Goal: Task Accomplishment & Management: Manage account settings

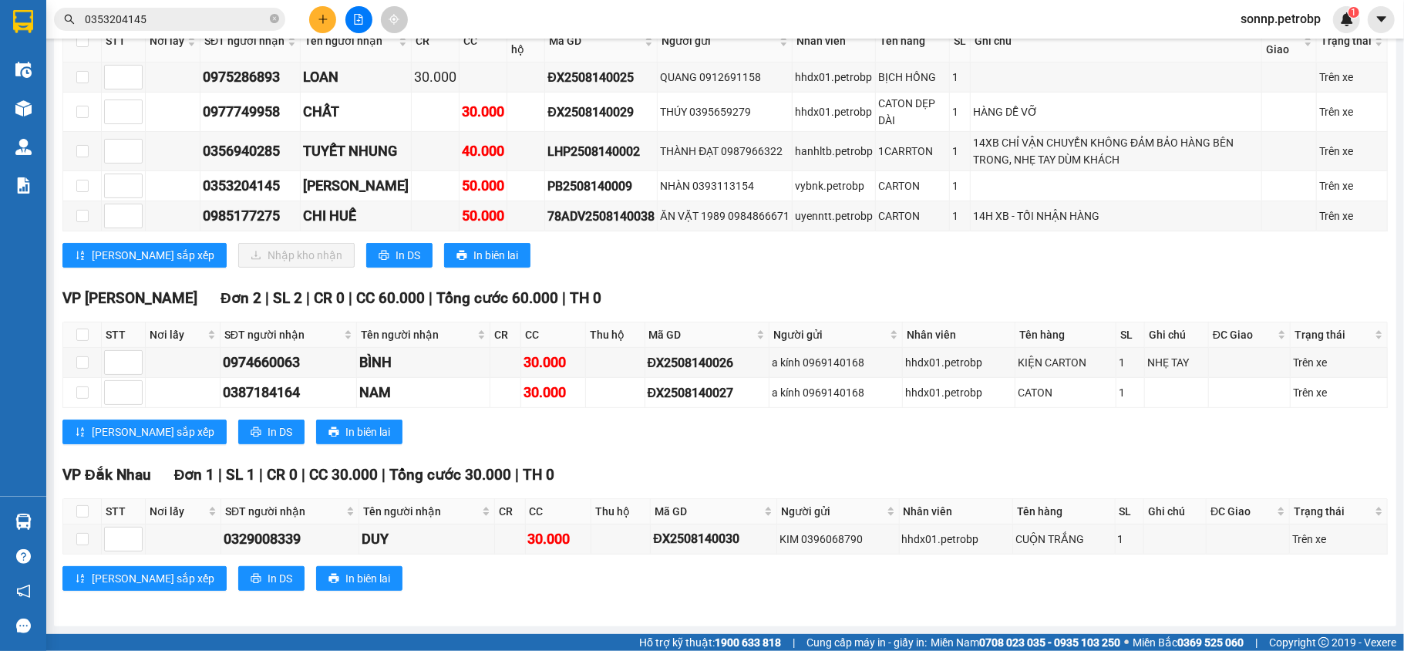
scroll to position [91, 0]
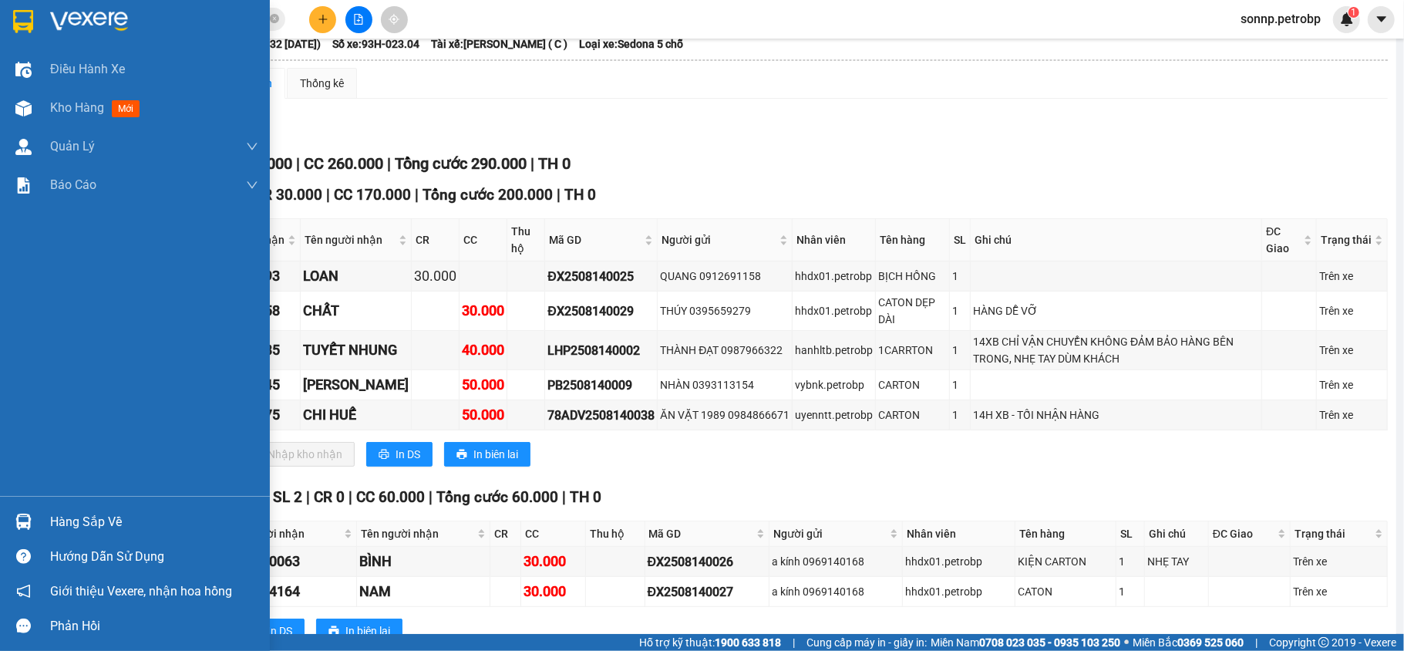
click at [44, 514] on div "Hàng sắp về" at bounding box center [135, 521] width 270 height 35
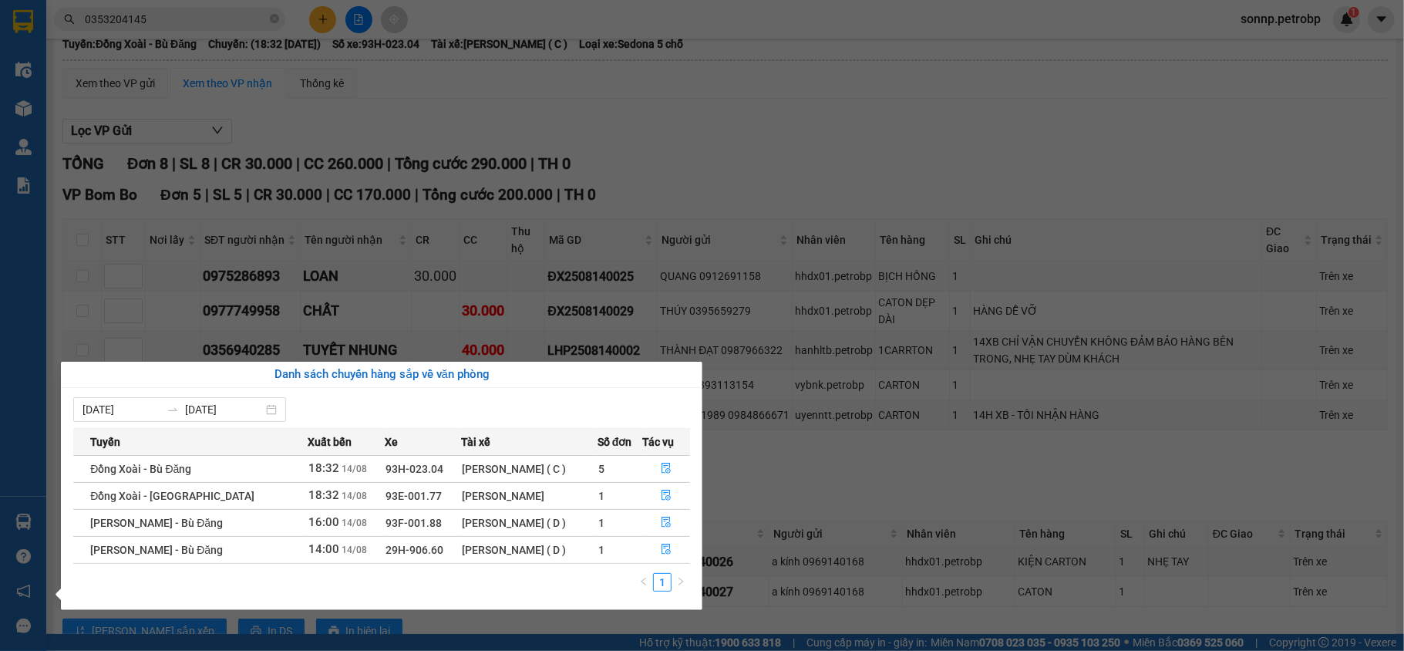
click at [966, 193] on section "Kết quả tìm kiếm ( 46 ) Bộ lọc Mã ĐH Trạng thái Món hàng Tổng cước Chưa cước Ng…" at bounding box center [702, 325] width 1404 height 651
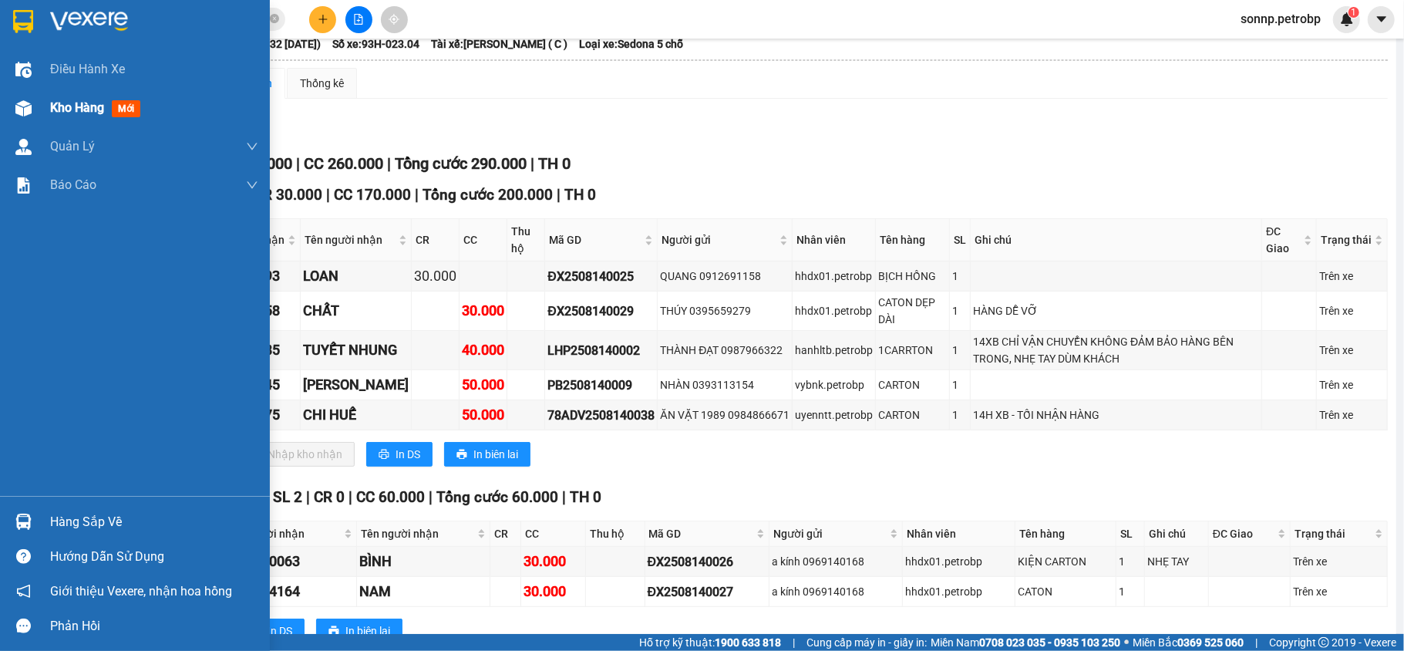
click at [65, 100] on span "Kho hàng" at bounding box center [77, 107] width 54 height 15
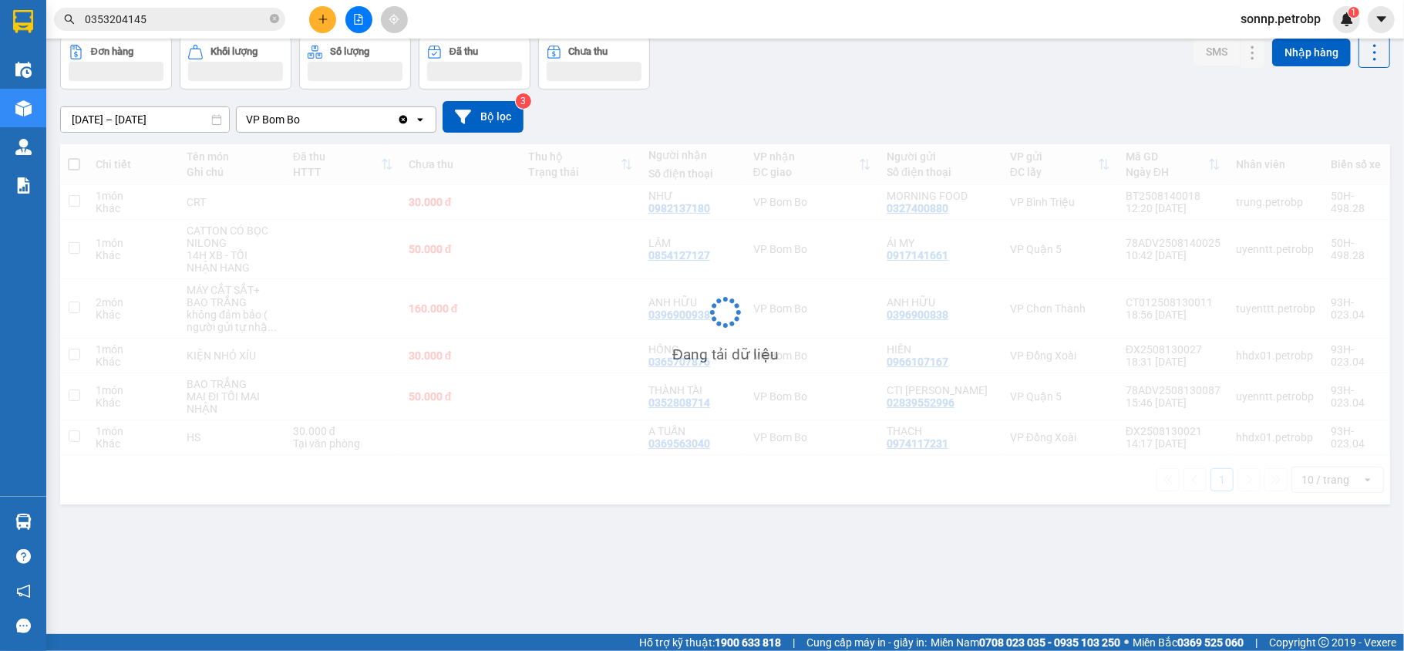
scroll to position [71, 0]
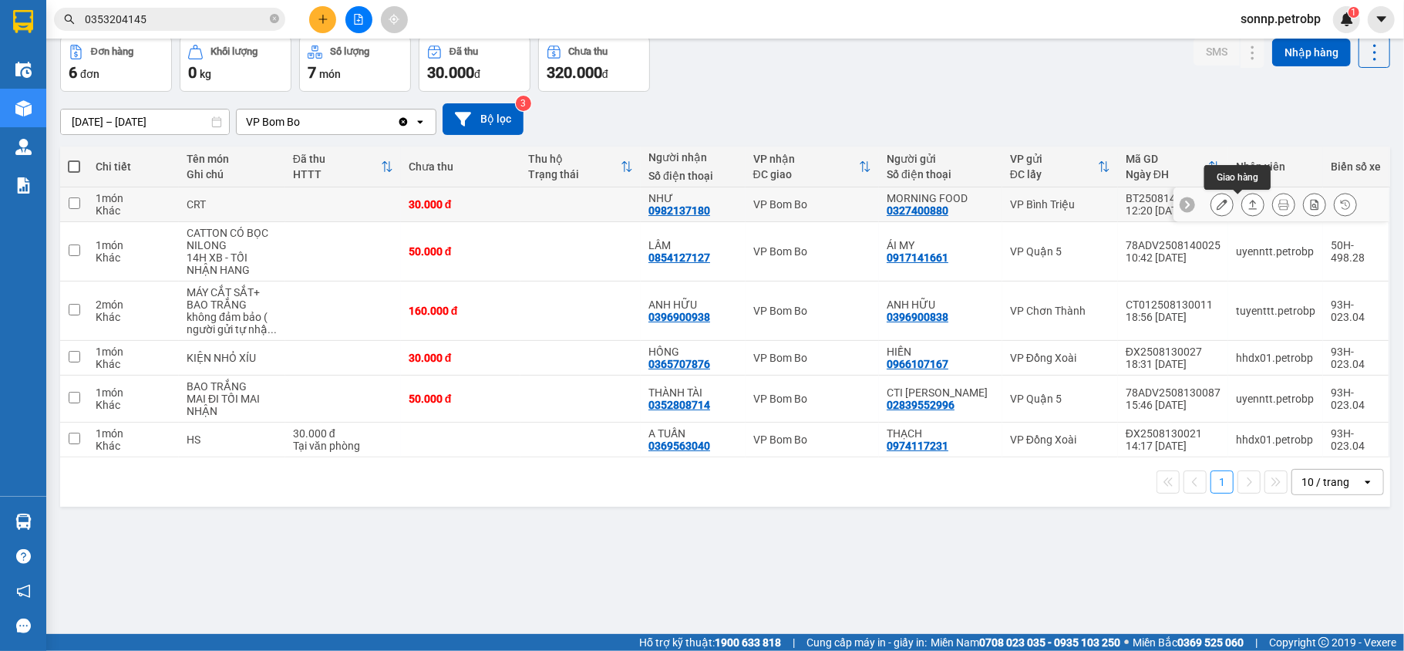
click at [1248, 208] on icon at bounding box center [1253, 204] width 11 height 11
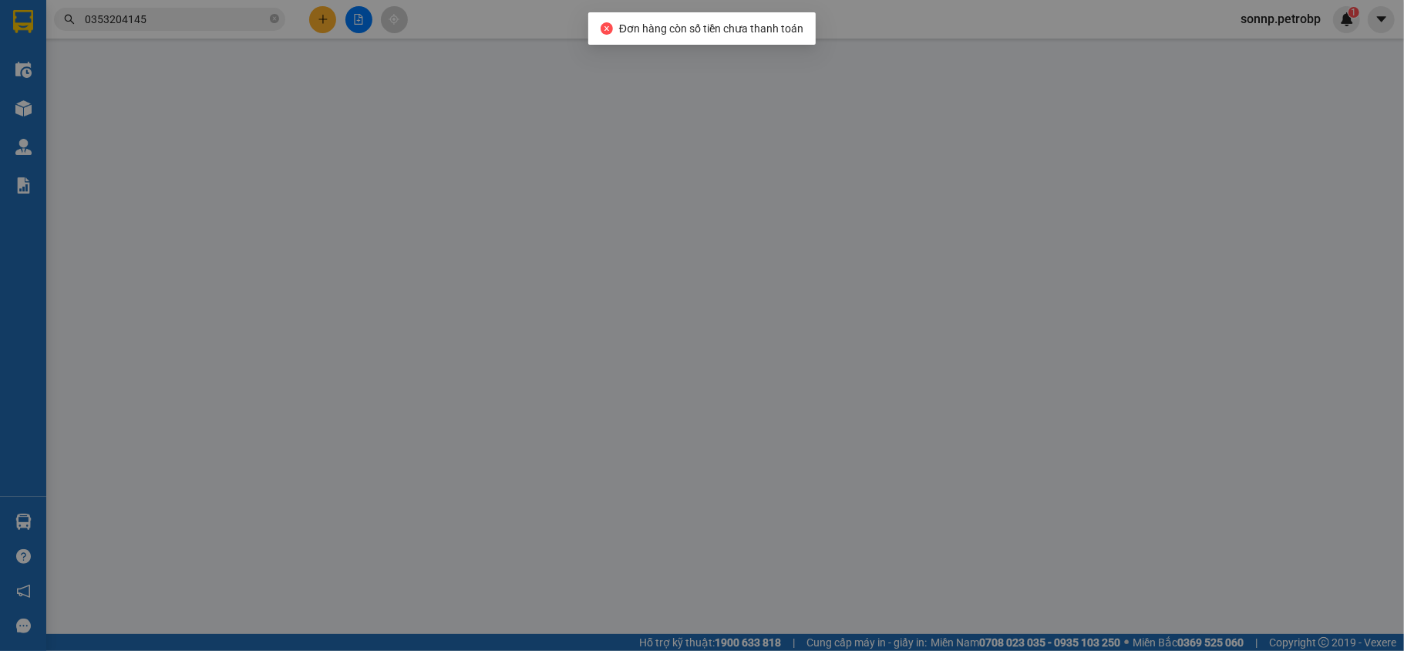
type input "0327400880"
type input "MORNING FOOD"
type input "0982137180"
type input "NHƯ"
type input "30.000"
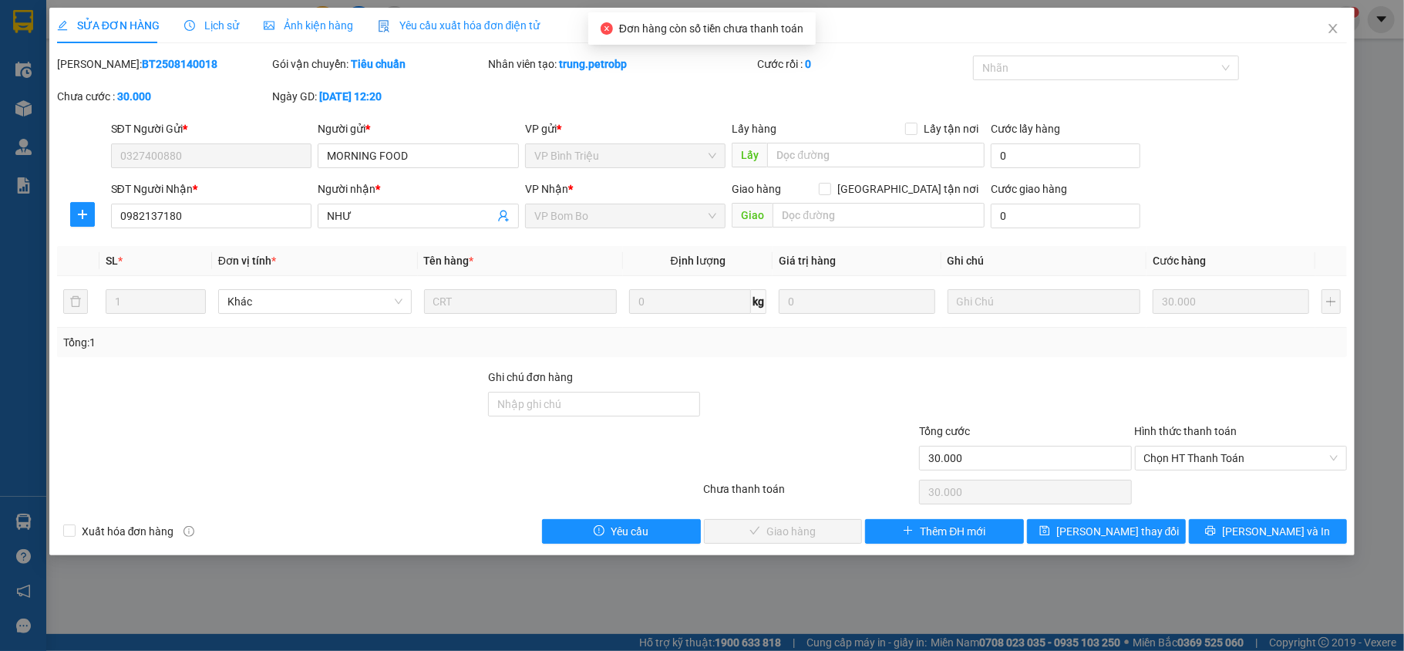
drag, startPoint x: 217, startPoint y: 57, endPoint x: 93, endPoint y: 65, distance: 124.4
click at [93, 65] on div "Mã ĐH: BT2508140018" at bounding box center [163, 64] width 213 height 17
copy b "BT2508140018"
drag, startPoint x: 1336, startPoint y: 447, endPoint x: 1308, endPoint y: 457, distance: 29.3
click at [1333, 447] on div "Chọn HT Thanh Toán" at bounding box center [1241, 458] width 213 height 25
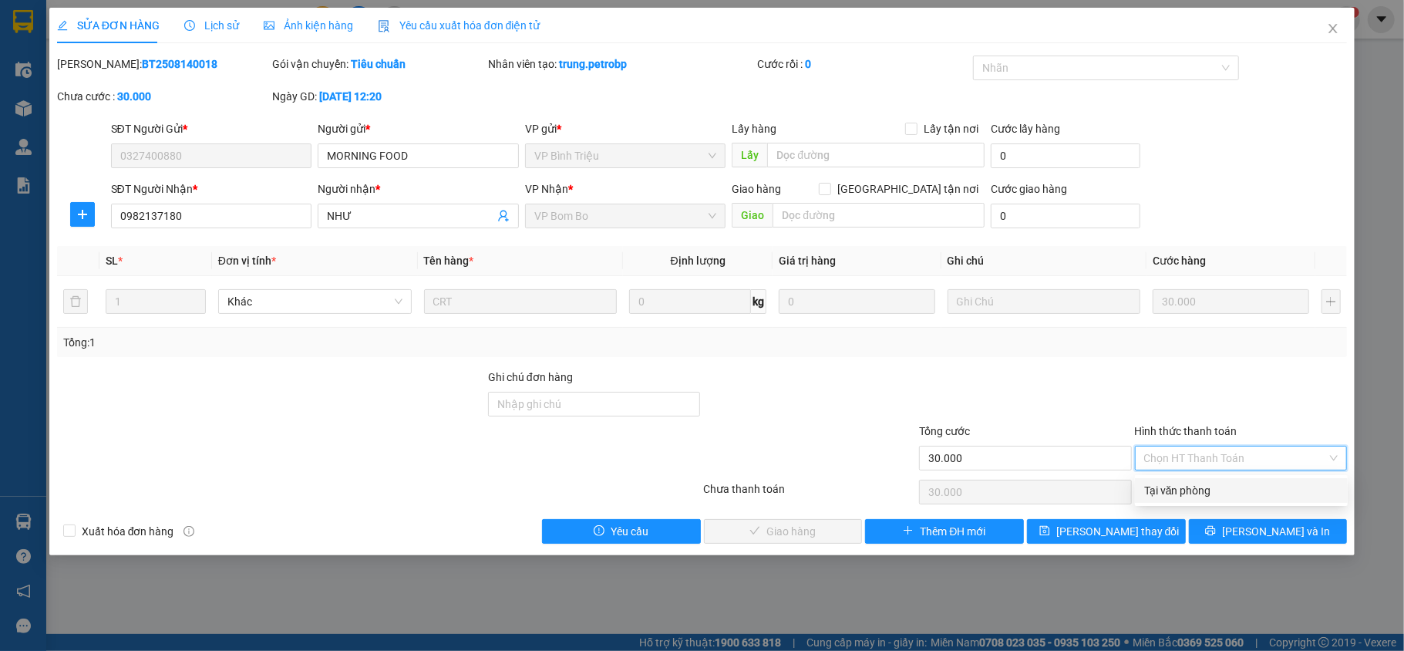
click at [1200, 486] on div "Tại văn phòng" at bounding box center [1241, 490] width 194 height 17
type input "0"
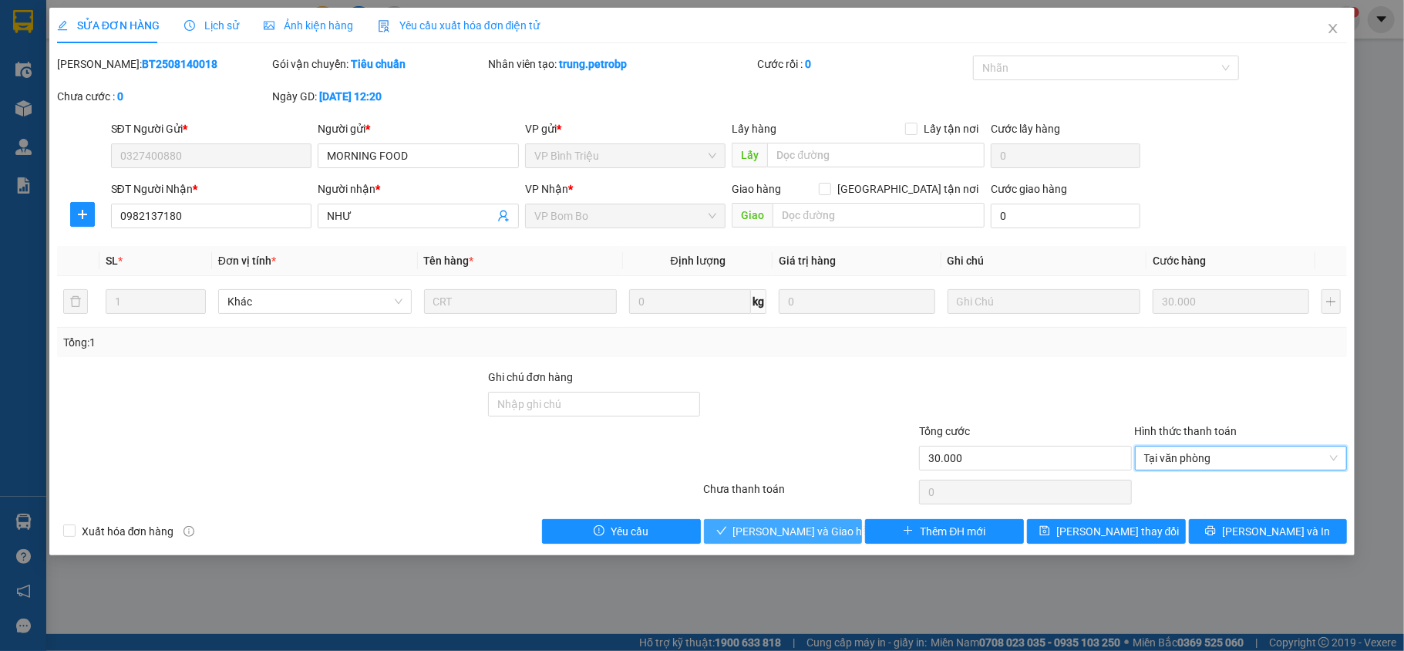
click at [817, 534] on span "[PERSON_NAME] và Giao hàng" at bounding box center [807, 531] width 148 height 17
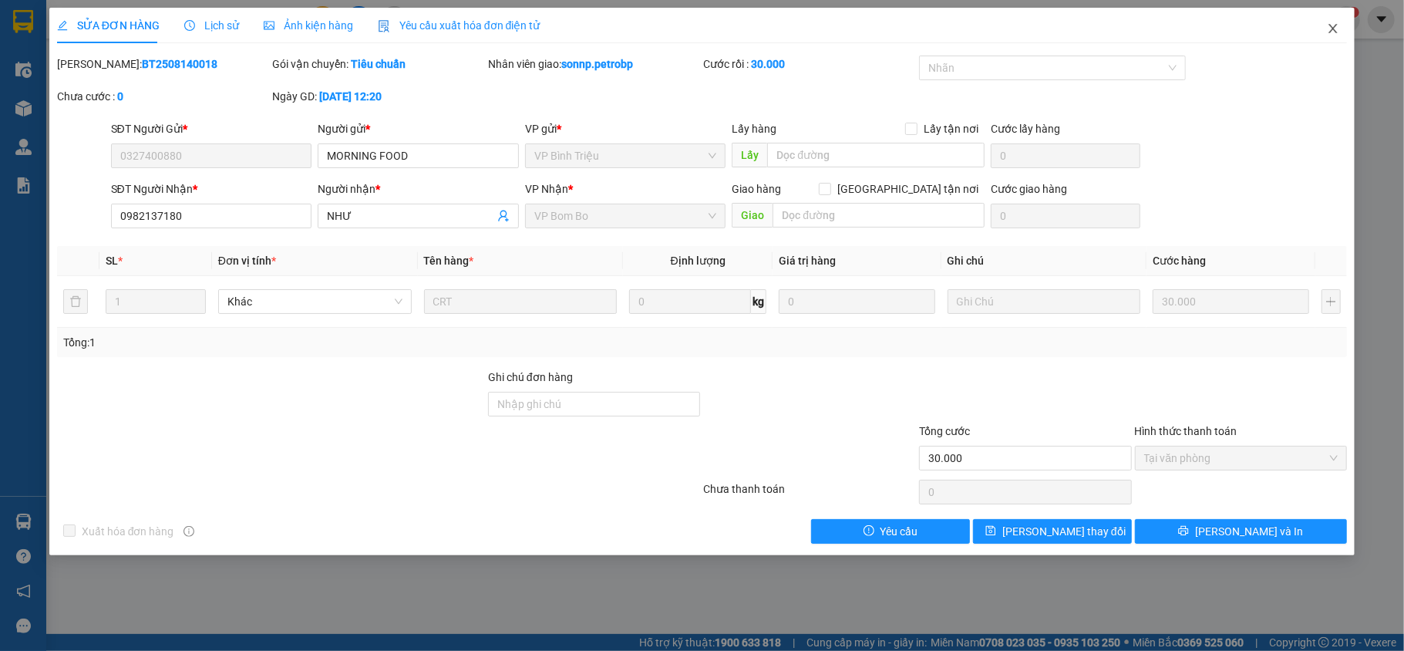
click at [1343, 32] on span "Close" at bounding box center [1333, 29] width 43 height 43
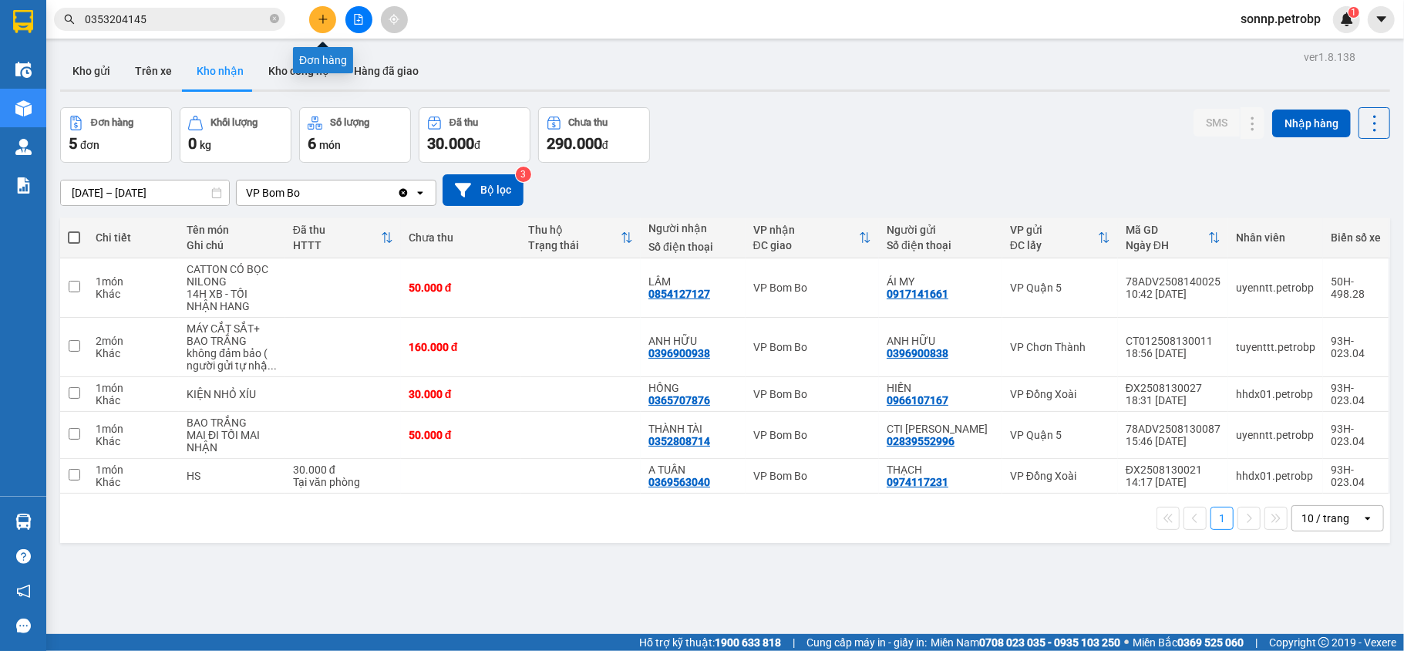
click at [322, 15] on icon "plus" at bounding box center [323, 19] width 11 height 11
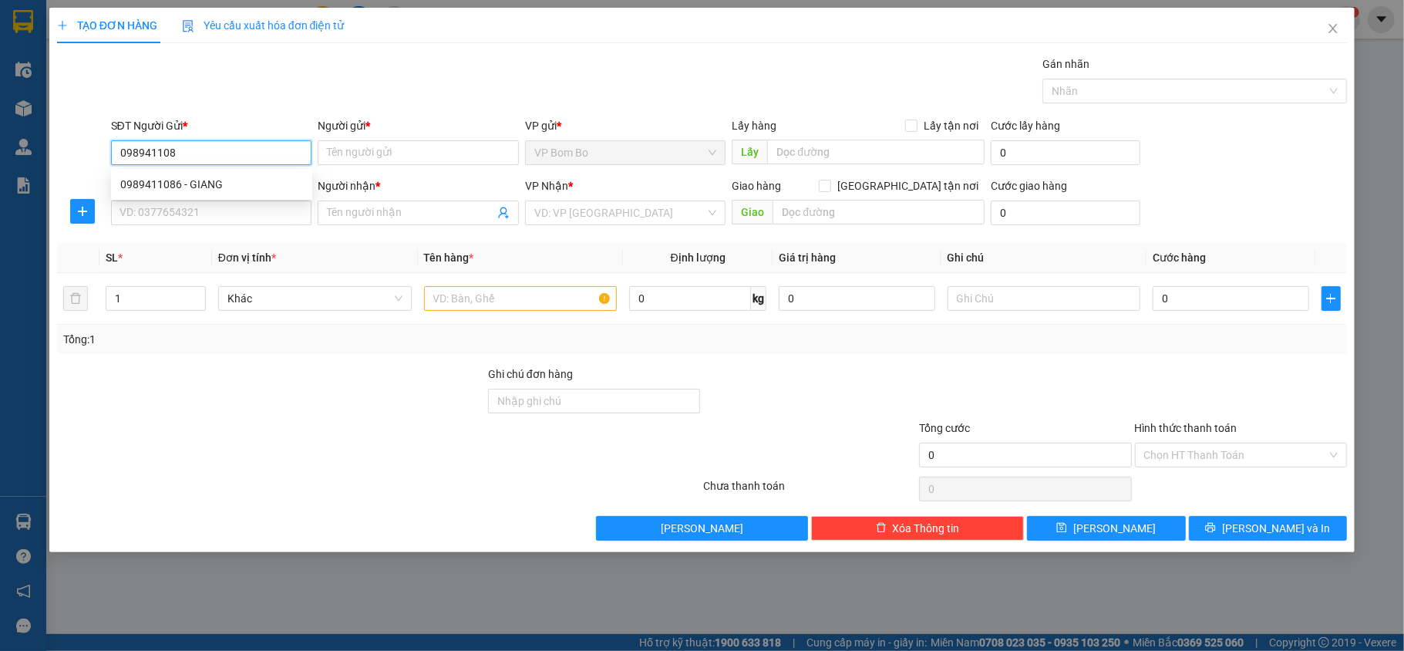
type input "0989411086"
click at [221, 182] on div "0989411086 - GIANG" at bounding box center [211, 184] width 183 height 17
type input "GIANG"
type input "0906684566"
type input "YẾN"
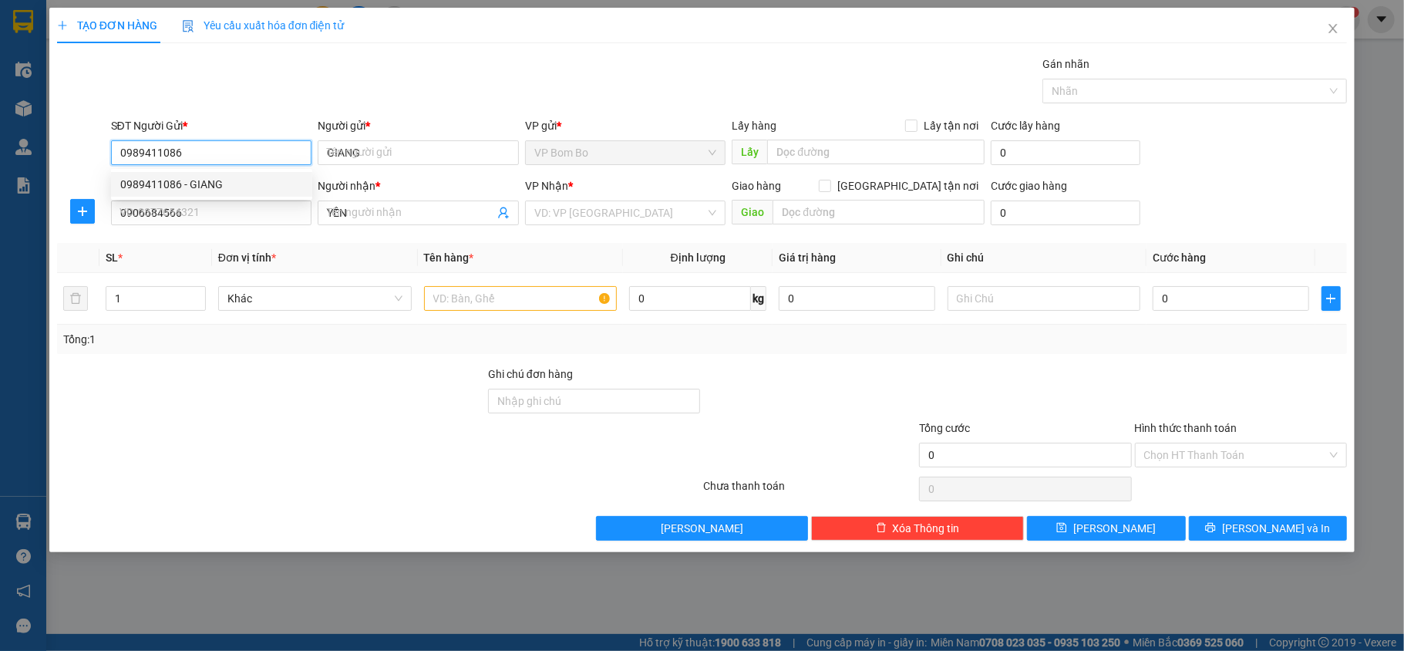
type input "30.000"
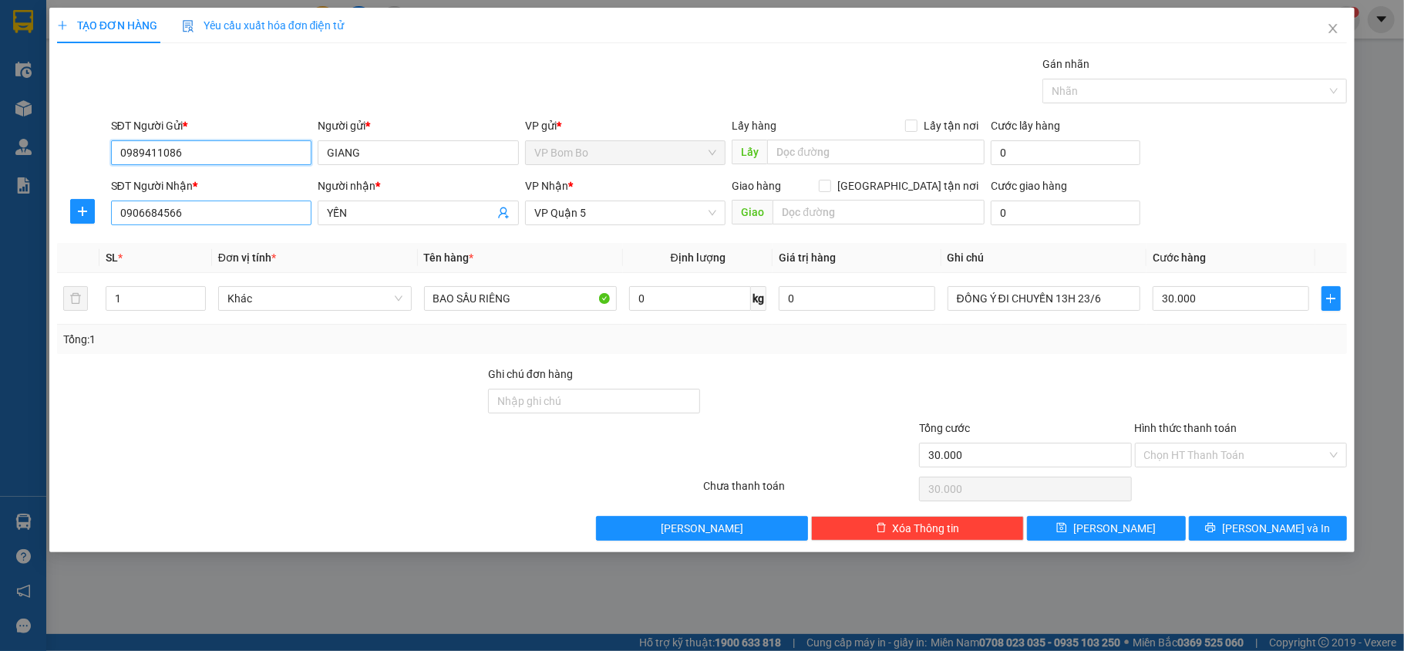
type input "0989411086"
click at [217, 219] on input "0906684566" at bounding box center [211, 213] width 201 height 25
type input "0"
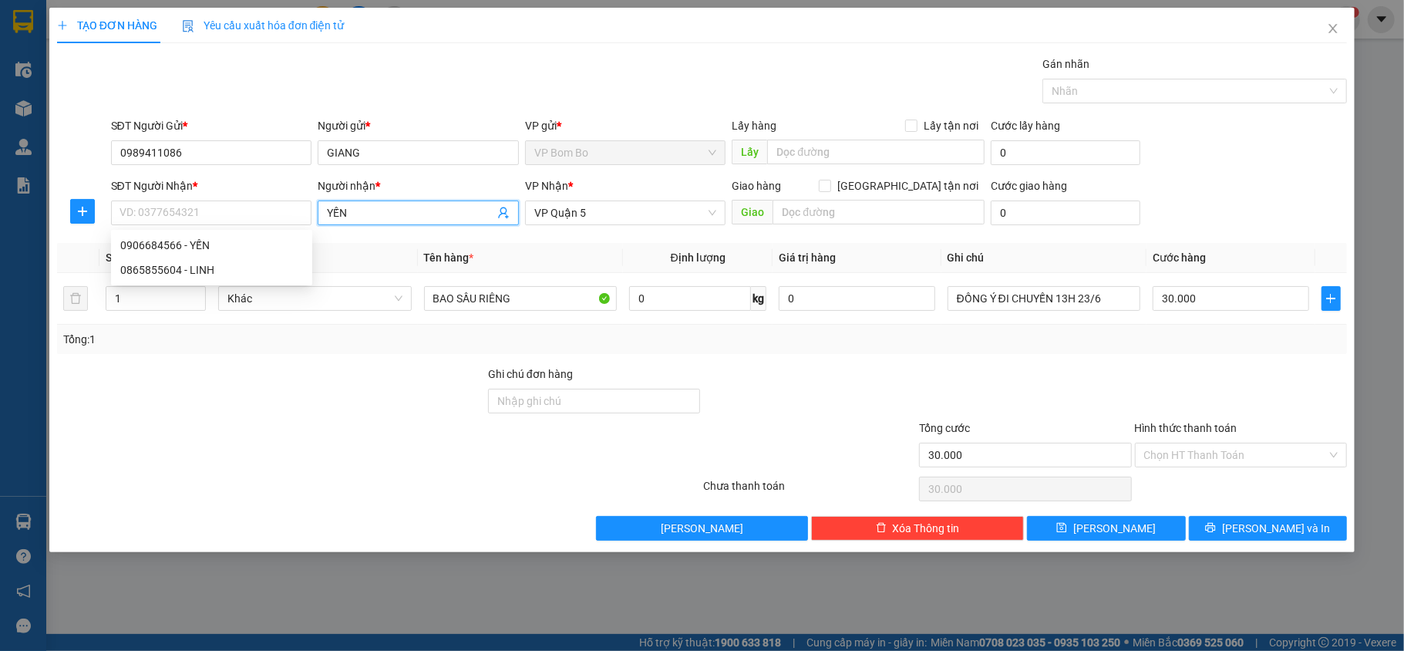
click at [349, 213] on input "YẾN" at bounding box center [410, 212] width 167 height 17
type input "Y"
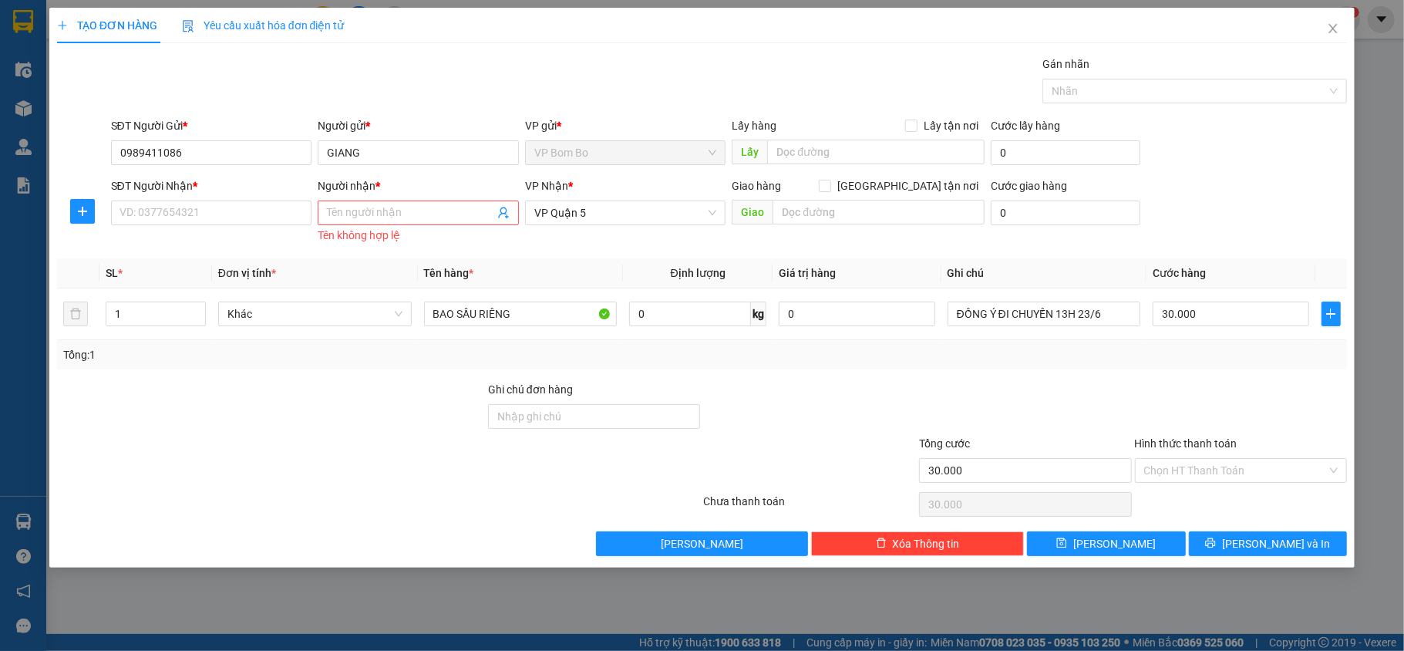
click at [225, 199] on div "SĐT Người Nhận *" at bounding box center [211, 188] width 201 height 23
click at [221, 204] on input "SĐT Người Nhận *" at bounding box center [211, 213] width 201 height 25
type input "0972737222"
click at [448, 217] on input "Người nhận *" at bounding box center [410, 212] width 167 height 17
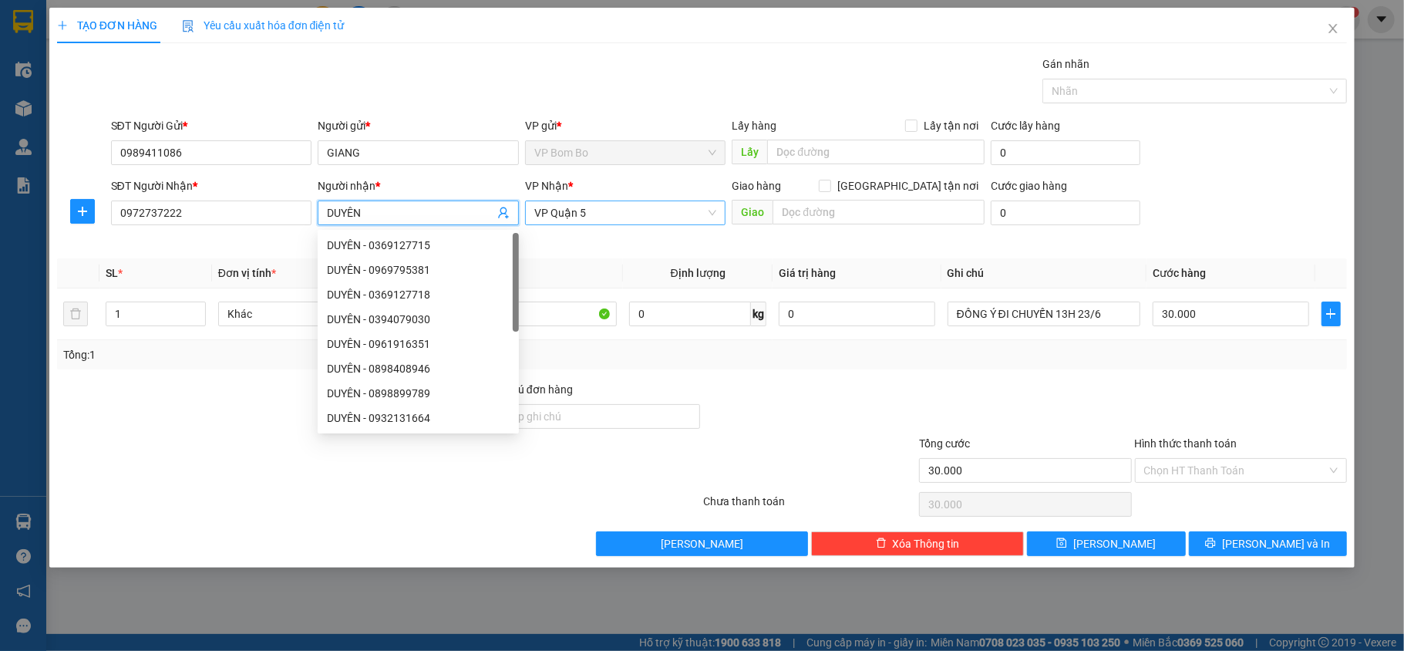
click at [589, 211] on span "VP Quận 5" at bounding box center [625, 212] width 183 height 23
type input "DUYÊN"
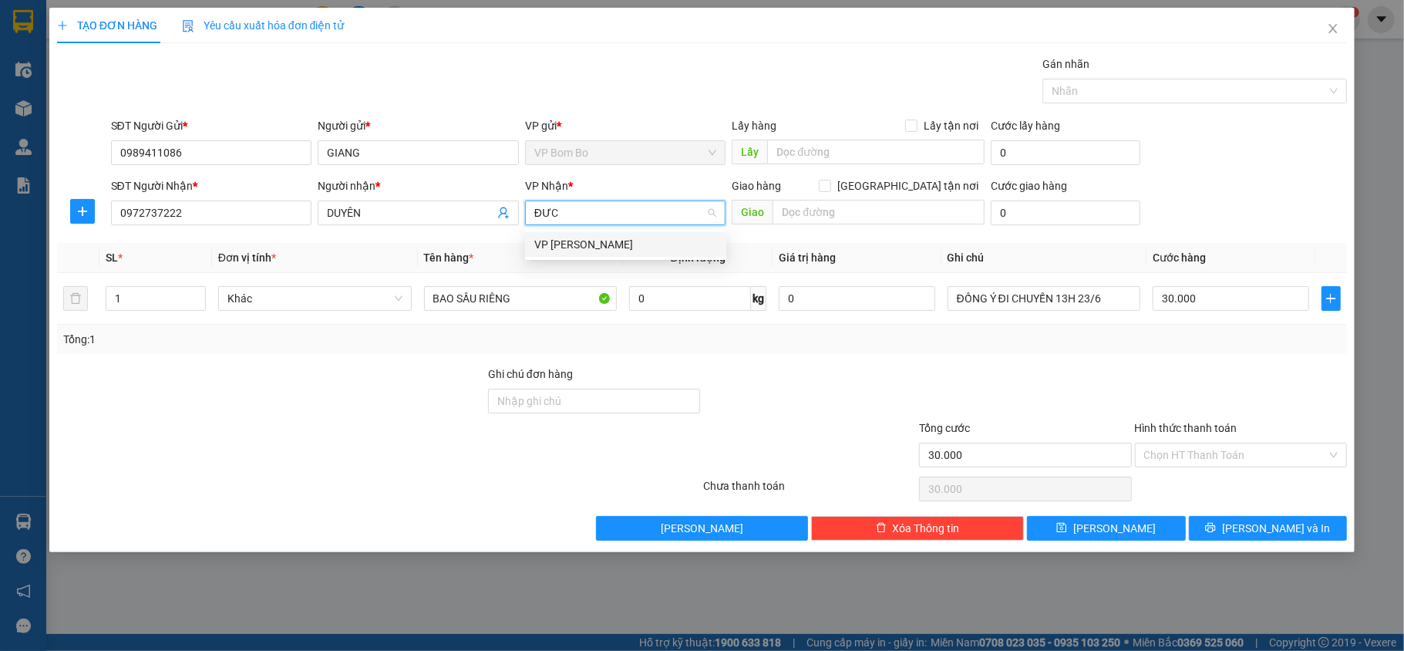
type input "ĐỨC"
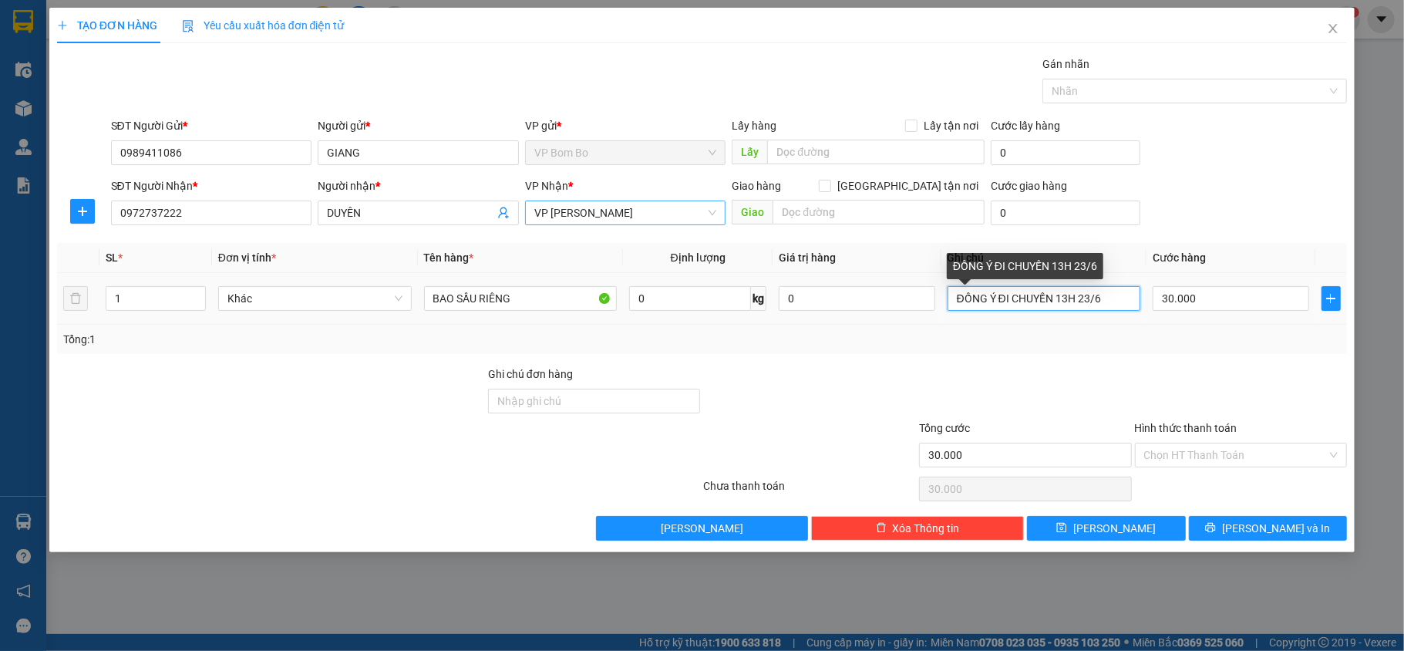
click at [1103, 299] on input "ĐỒNG Ý ĐI CHUYẾN 13H 23/6" at bounding box center [1045, 298] width 194 height 25
drag, startPoint x: 1107, startPoint y: 300, endPoint x: 1060, endPoint y: 301, distance: 47.8
click at [1060, 301] on input "ĐỒNG Ý ĐI CHUYẾN 13H 23/6" at bounding box center [1045, 298] width 194 height 25
type input "ĐỒNG Ý ĐI CHUYẾN MAI"
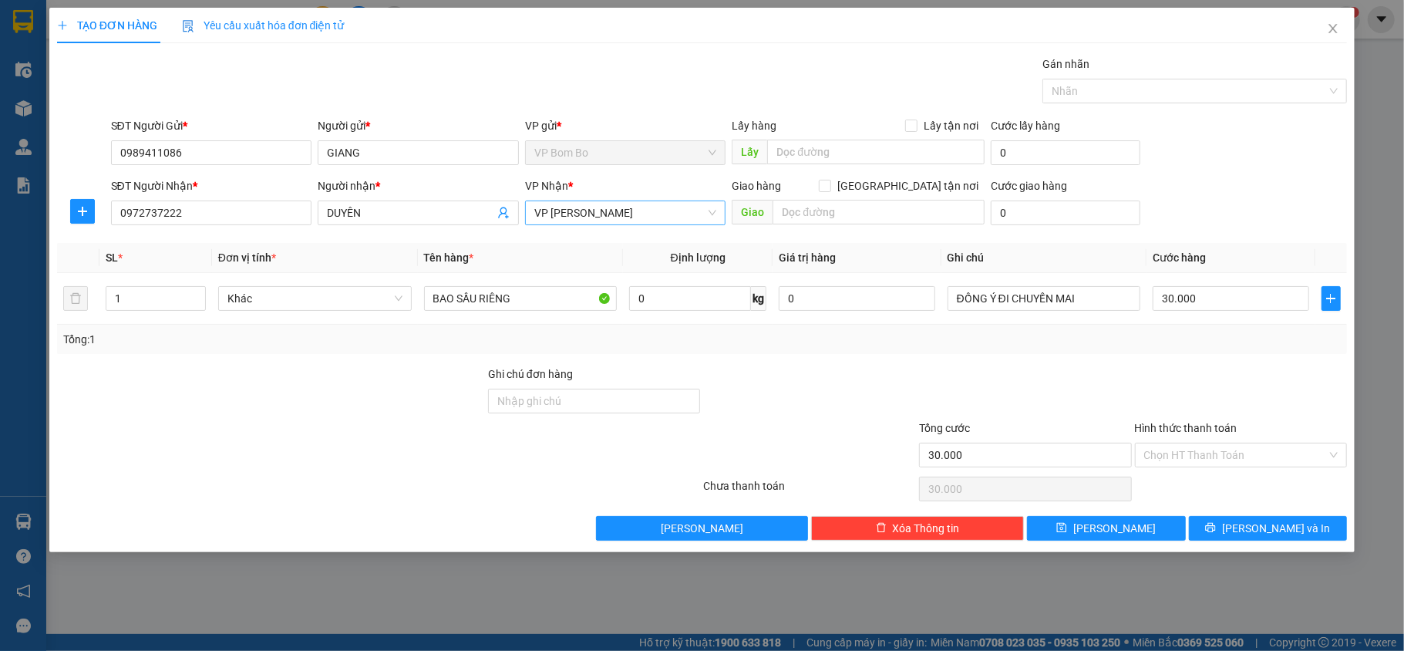
drag, startPoint x: 824, startPoint y: 352, endPoint x: 673, endPoint y: 338, distance: 151.9
click at [822, 354] on div "Tổng: 1" at bounding box center [702, 339] width 1291 height 29
drag, startPoint x: 537, startPoint y: 295, endPoint x: 424, endPoint y: 297, distance: 112.6
click at [424, 297] on input "BAO SẦU RIÊNG" at bounding box center [521, 298] width 194 height 25
type input "BỊCH TRẮNG RAU"
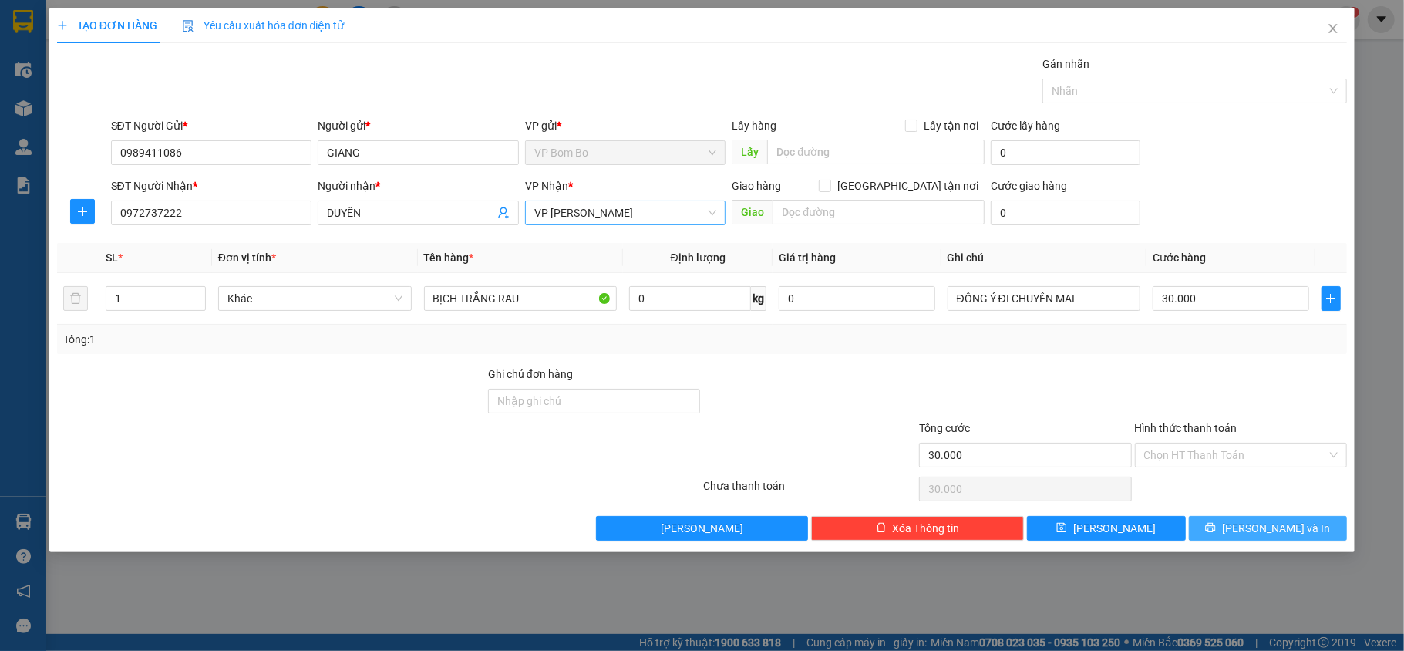
click at [1265, 531] on span "[PERSON_NAME] và In" at bounding box center [1276, 528] width 108 height 17
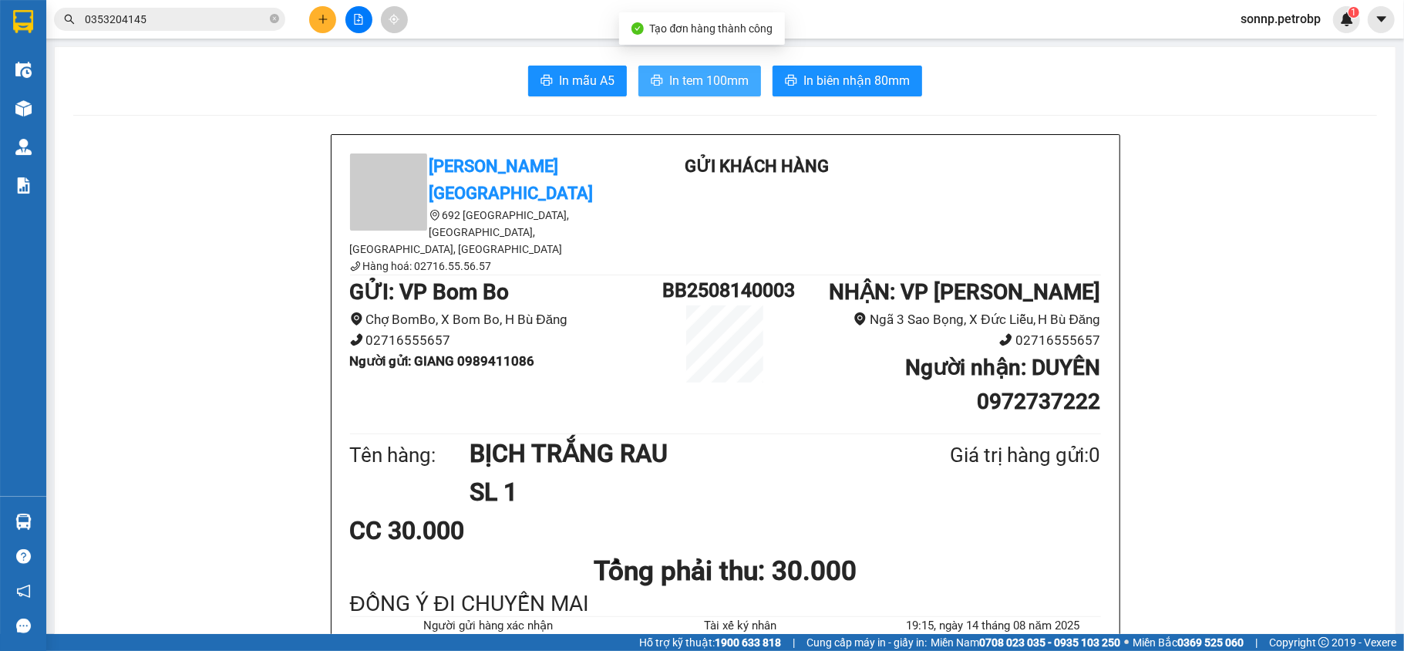
click at [726, 93] on button "In tem 100mm" at bounding box center [700, 81] width 123 height 31
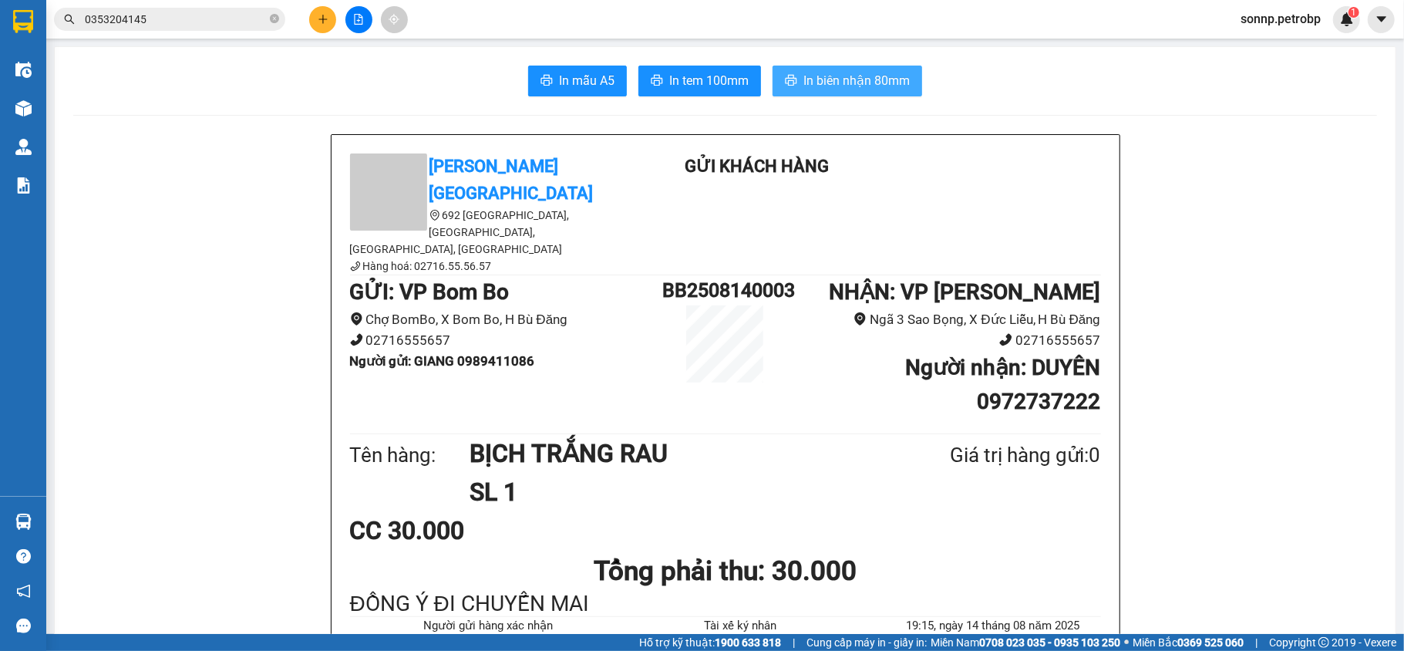
click at [821, 78] on span "In biên nhận 80mm" at bounding box center [857, 80] width 106 height 19
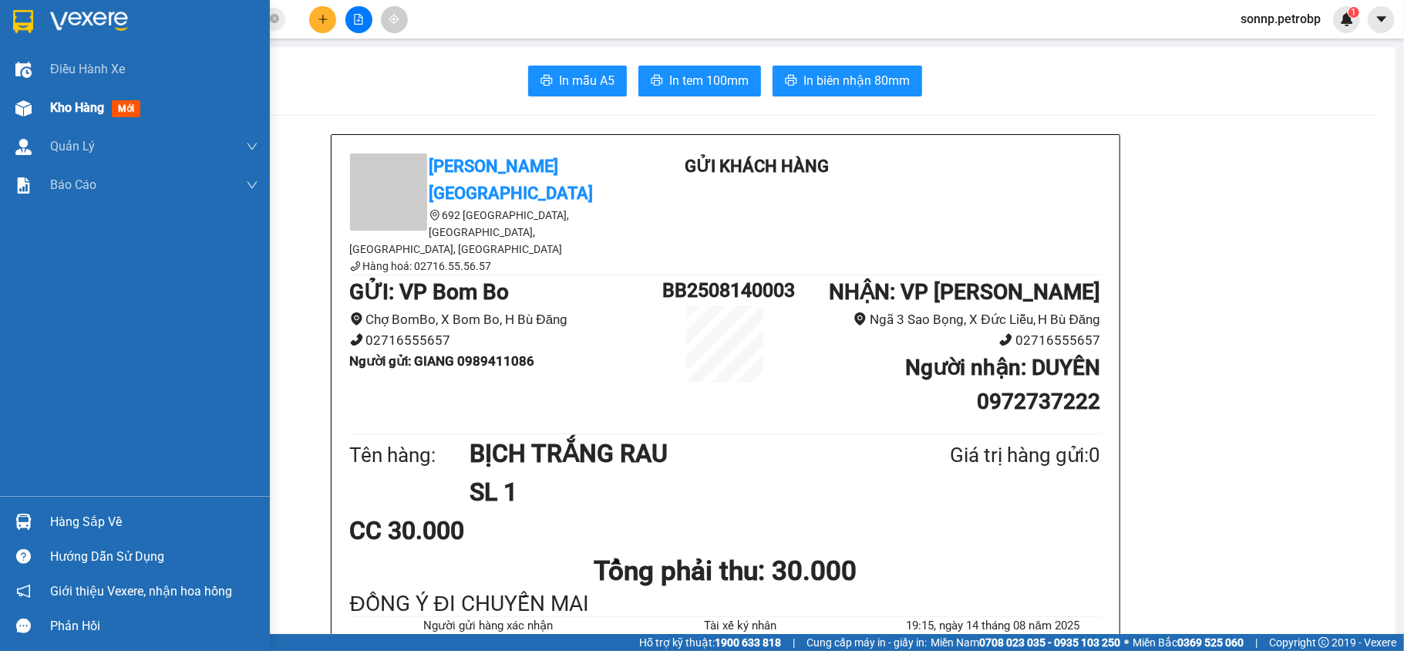
click at [45, 108] on div "Kho hàng mới" at bounding box center [135, 108] width 270 height 39
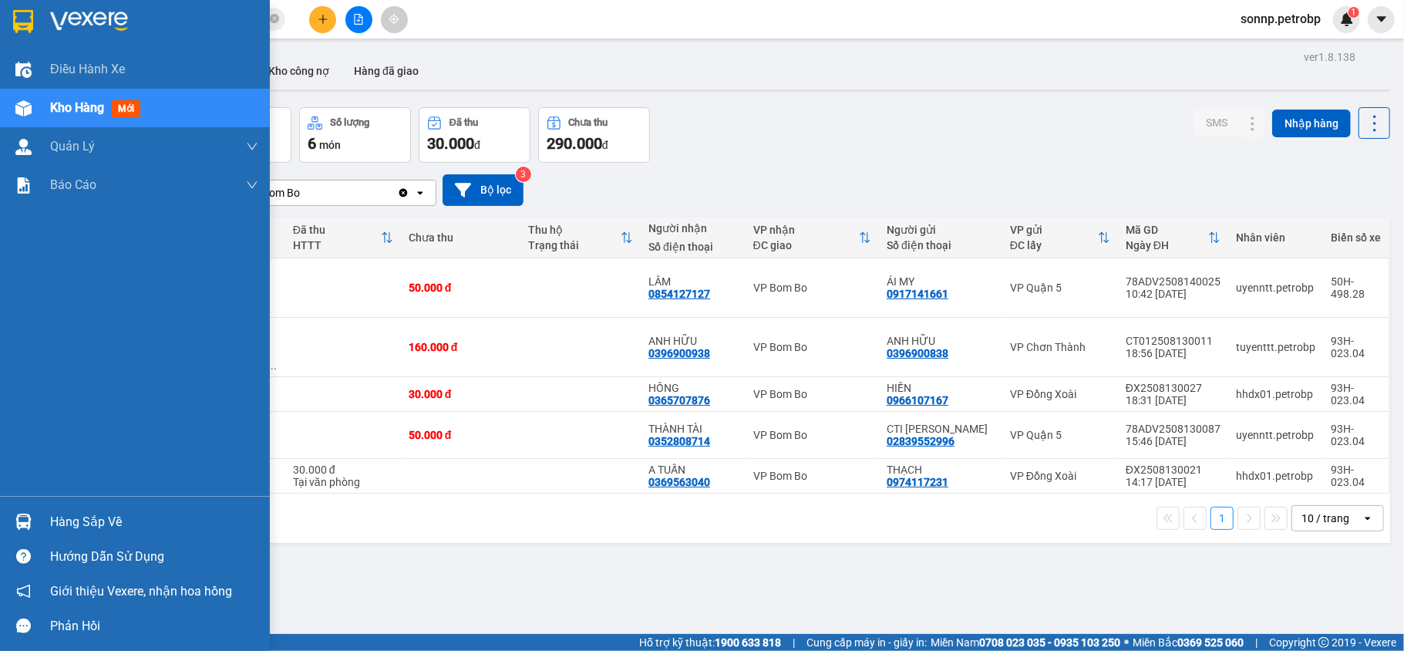
click at [88, 518] on div "Hàng sắp về" at bounding box center [154, 522] width 208 height 23
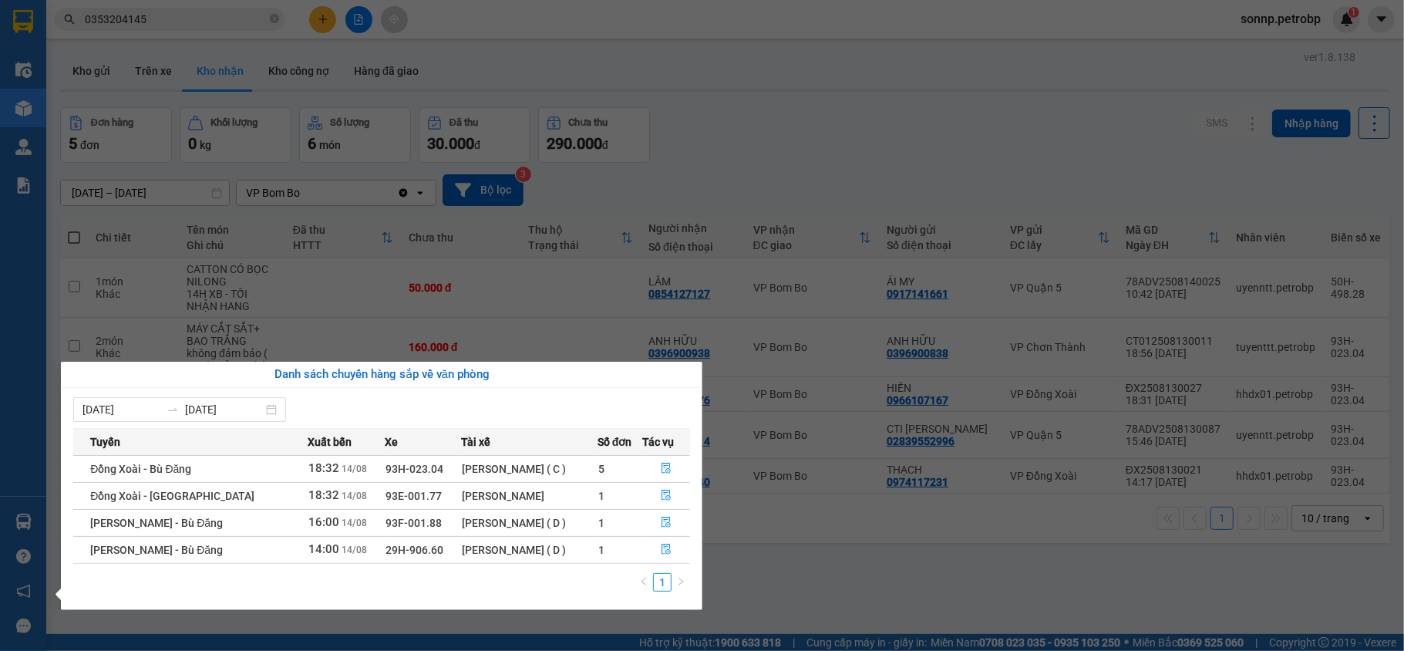
click at [804, 582] on section "Kết quả tìm kiếm ( 46 ) Bộ lọc Mã ĐH Trạng thái Món hàng Tổng cước Chưa cước Ng…" at bounding box center [702, 325] width 1404 height 651
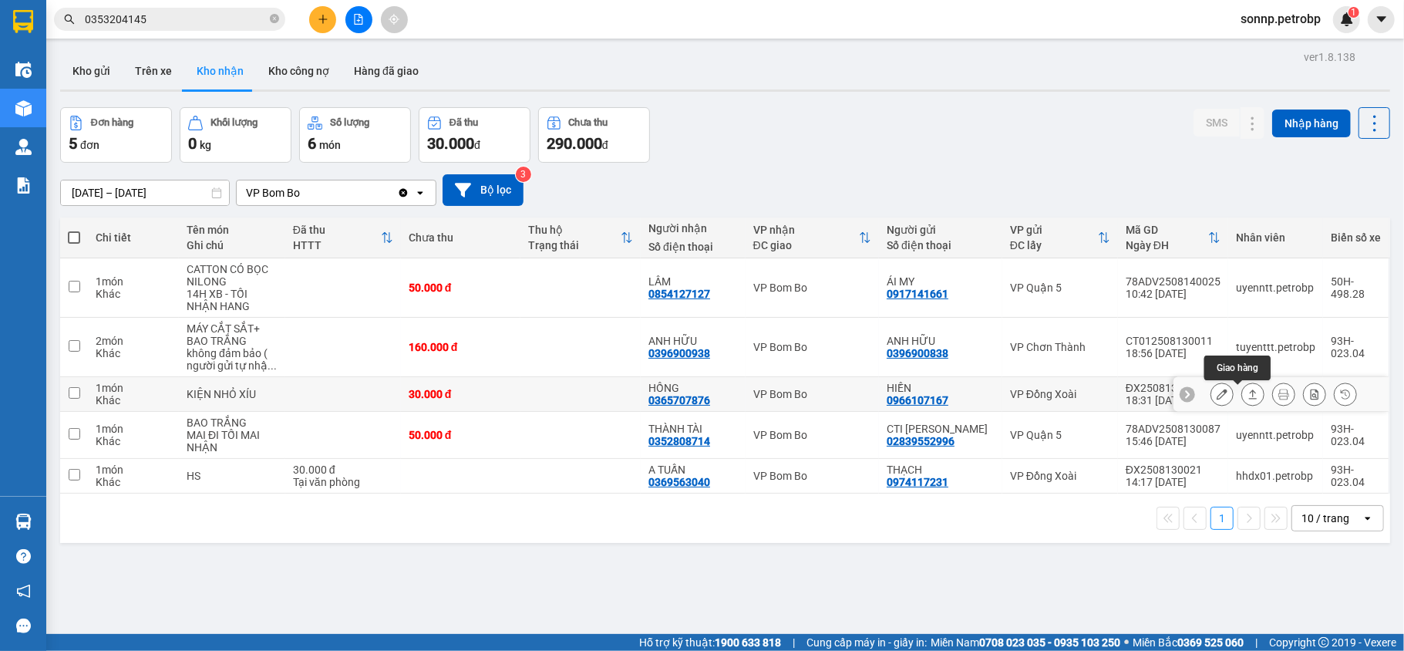
click at [1248, 396] on icon at bounding box center [1253, 394] width 11 height 11
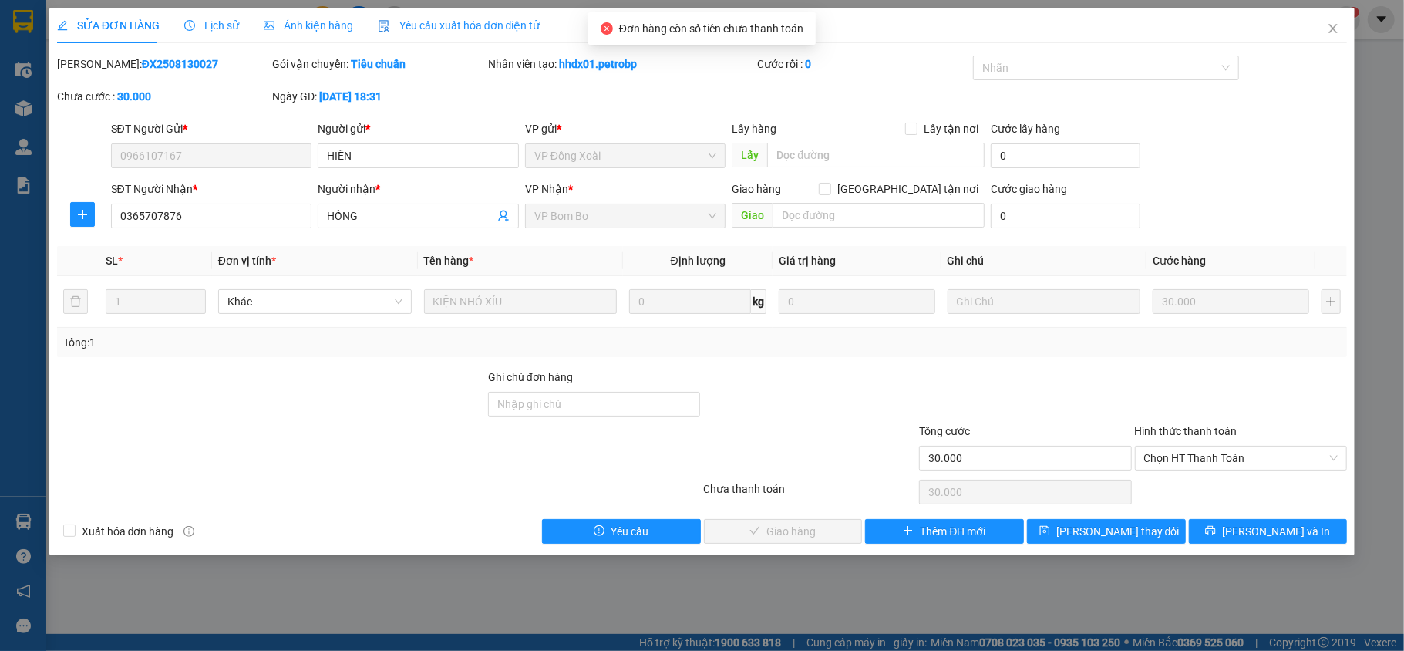
drag, startPoint x: 184, startPoint y: 60, endPoint x: 96, endPoint y: 63, distance: 87.2
click at [96, 63] on div "Mã ĐH: ĐX2508130027" at bounding box center [163, 64] width 213 height 17
copy b "ĐX2508130027"
click at [1222, 460] on span "Chọn HT Thanh Toán" at bounding box center [1241, 458] width 194 height 23
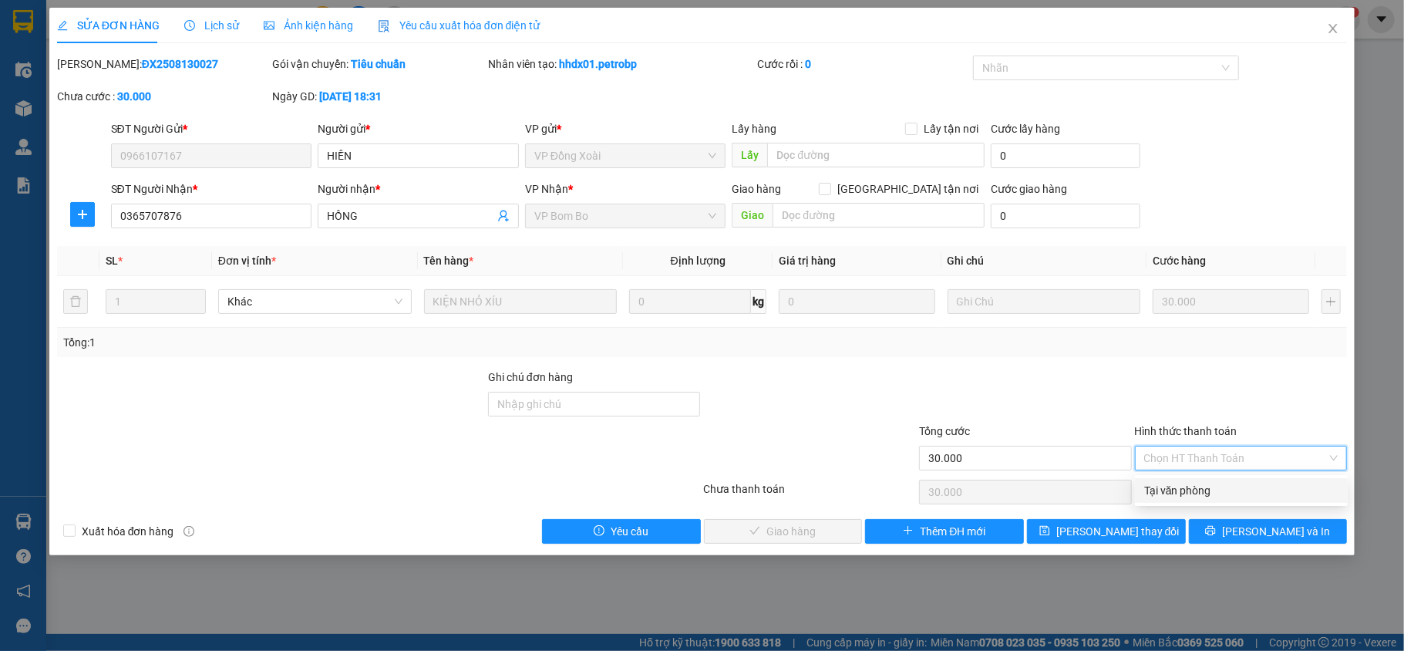
click at [1202, 489] on div "Tại văn phòng" at bounding box center [1241, 490] width 194 height 17
type input "0"
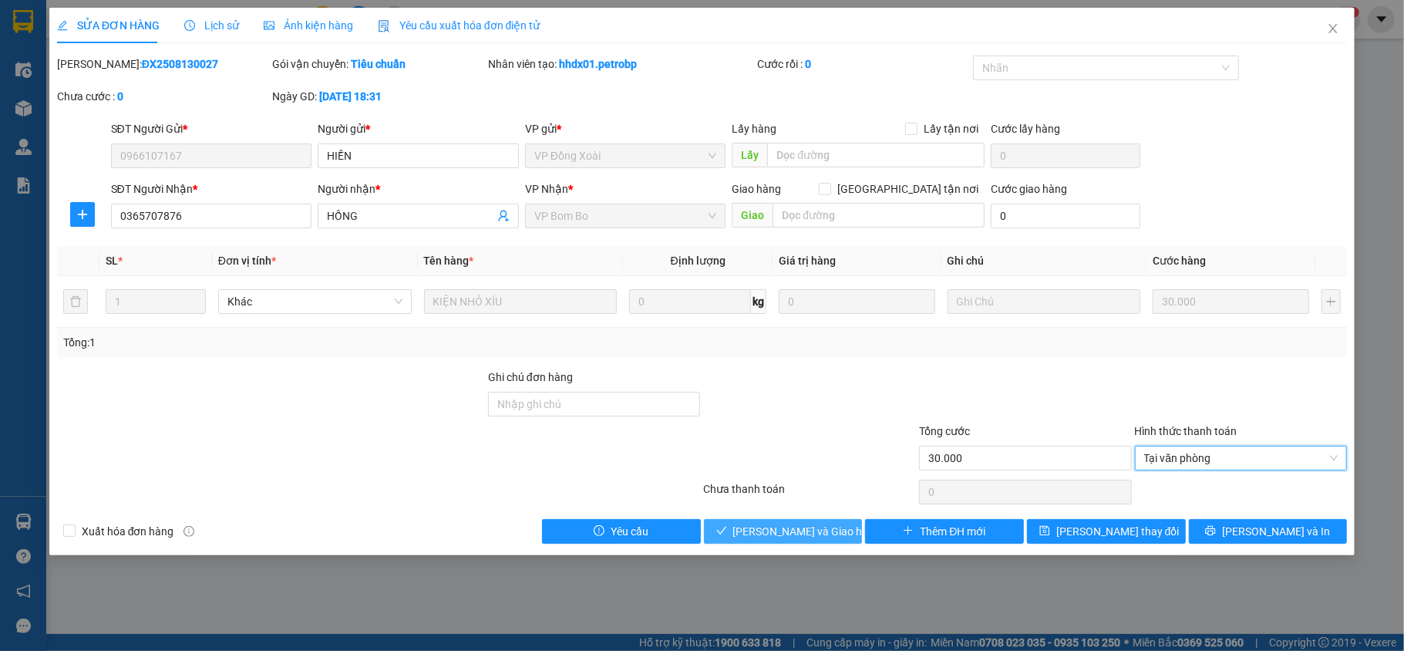
click at [781, 525] on span "[PERSON_NAME] và Giao hàng" at bounding box center [807, 531] width 148 height 17
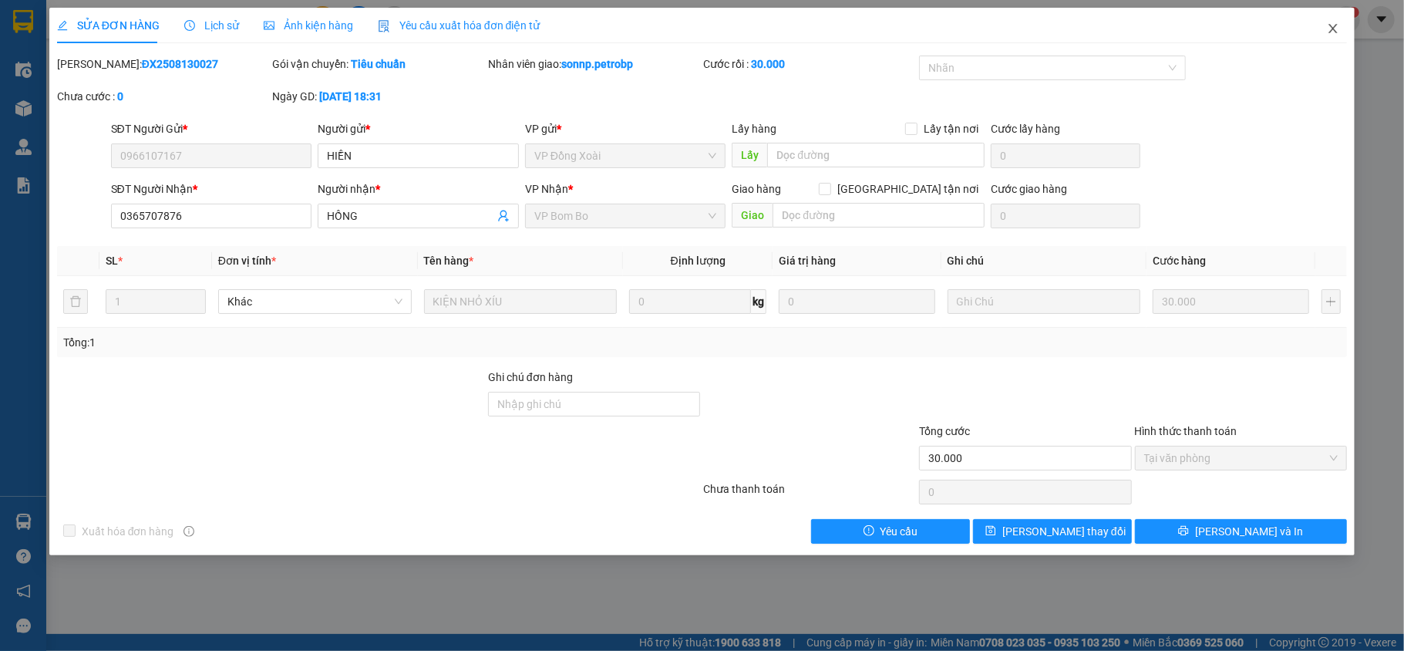
click at [1337, 29] on icon "close" at bounding box center [1333, 28] width 12 height 12
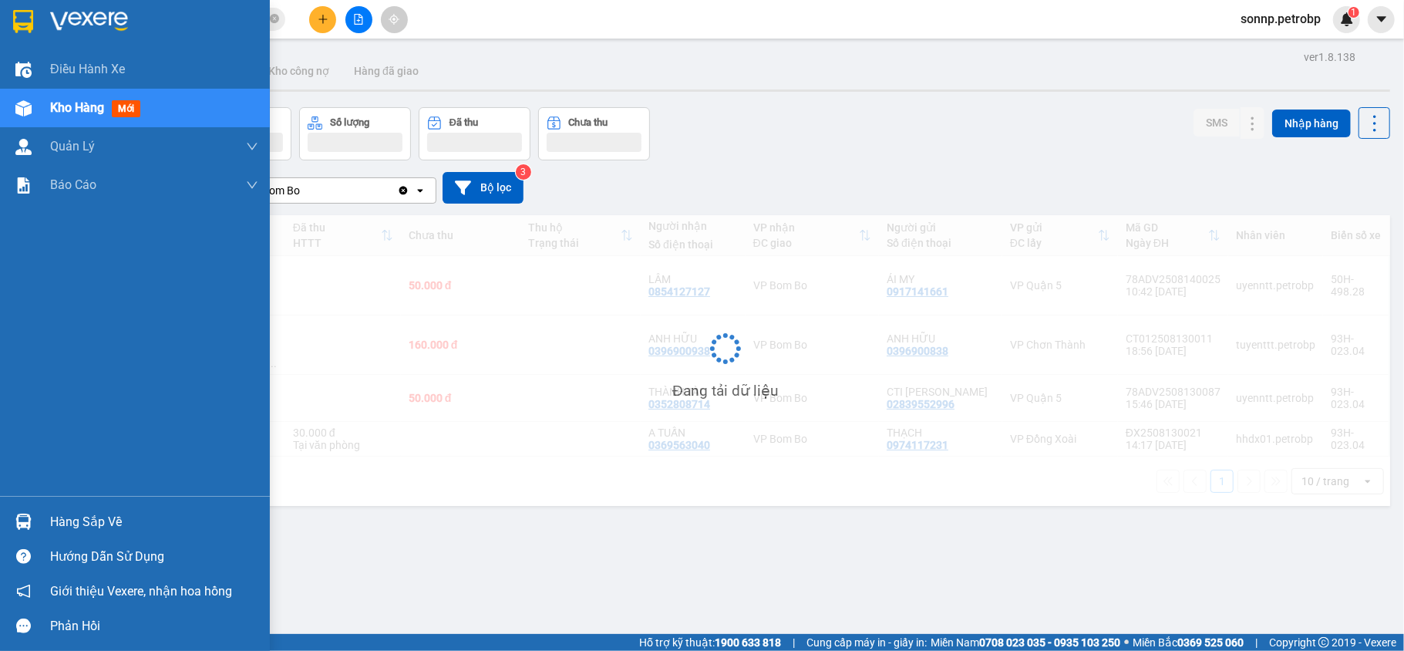
click at [59, 525] on div "Hàng sắp về" at bounding box center [154, 522] width 208 height 23
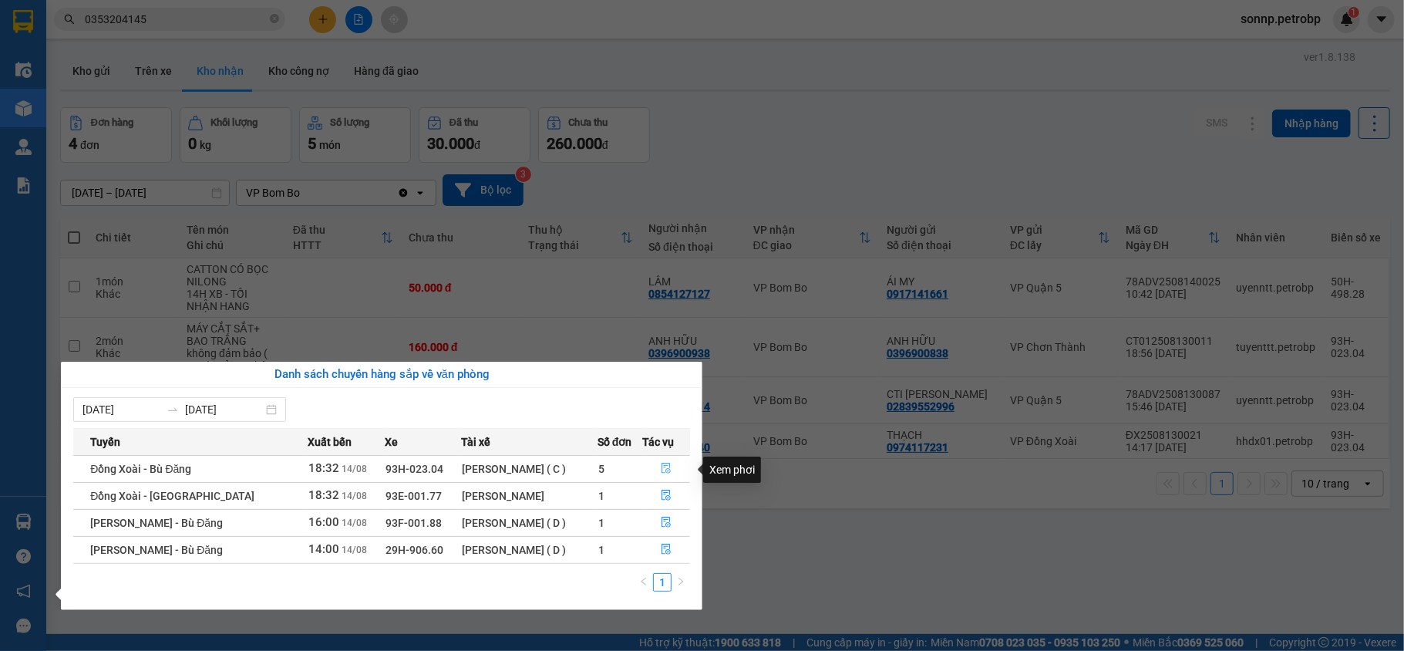
click at [664, 467] on icon "file-done" at bounding box center [666, 468] width 11 height 11
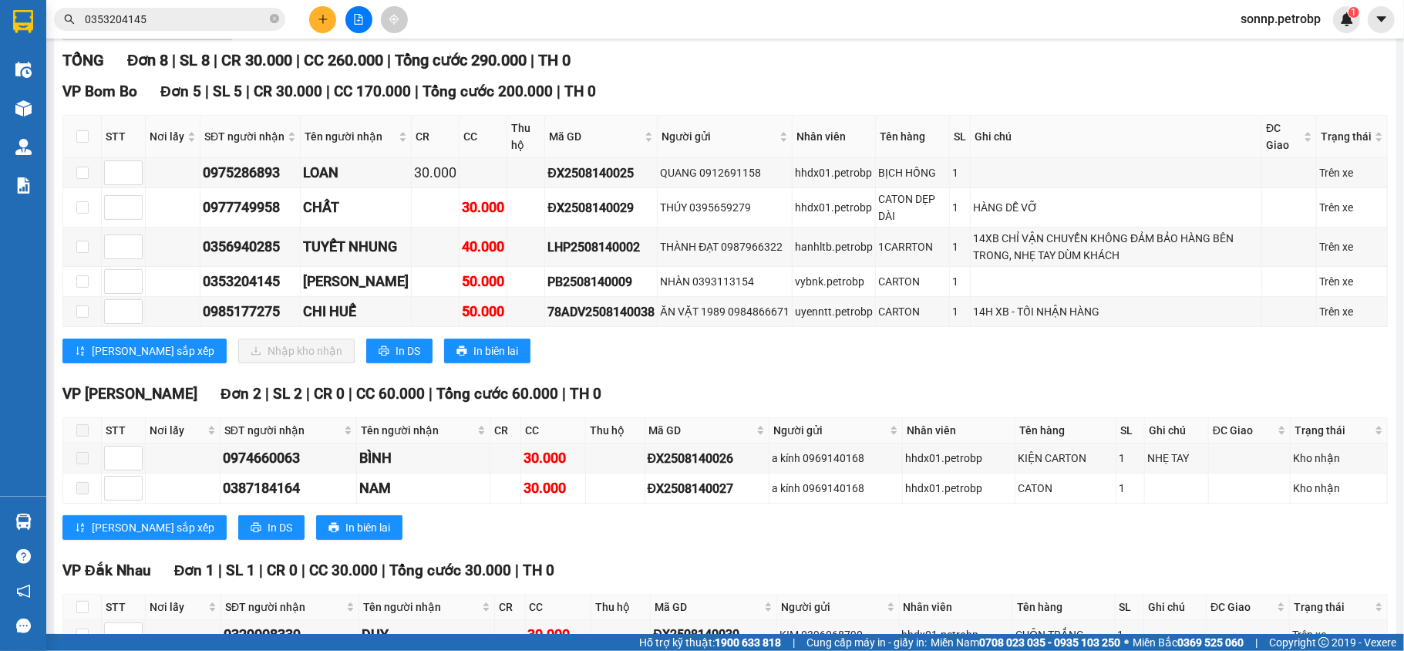
scroll to position [297, 0]
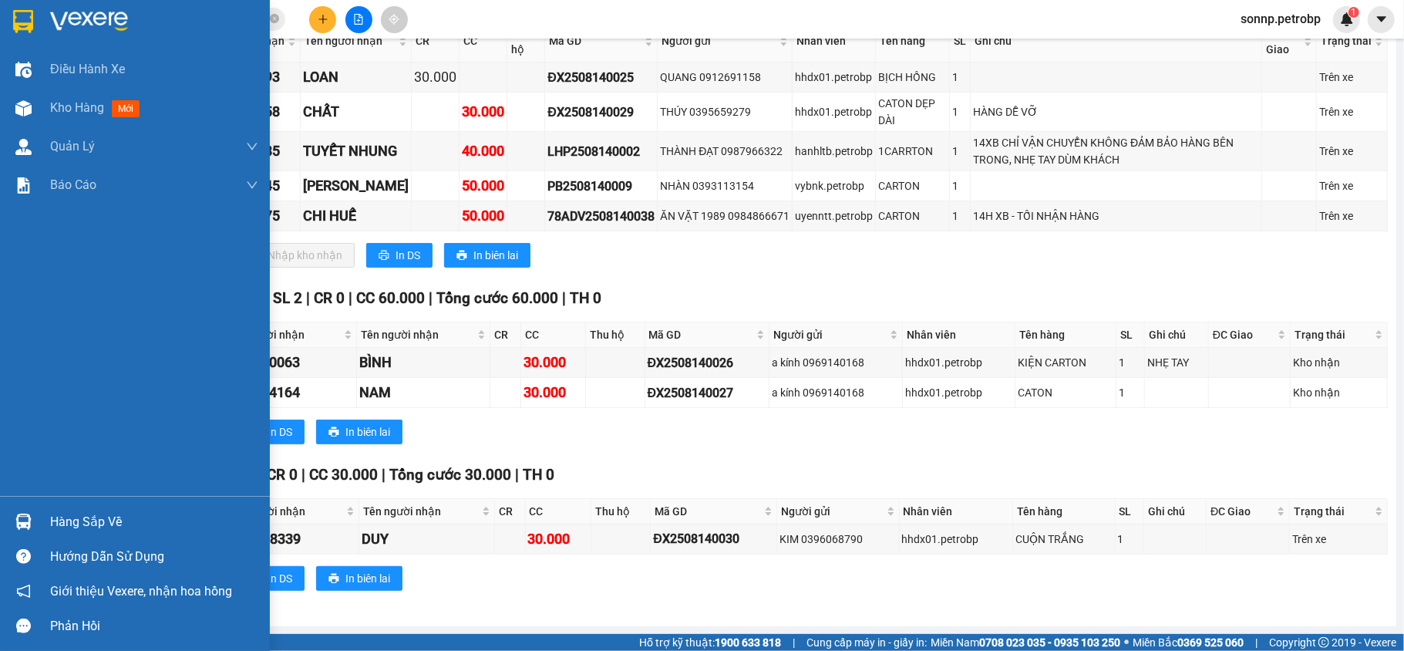
drag, startPoint x: 25, startPoint y: 528, endPoint x: 35, endPoint y: 526, distance: 10.9
click at [26, 528] on img at bounding box center [23, 522] width 16 height 16
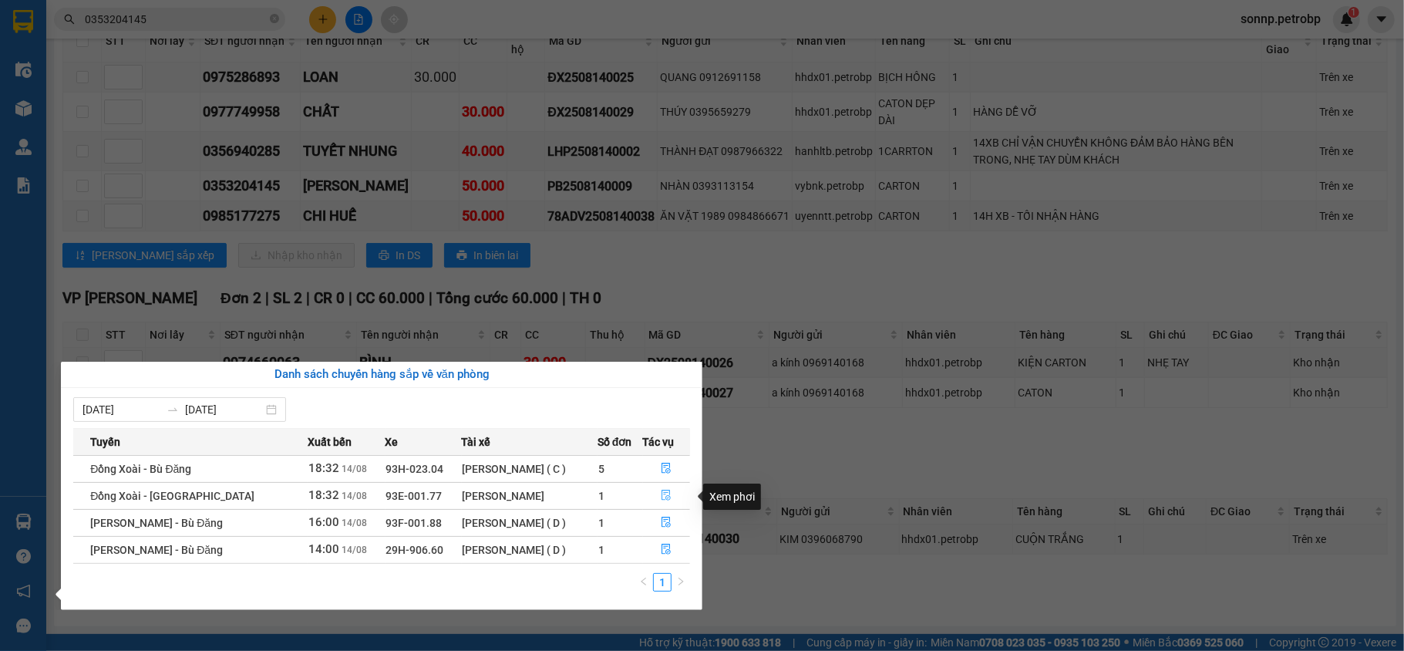
click at [663, 500] on icon "file-done" at bounding box center [666, 495] width 11 height 11
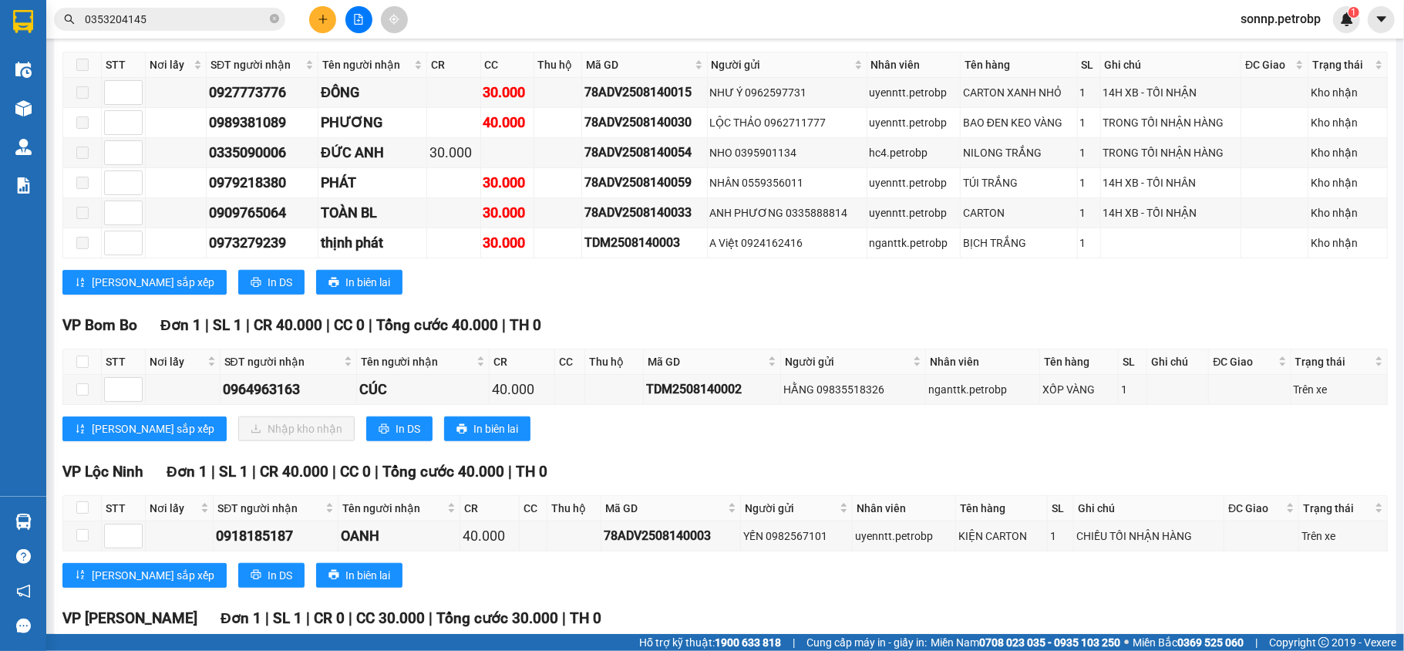
scroll to position [969, 0]
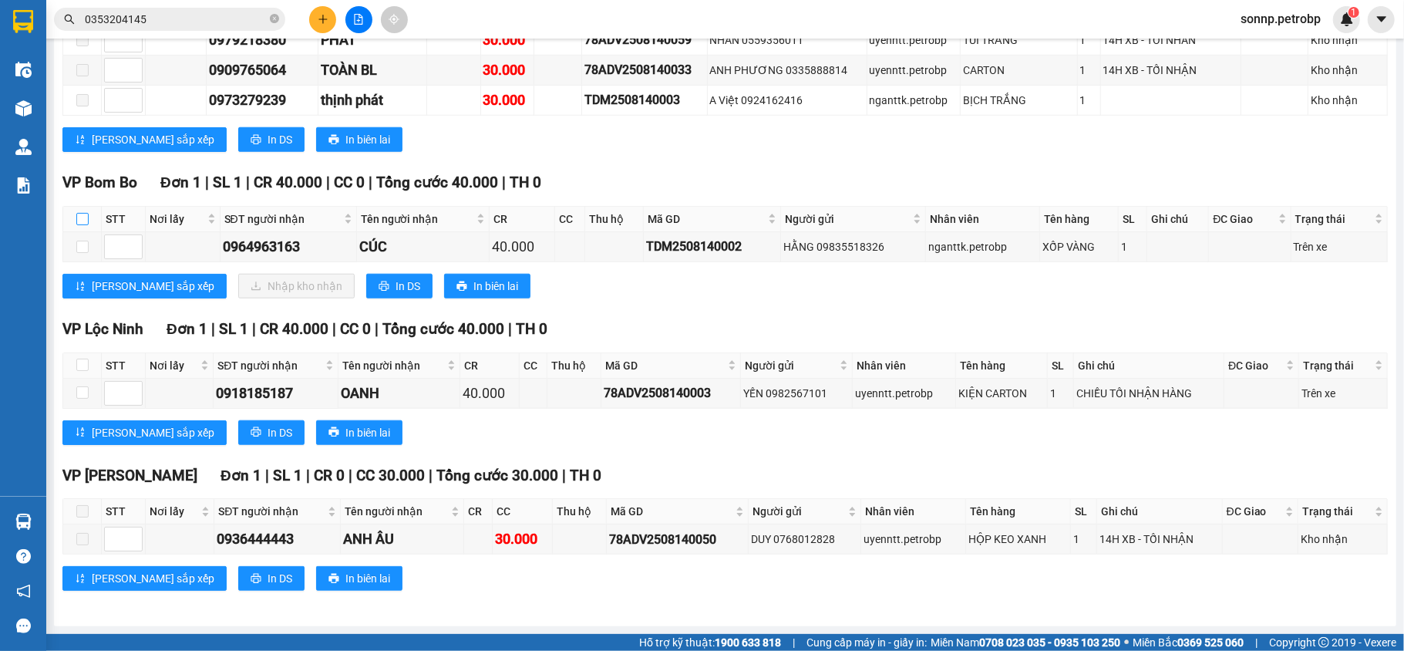
click at [82, 219] on input "checkbox" at bounding box center [82, 219] width 12 height 12
checkbox input "true"
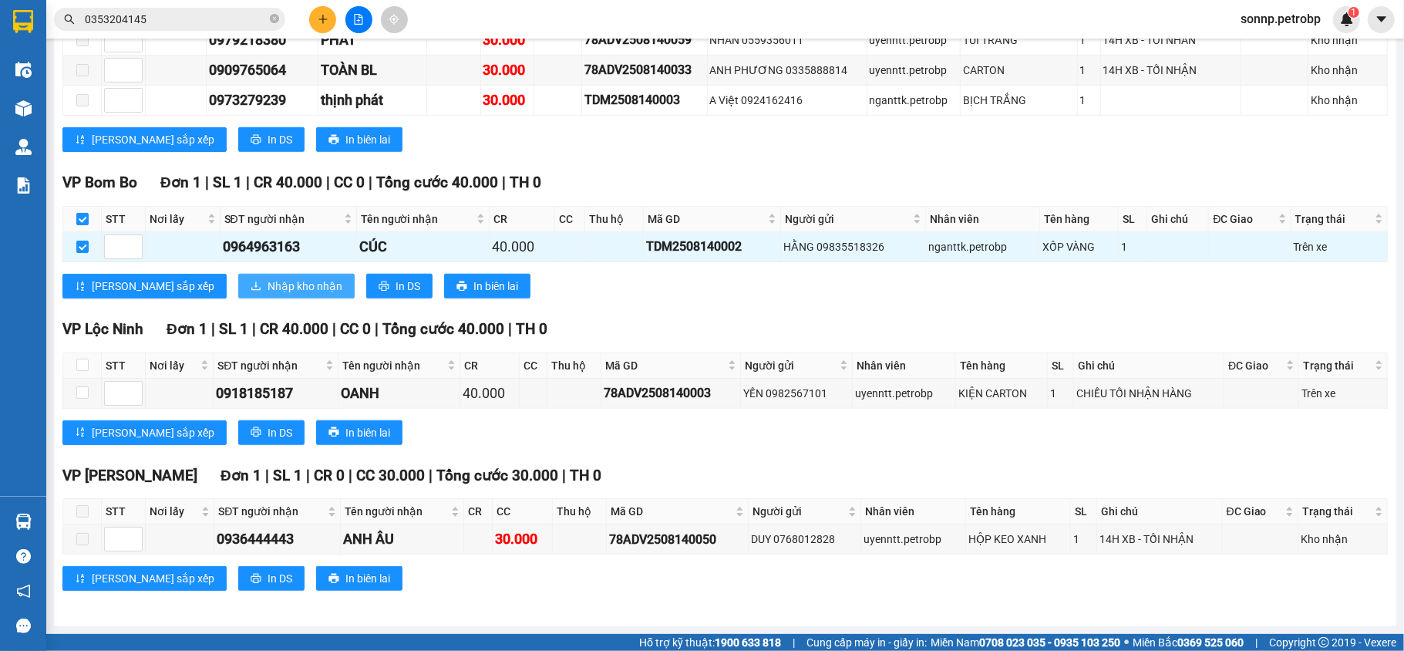
click at [268, 278] on span "Nhập kho nhận" at bounding box center [305, 286] width 75 height 17
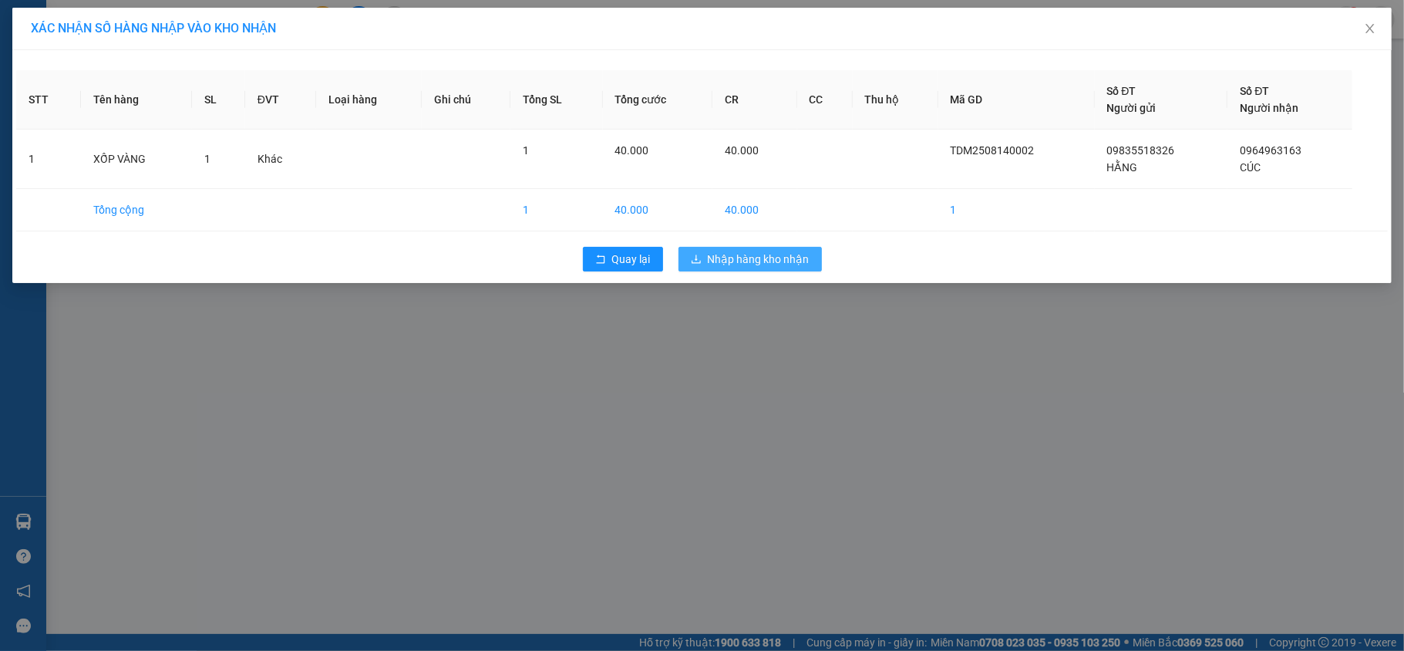
click at [707, 255] on button "Nhập hàng kho nhận" at bounding box center [750, 259] width 143 height 25
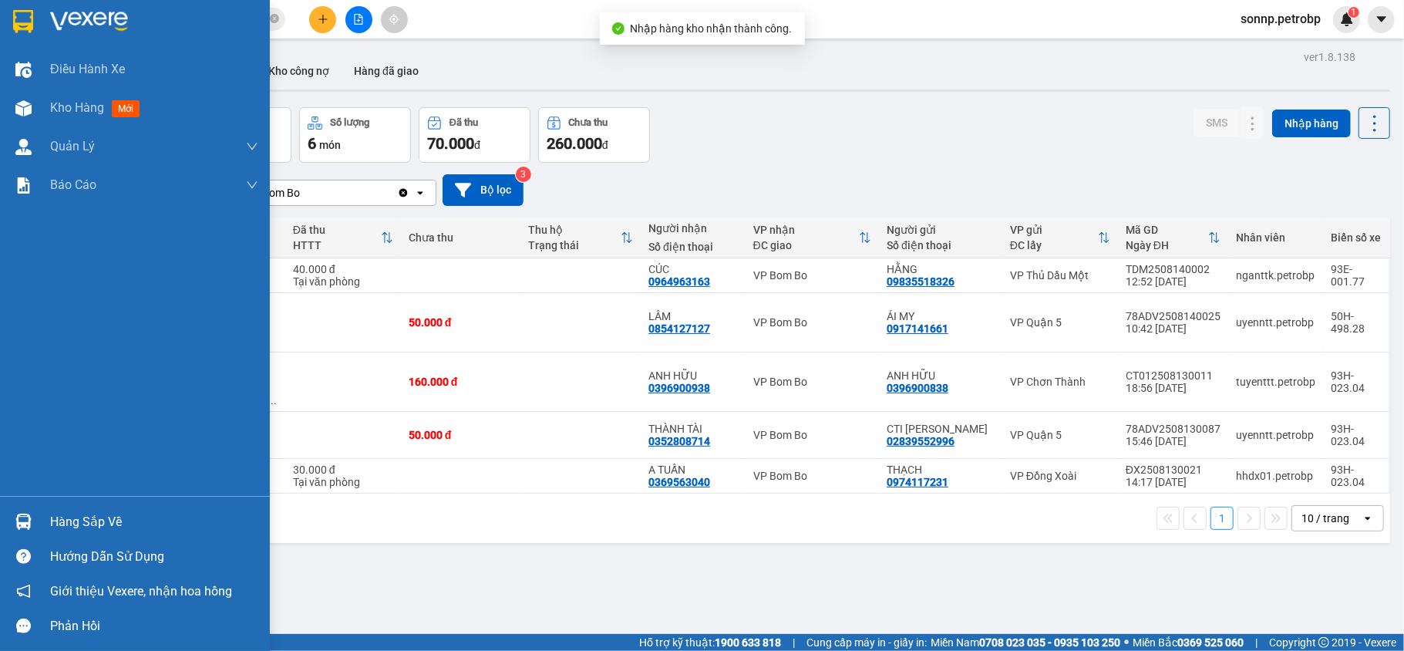
drag, startPoint x: 54, startPoint y: 519, endPoint x: 139, endPoint y: 529, distance: 85.4
click at [56, 518] on div "Hàng sắp về" at bounding box center [154, 522] width 208 height 23
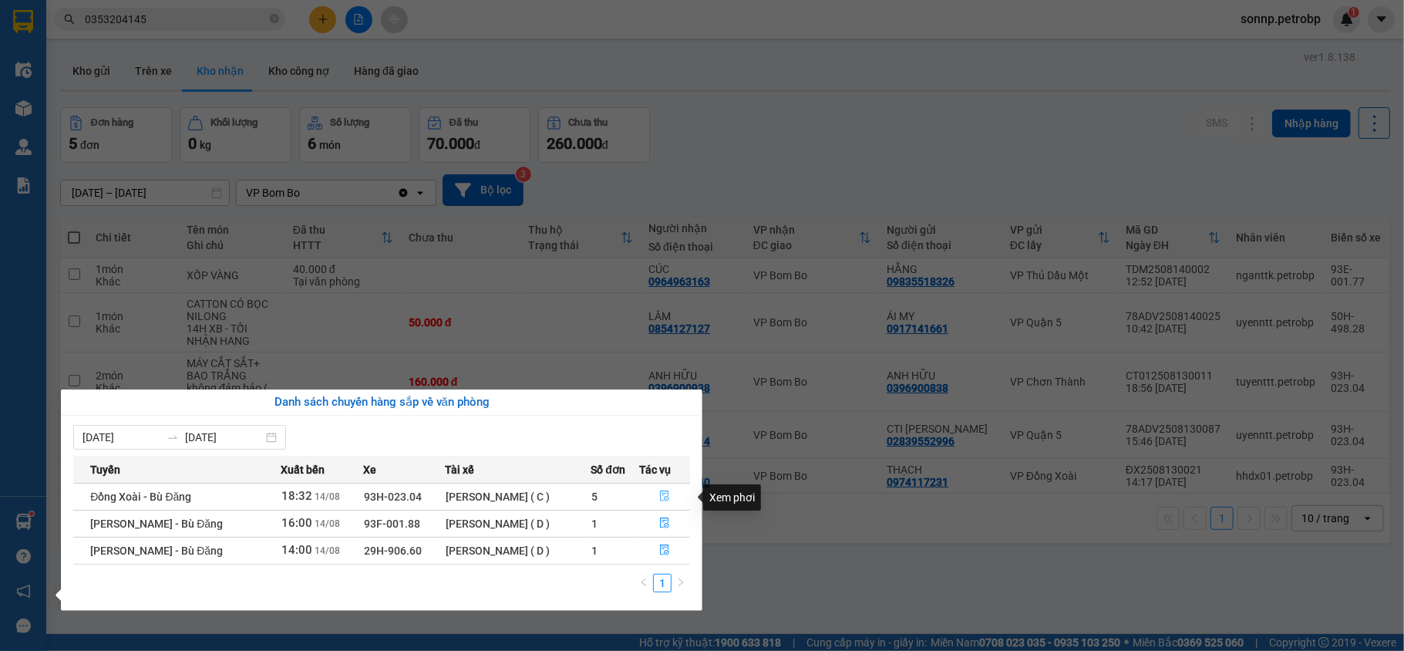
click at [674, 494] on button "button" at bounding box center [664, 496] width 49 height 25
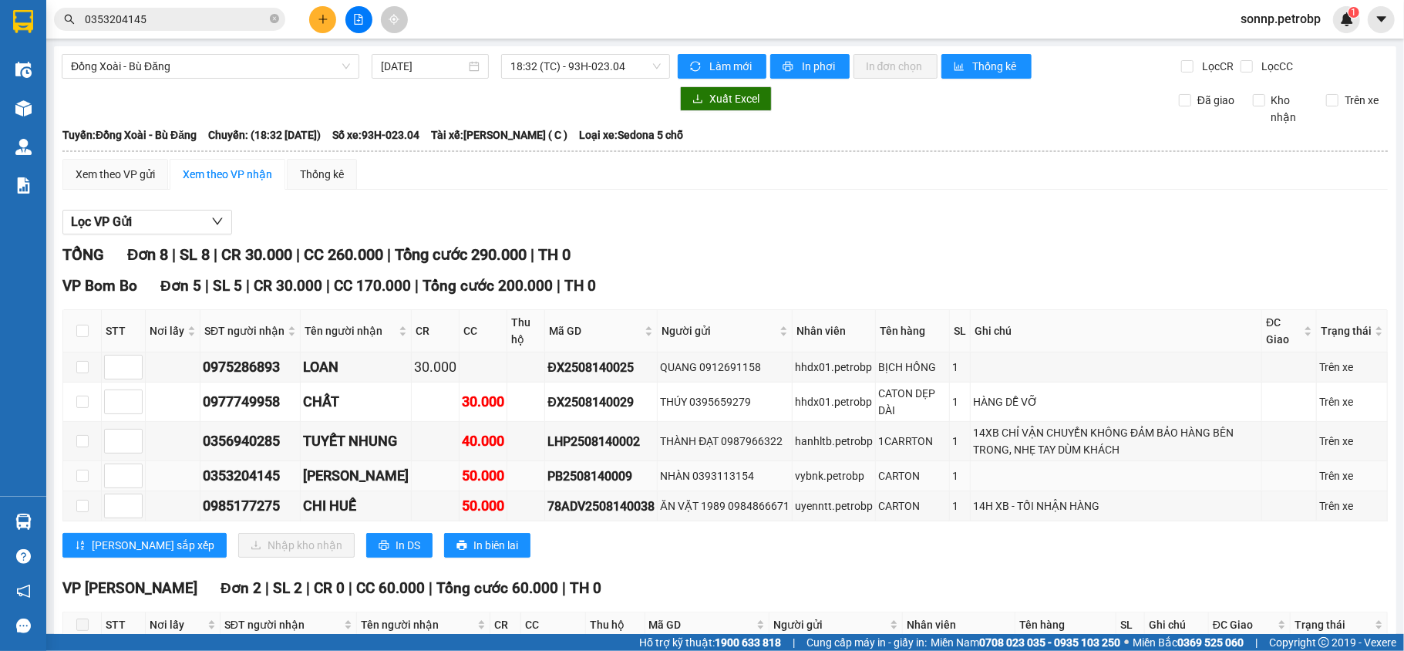
scroll to position [205, 0]
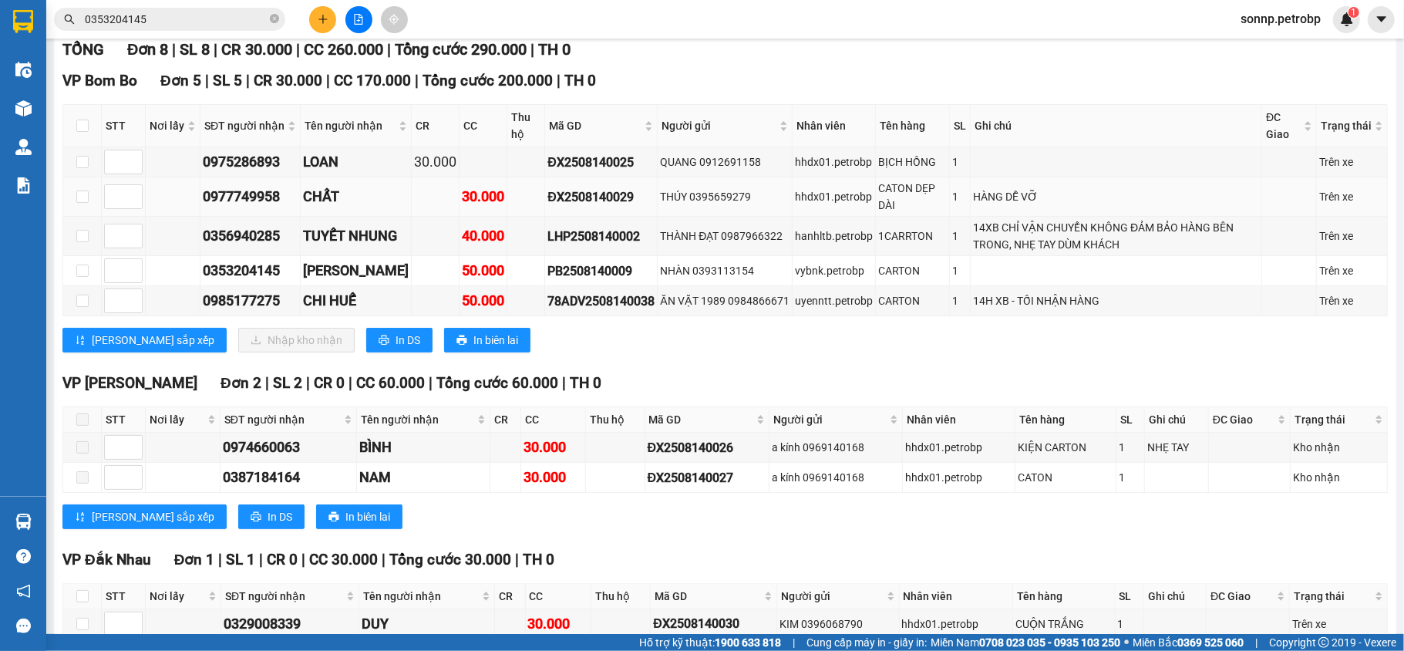
click at [75, 197] on td at bounding box center [82, 196] width 39 height 39
click at [83, 201] on input "checkbox" at bounding box center [82, 196] width 12 height 12
checkbox input "true"
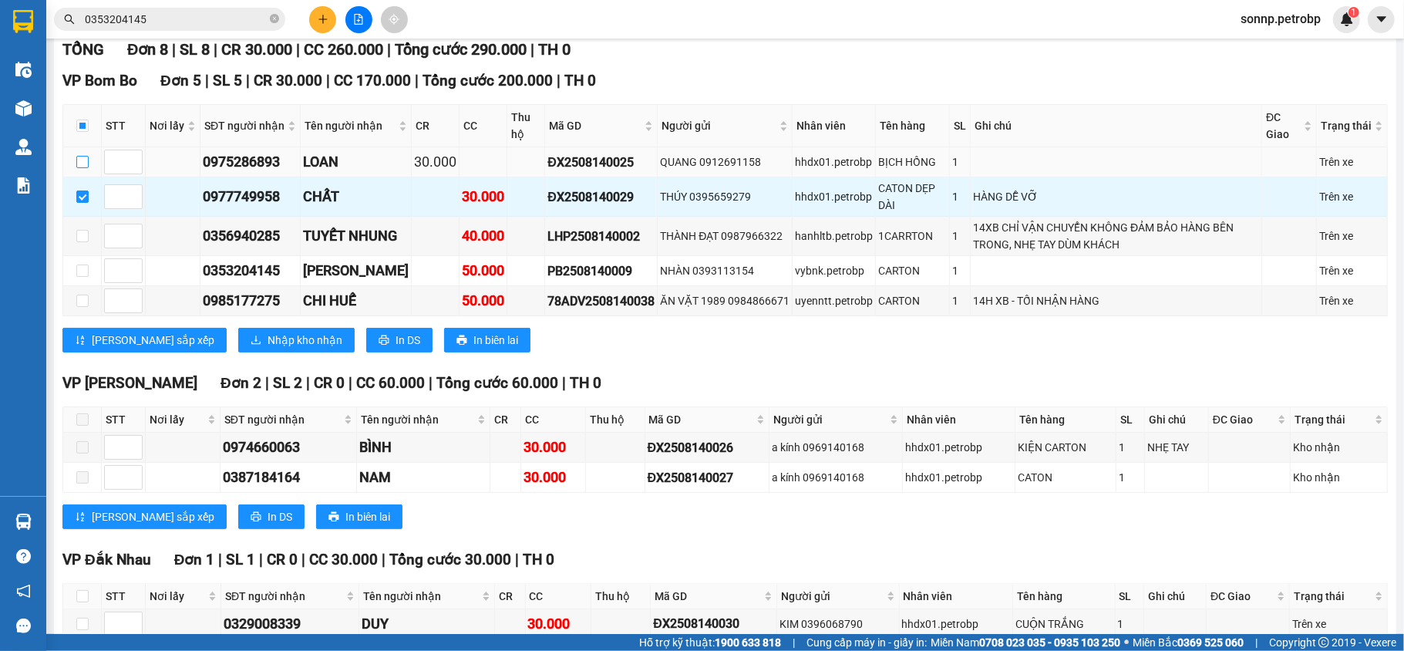
click at [80, 164] on input "checkbox" at bounding box center [82, 162] width 12 height 12
checkbox input "true"
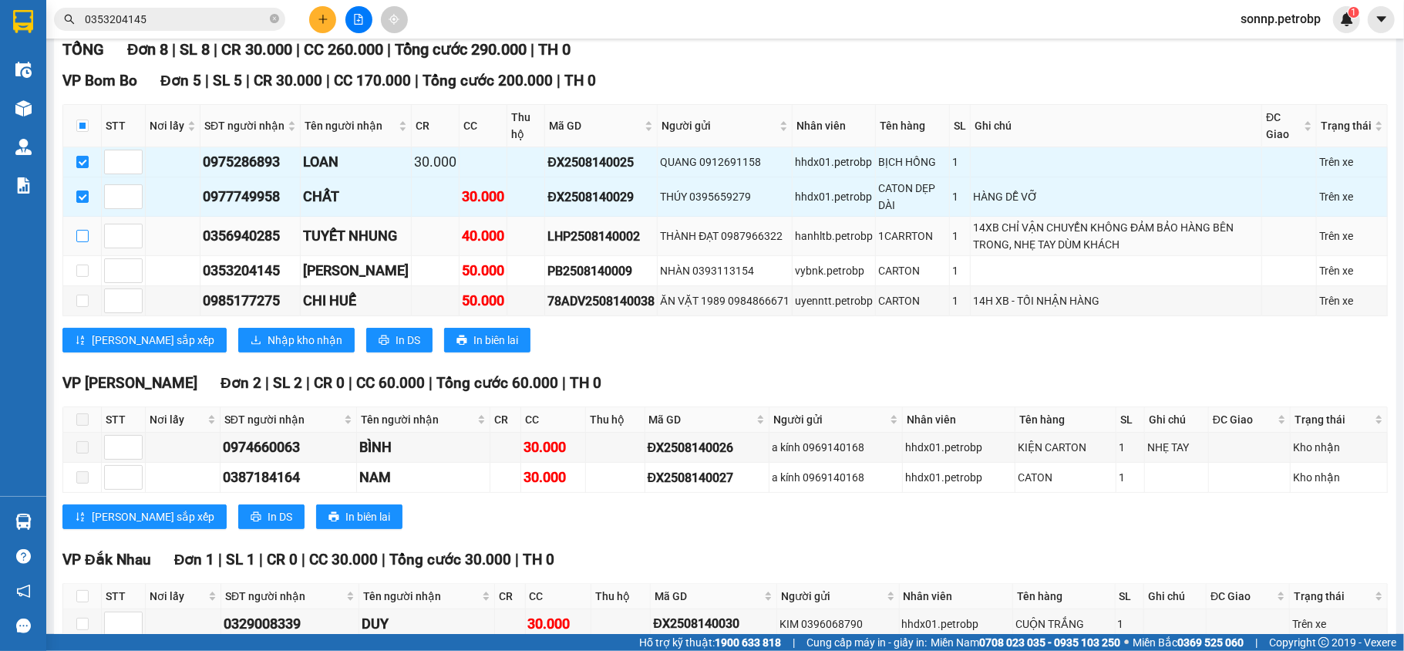
click at [85, 236] on input "checkbox" at bounding box center [82, 236] width 12 height 12
checkbox input "true"
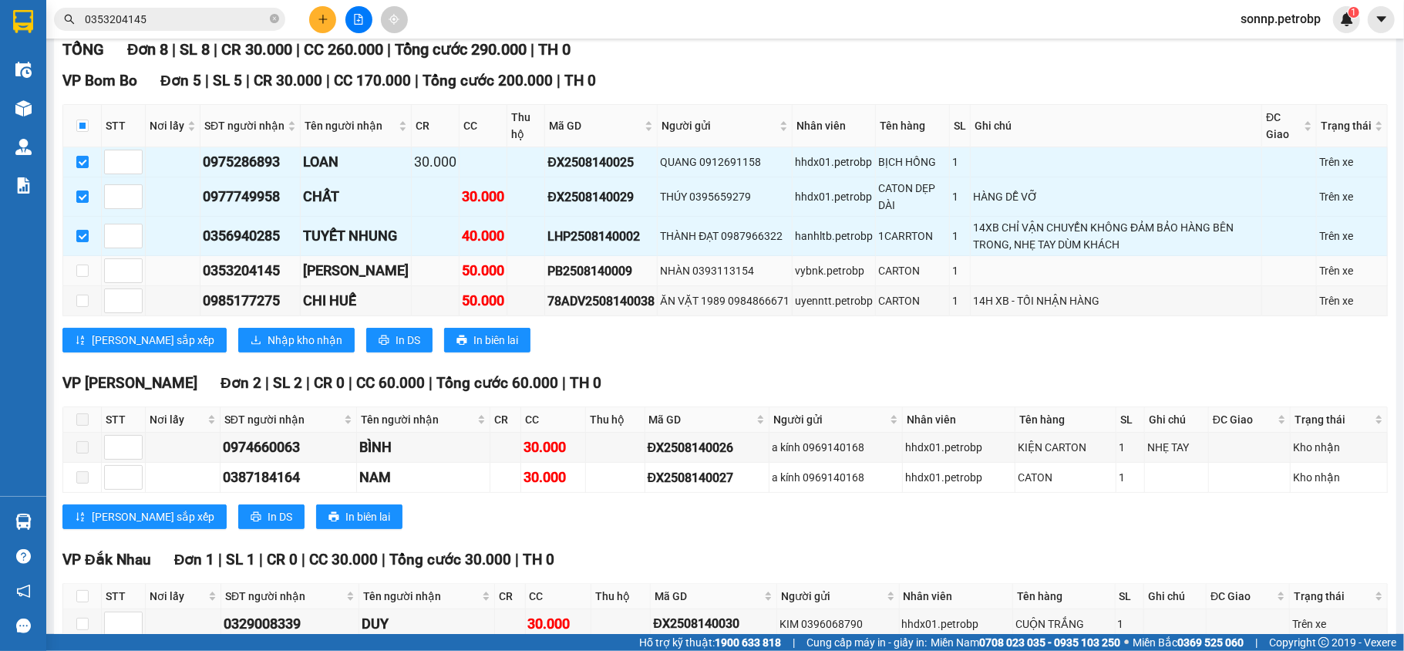
click at [88, 278] on td at bounding box center [82, 271] width 39 height 30
click at [86, 277] on input "checkbox" at bounding box center [82, 271] width 12 height 12
checkbox input "true"
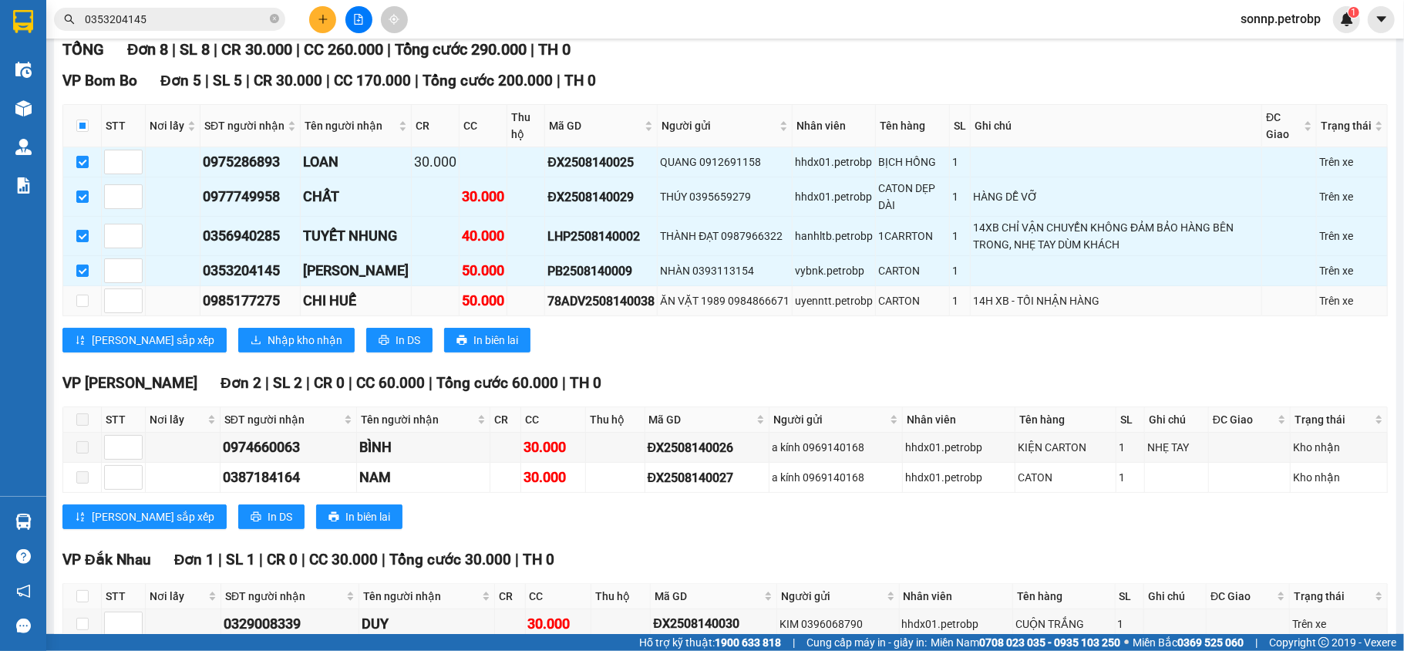
click at [85, 291] on td at bounding box center [82, 301] width 39 height 30
click at [80, 302] on input "checkbox" at bounding box center [82, 301] width 12 height 12
checkbox input "true"
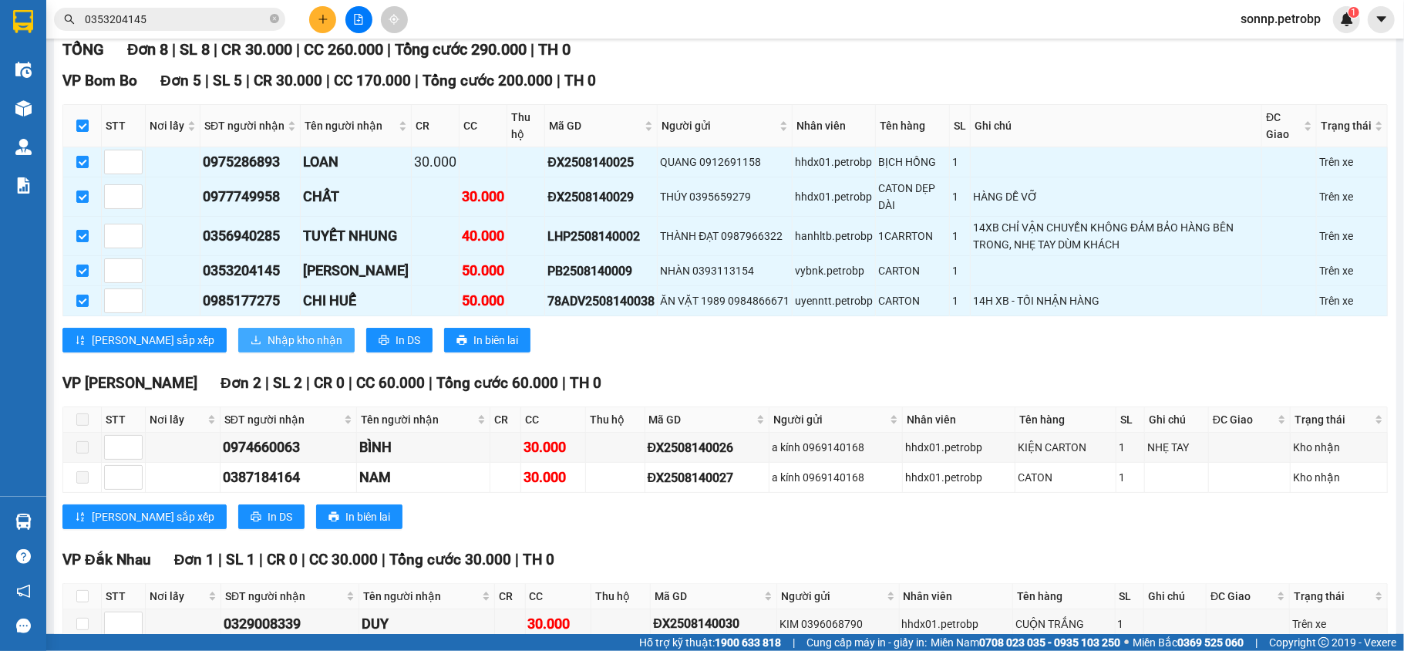
click at [238, 332] on button "Nhập kho nhận" at bounding box center [296, 340] width 116 height 25
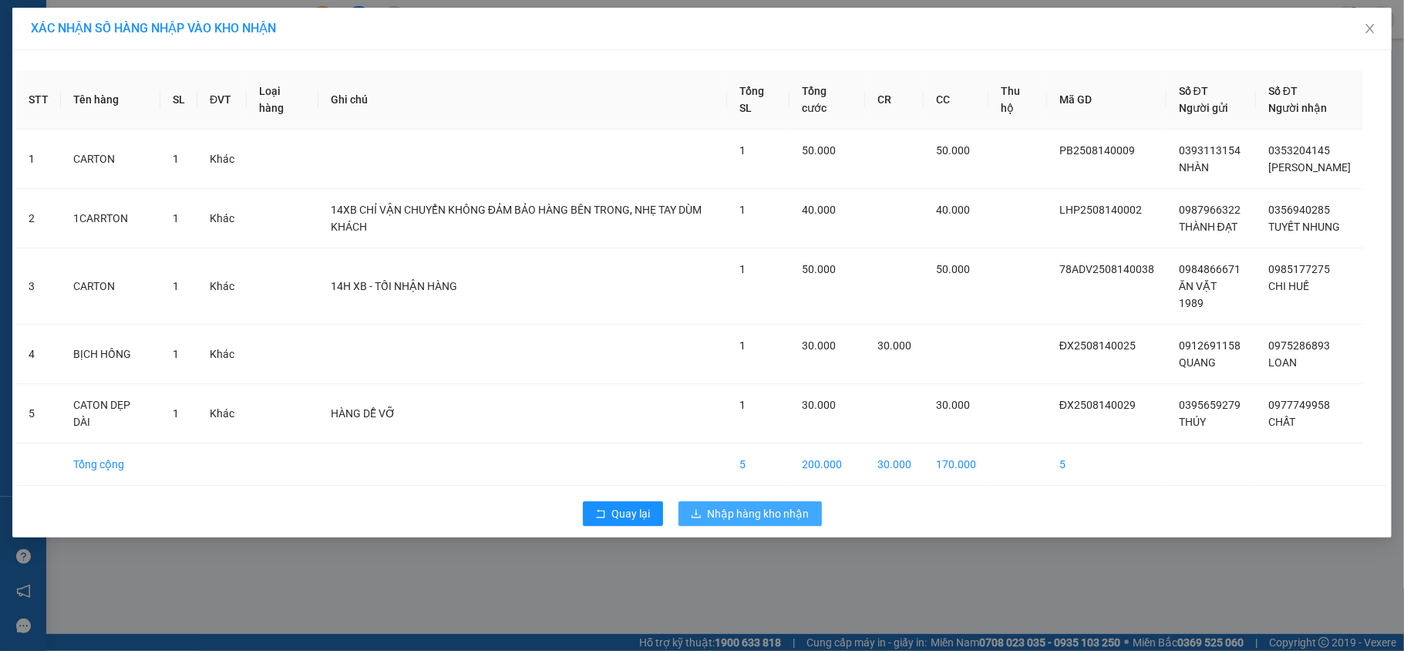
click at [750, 522] on span "Nhập hàng kho nhận" at bounding box center [759, 513] width 102 height 17
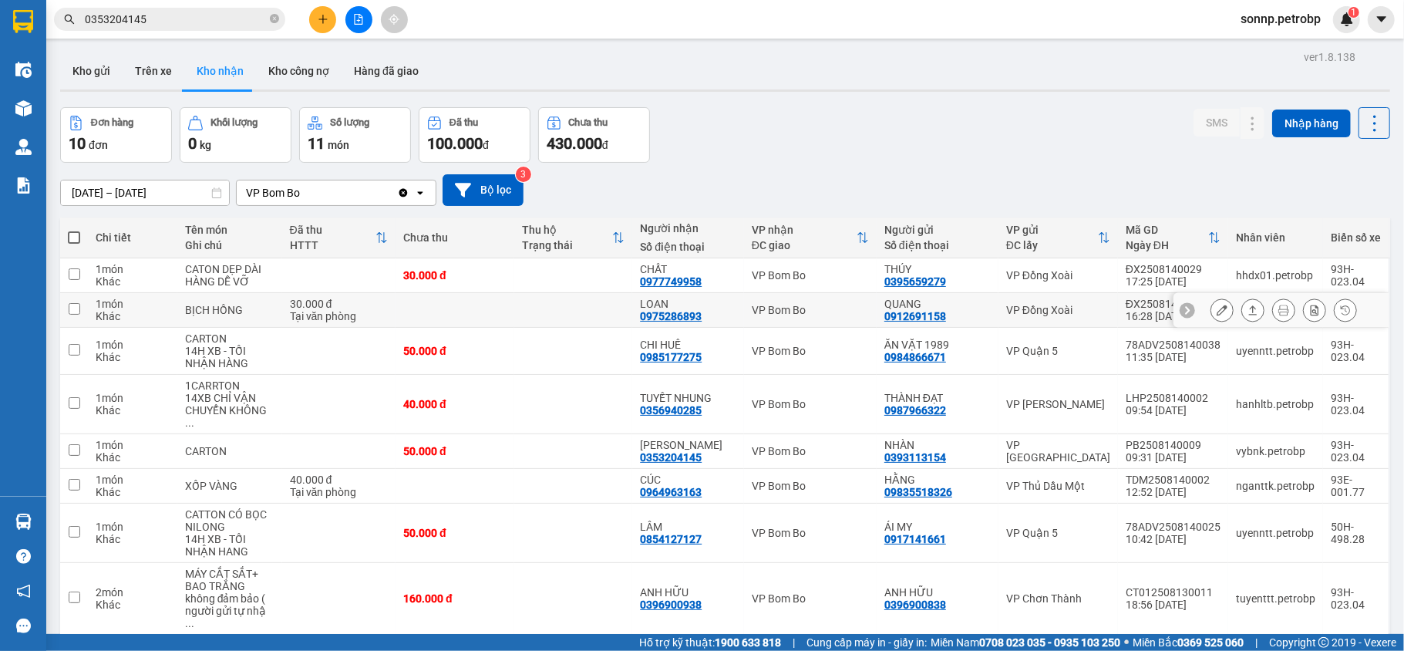
drag, startPoint x: 707, startPoint y: 319, endPoint x: 714, endPoint y: 313, distance: 9.3
click at [714, 313] on div "LOAN 0975286893" at bounding box center [688, 310] width 96 height 25
checkbox input "true"
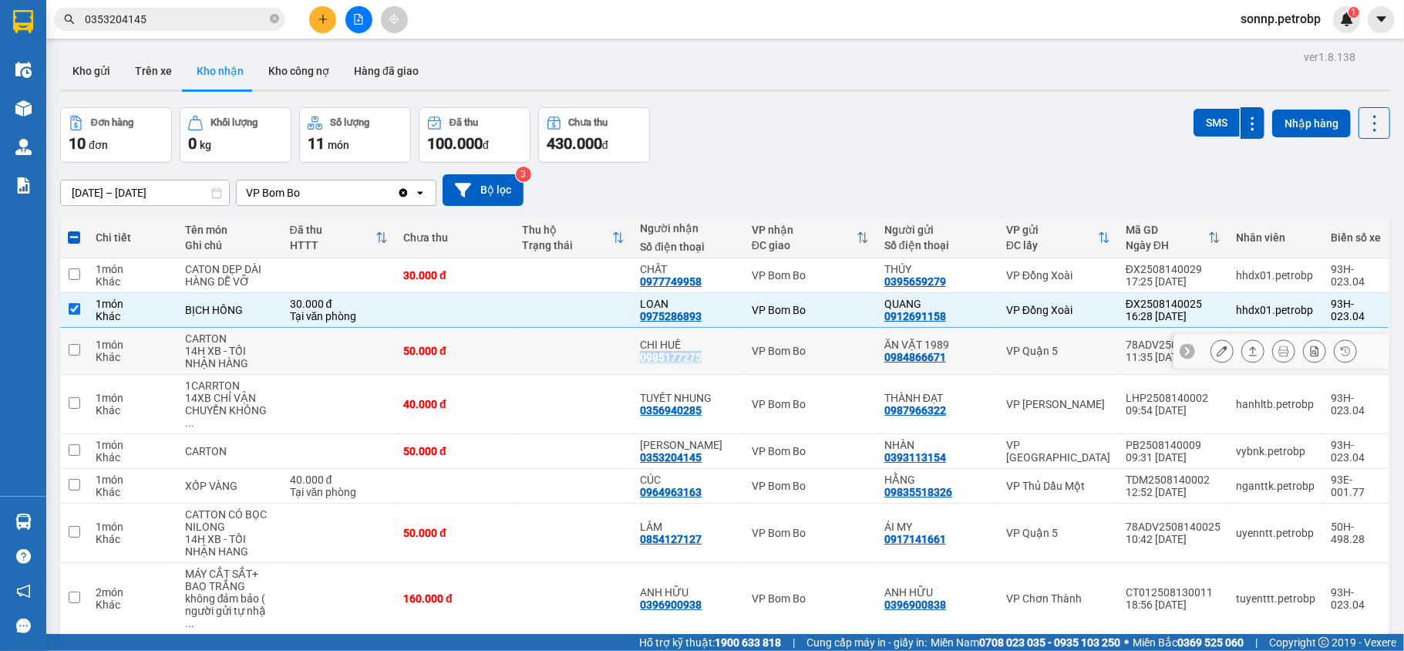
drag, startPoint x: 706, startPoint y: 358, endPoint x: 646, endPoint y: 365, distance: 61.3
click at [646, 365] on td "CHI HUẾ 0985177275" at bounding box center [688, 351] width 112 height 47
copy div "0985177275"
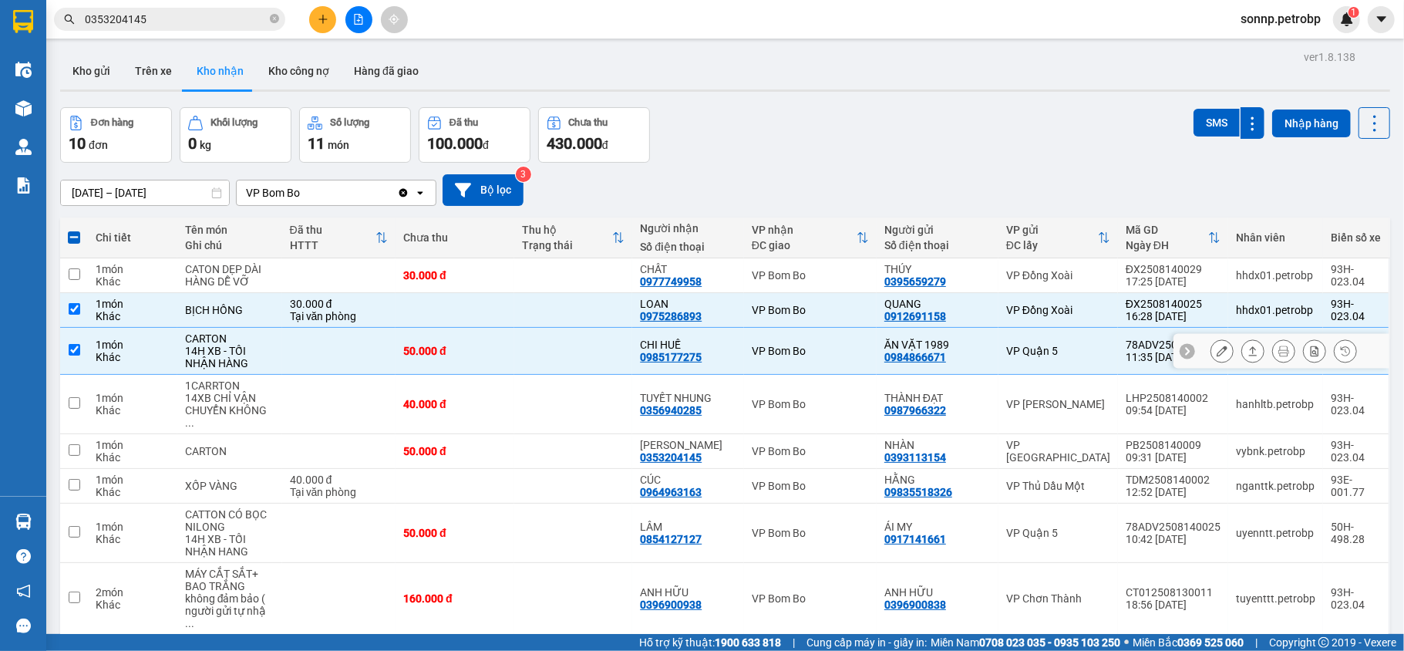
click at [81, 347] on td at bounding box center [74, 351] width 28 height 47
checkbox input "false"
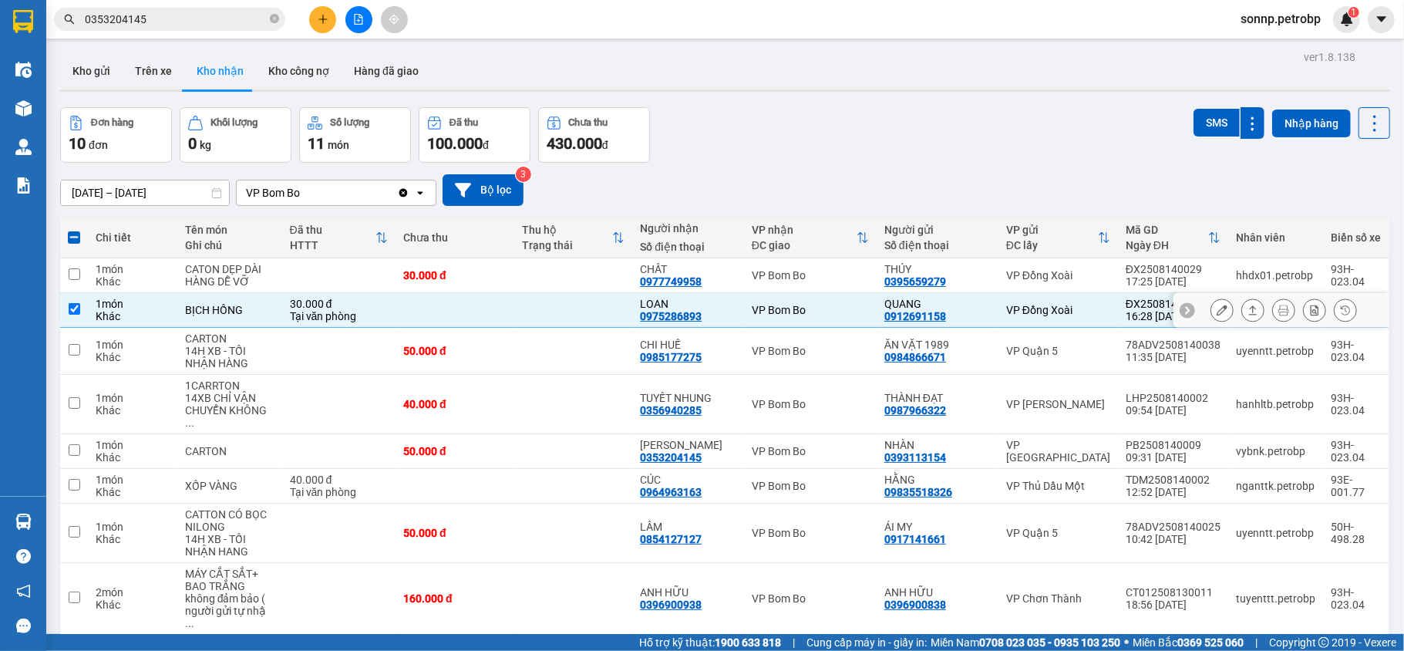
click at [80, 308] on td at bounding box center [74, 310] width 28 height 35
checkbox input "false"
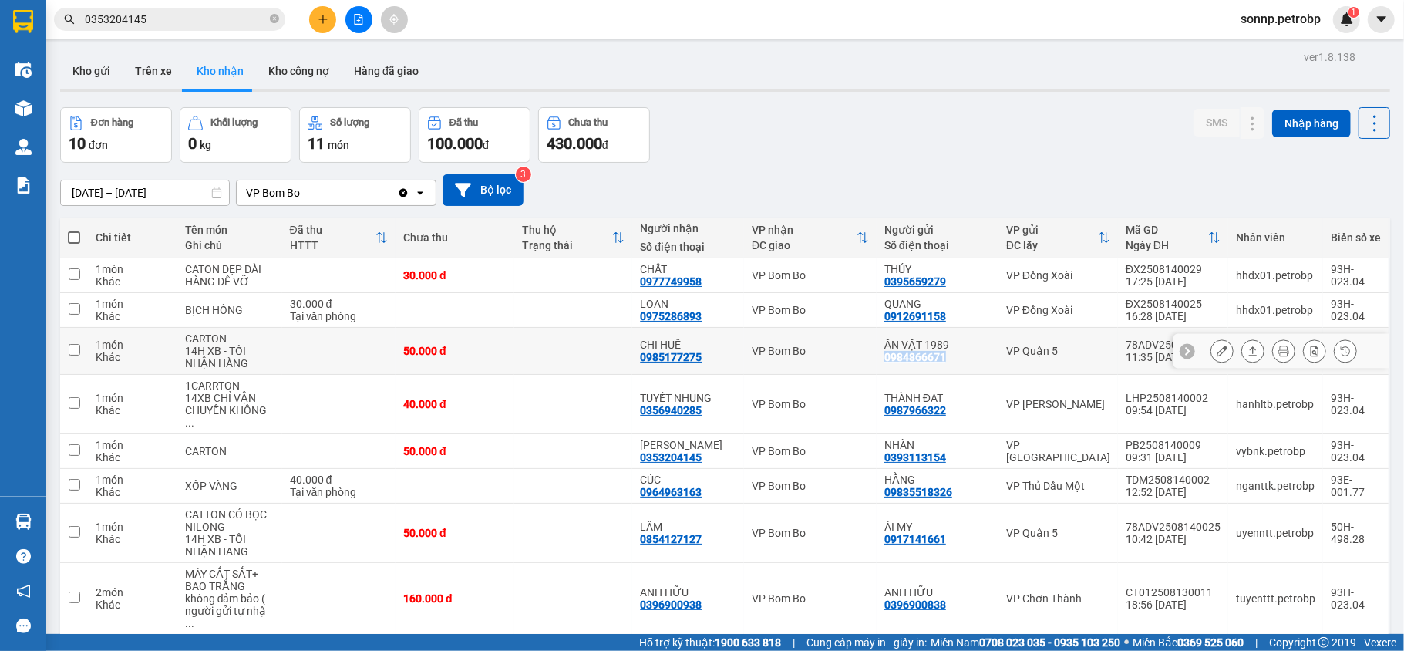
copy div "0984866671"
drag, startPoint x: 956, startPoint y: 365, endPoint x: 883, endPoint y: 368, distance: 73.3
click at [883, 368] on td "ĂN VẶT 1989 0984866671" at bounding box center [938, 351] width 122 height 47
checkbox input "true"
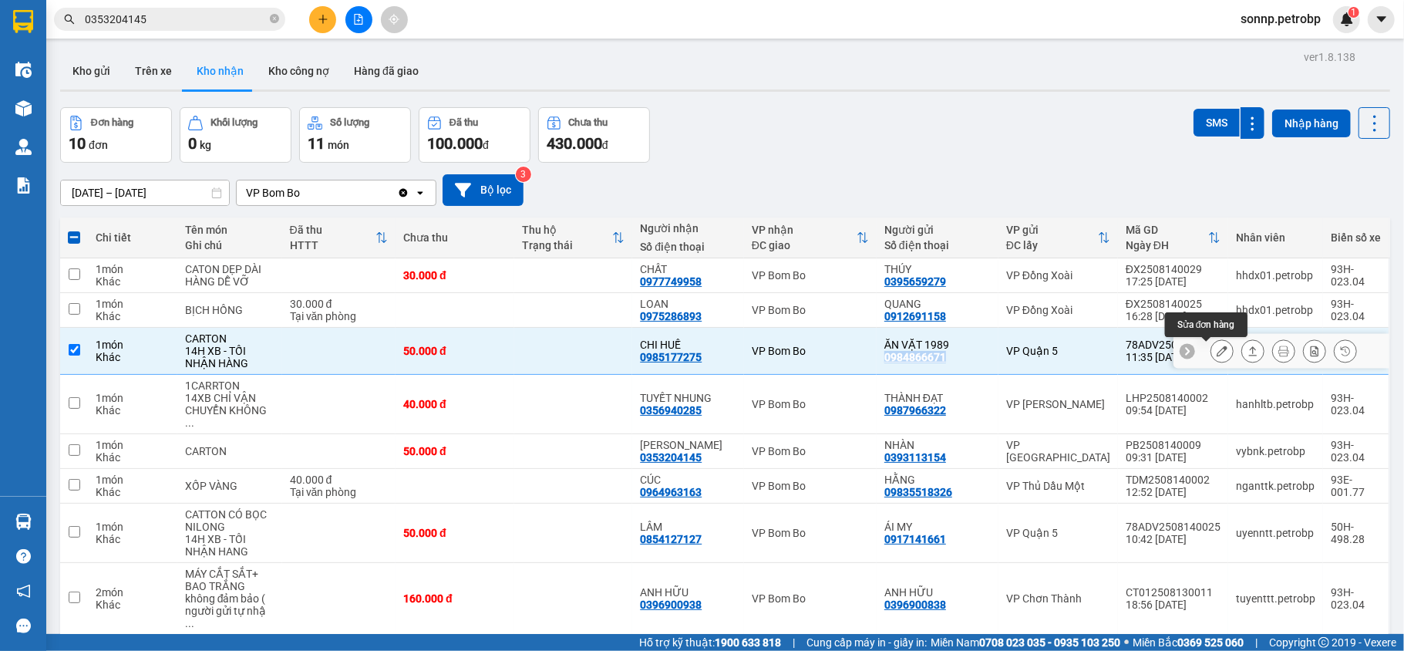
click at [1214, 353] on button at bounding box center [1223, 351] width 22 height 27
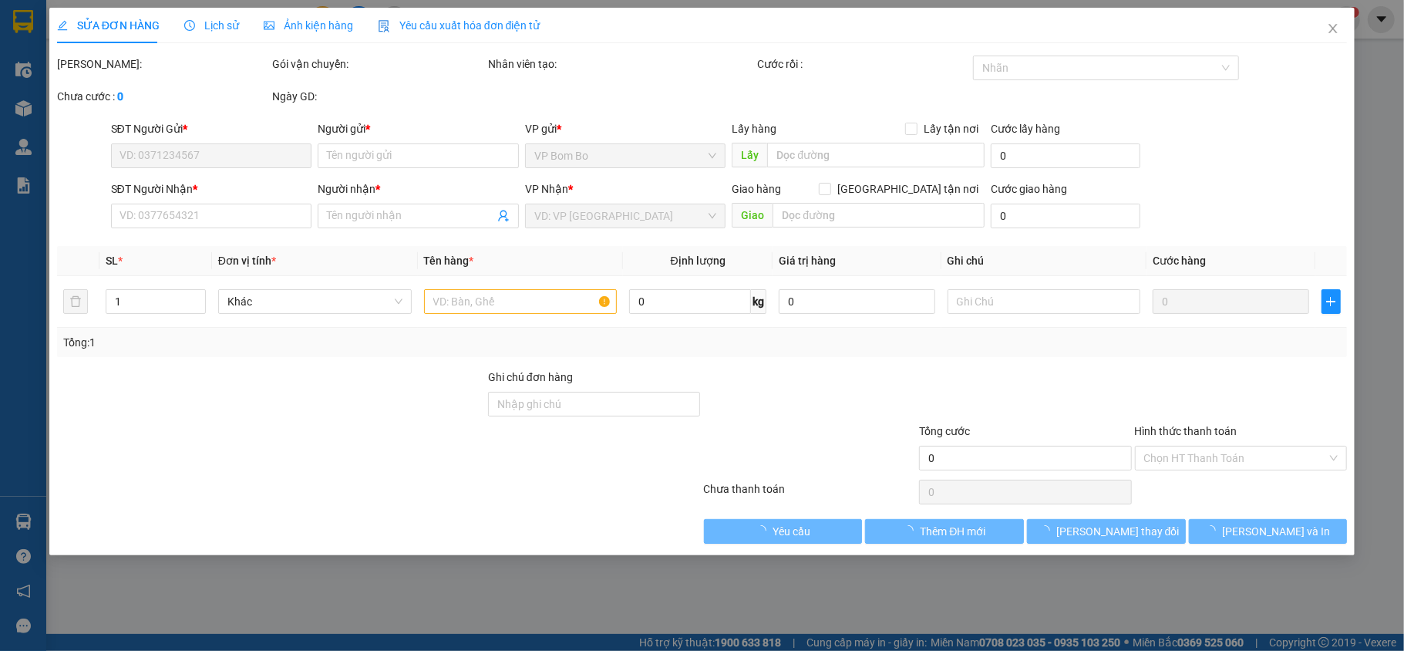
type input "0984866671"
type input "ĂN VẶT 1989"
type input "0985177275"
type input "CHI HUẾ"
type input "50.000"
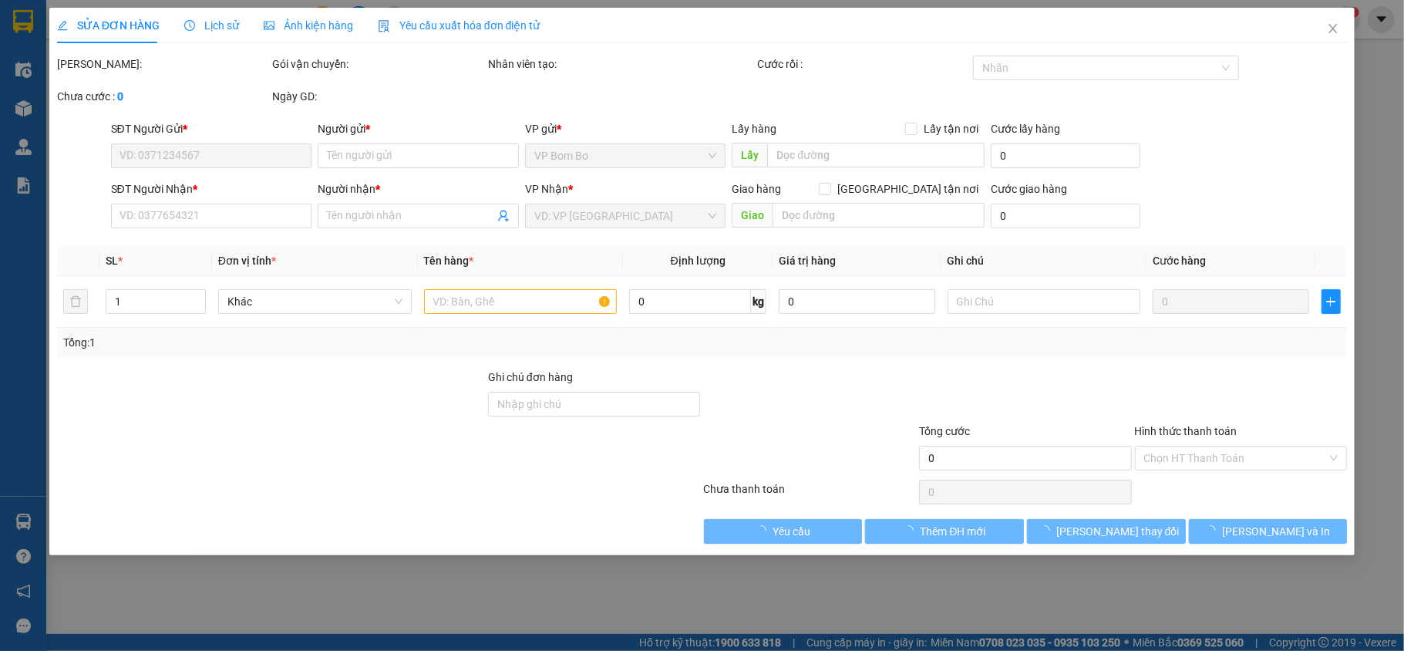
type input "50.000"
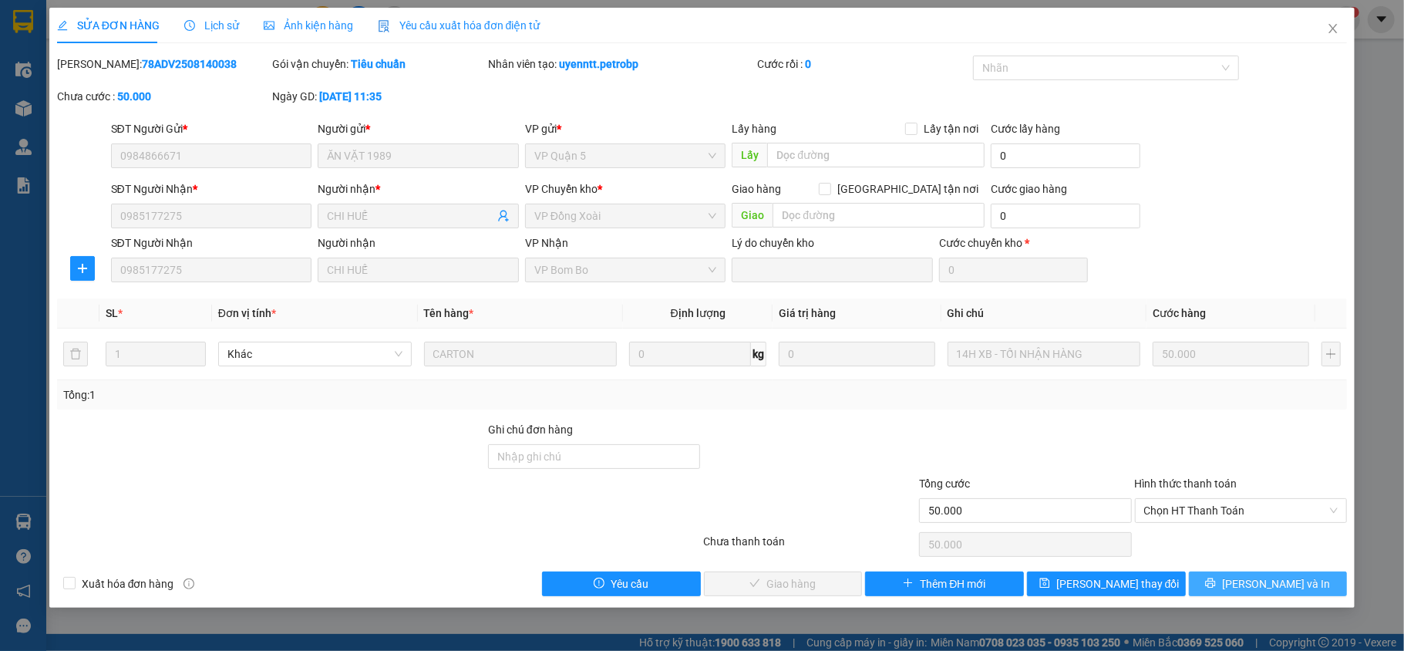
click at [1262, 586] on span "[PERSON_NAME] và In" at bounding box center [1276, 583] width 108 height 17
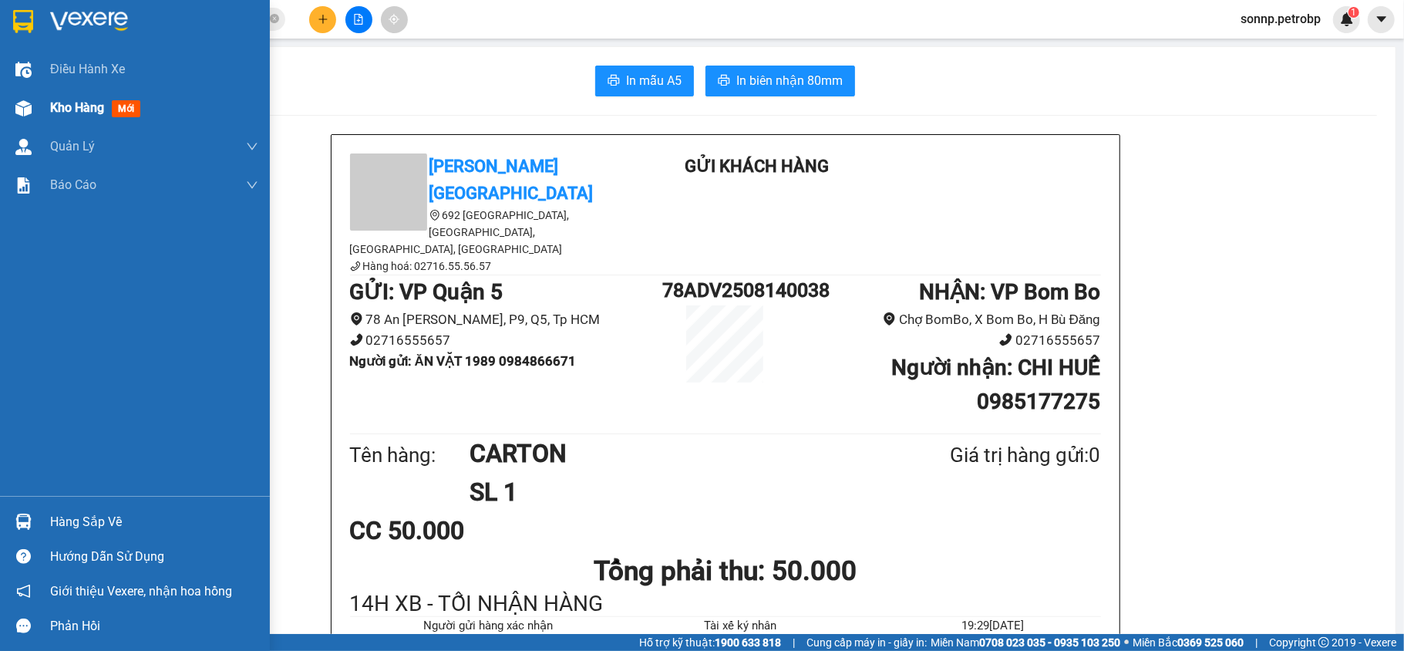
click at [66, 100] on span "Kho hàng" at bounding box center [77, 107] width 54 height 15
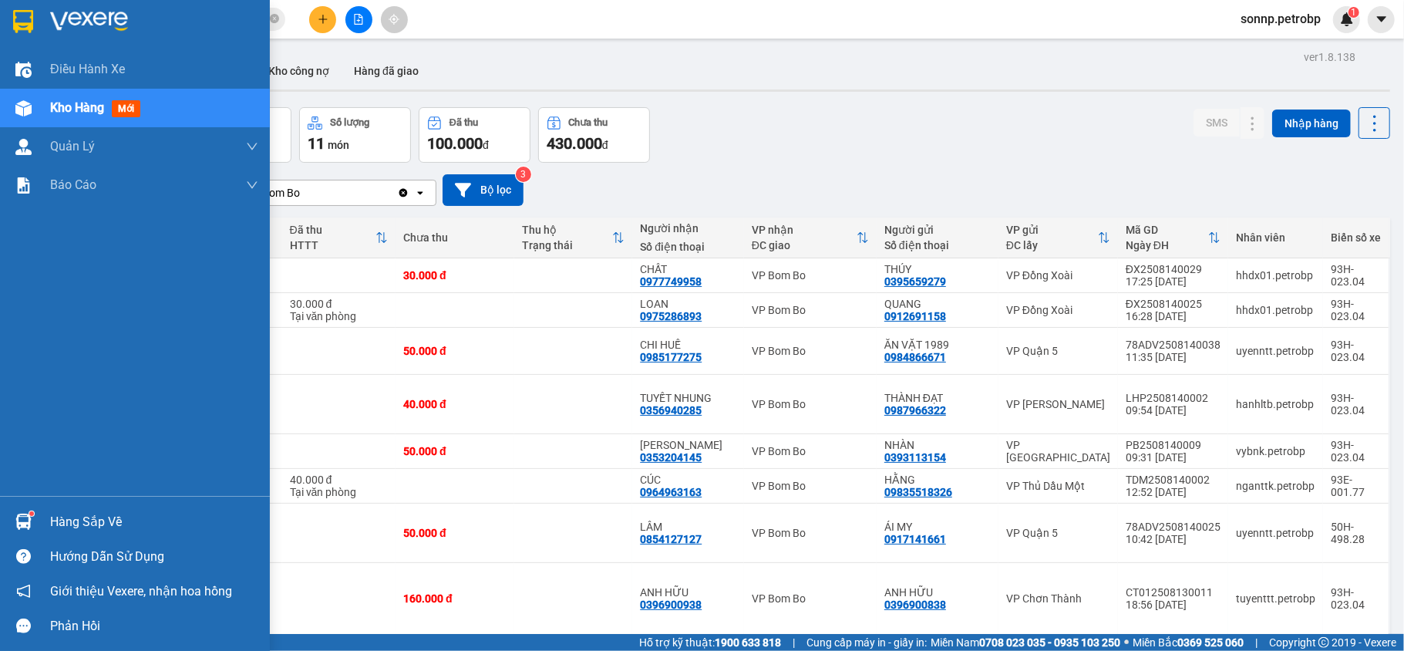
click at [34, 515] on div at bounding box center [23, 521] width 27 height 27
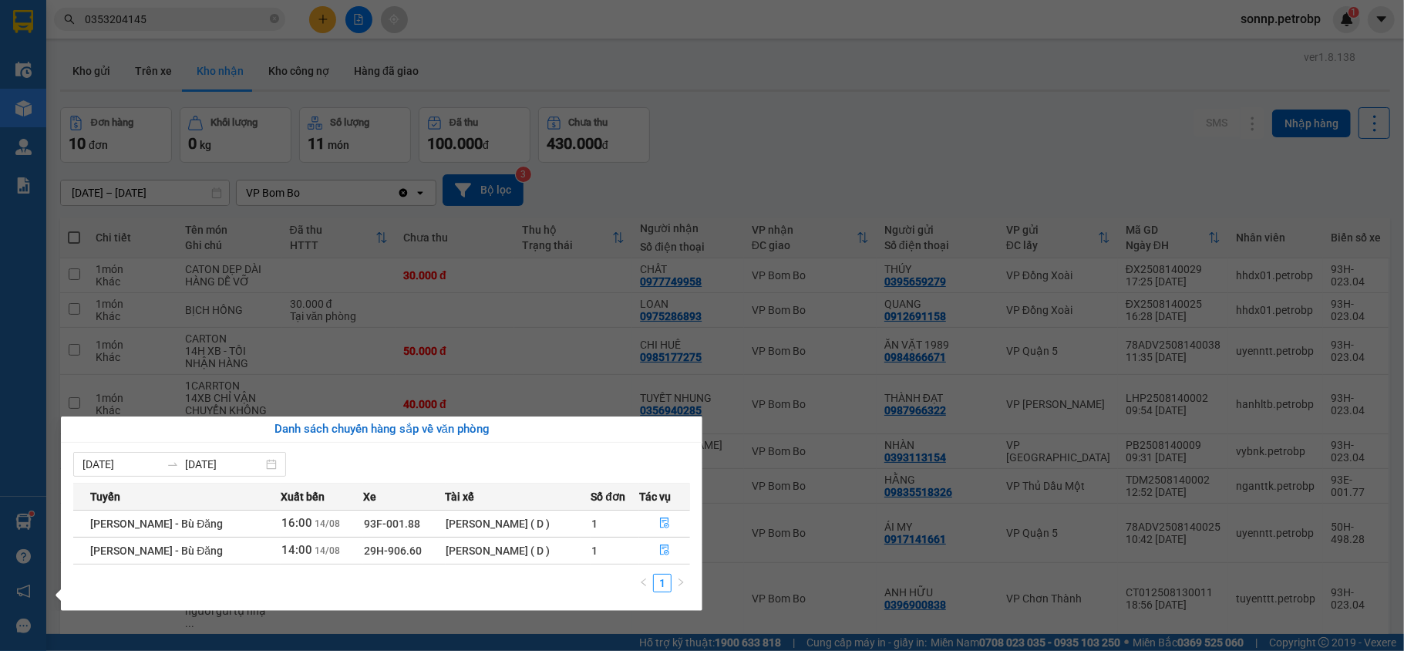
click at [34, 516] on div "Điều hành xe Kho hàng mới Quản Lý Quản lý chuyến Quản lý giao nhận mới Quản lý …" at bounding box center [23, 325] width 46 height 651
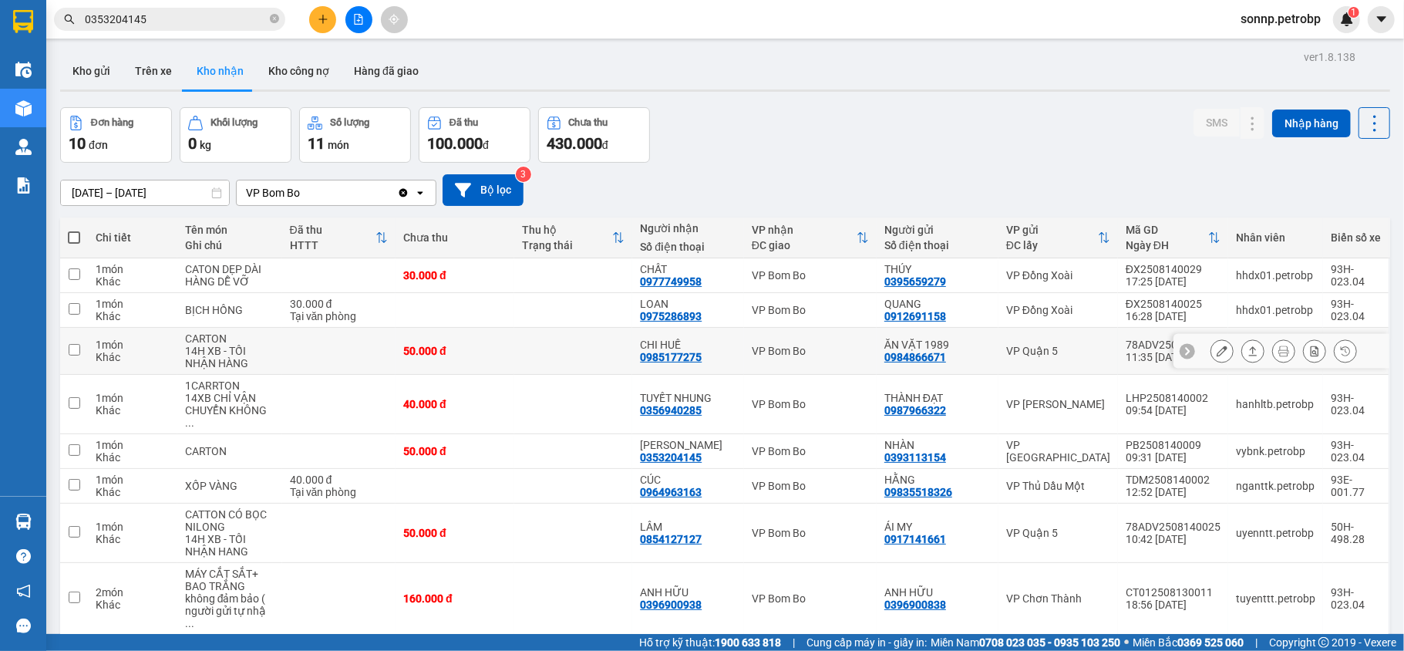
click at [77, 350] on input "checkbox" at bounding box center [75, 350] width 12 height 12
checkbox input "true"
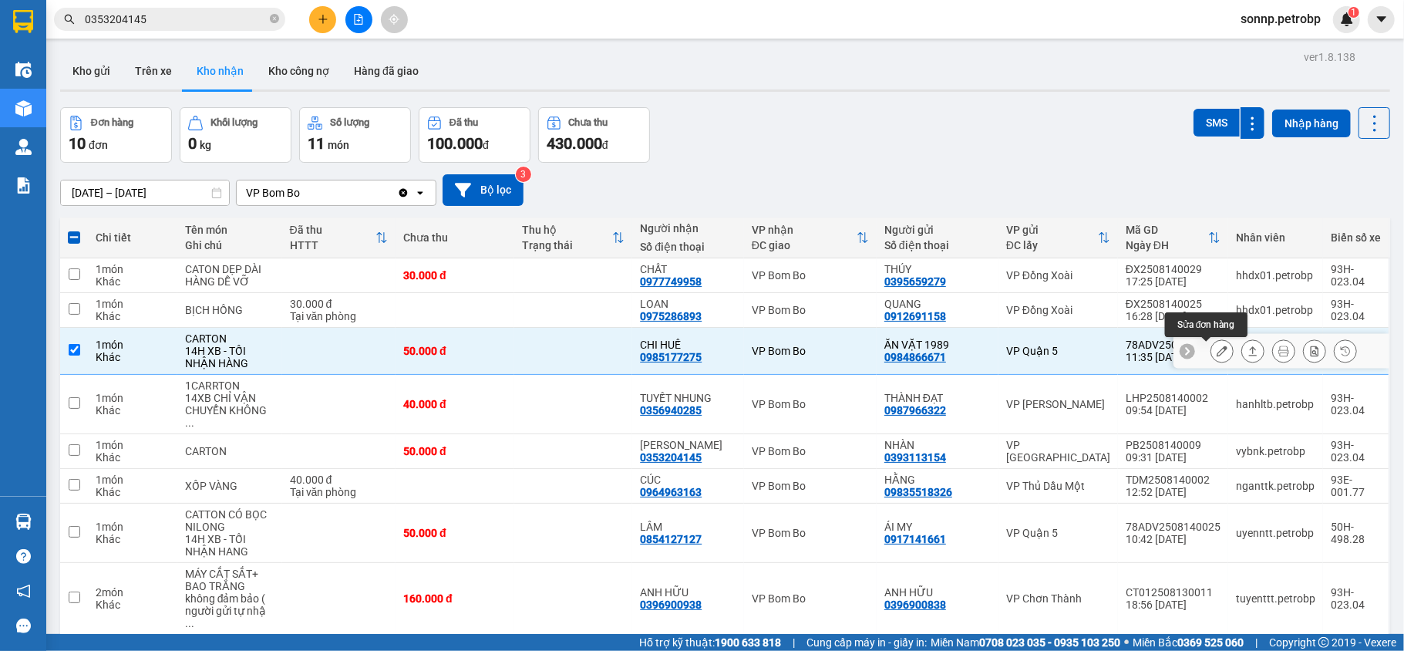
click at [1217, 356] on icon at bounding box center [1222, 351] width 11 height 11
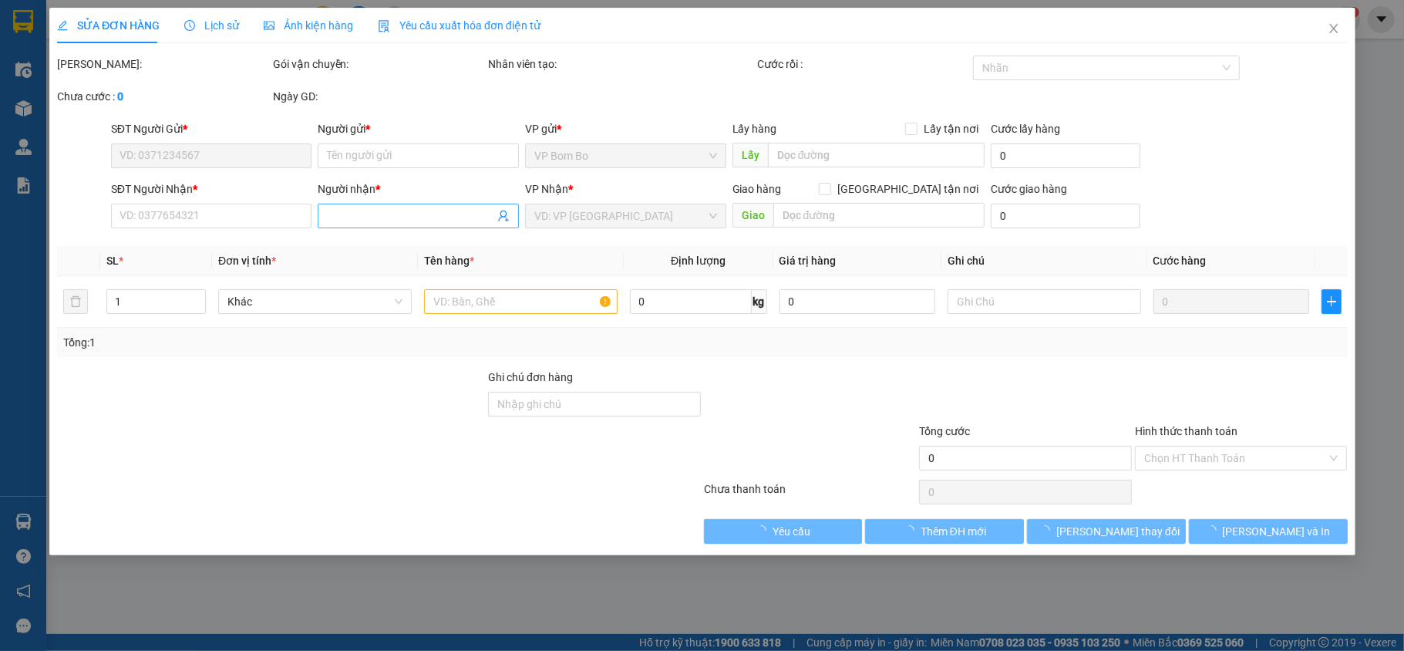
type input "0984866671"
type input "ĂN VẶT 1989"
type input "0985177275"
type input "CHI HUẾ"
type input "50.000"
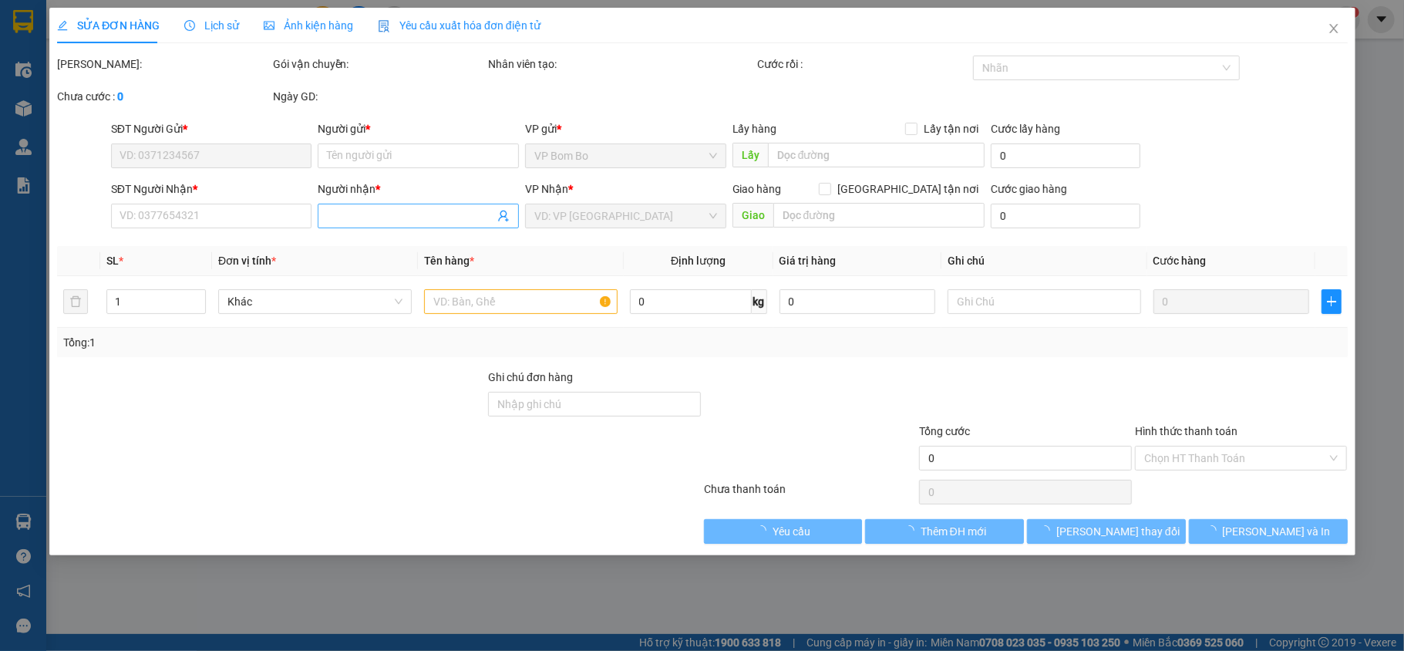
type input "50.000"
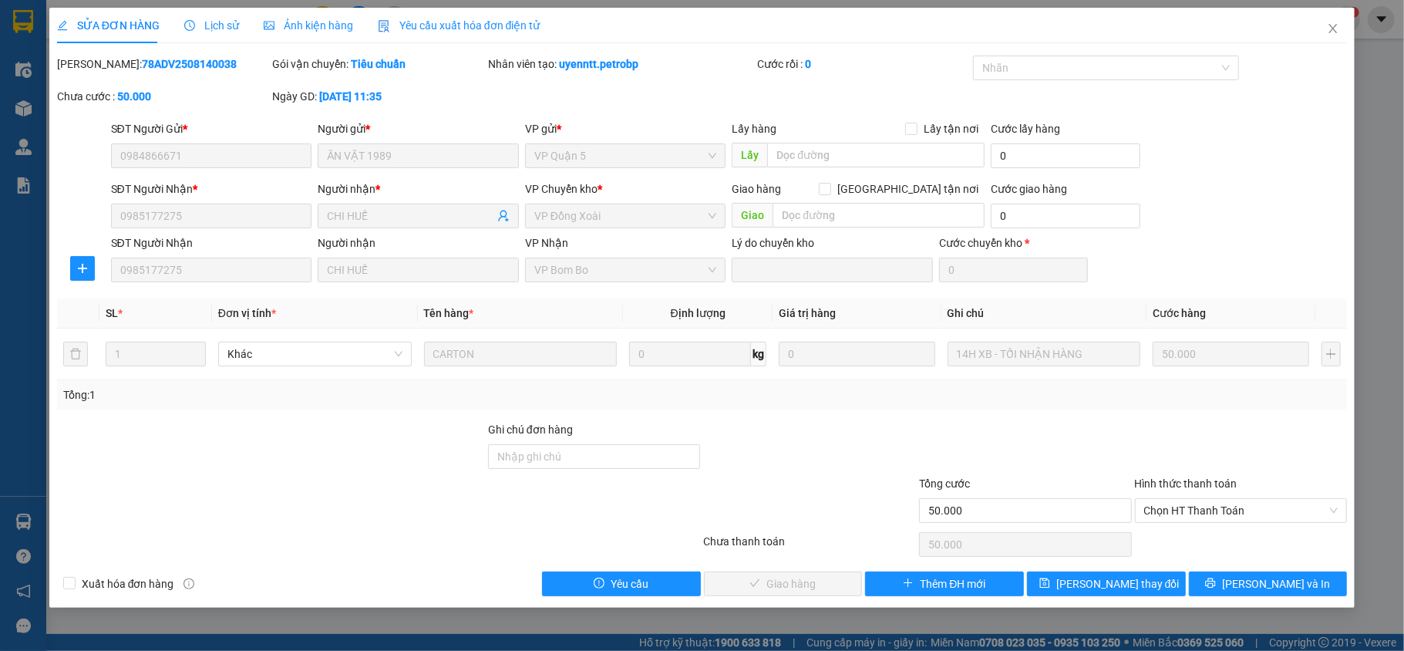
drag, startPoint x: 210, startPoint y: 69, endPoint x: 93, endPoint y: 66, distance: 116.5
click at [93, 66] on div "Mã ĐH: 78ADV2508140038" at bounding box center [163, 64] width 213 height 17
copy b "78ADV2508140038"
click at [1337, 29] on icon "close" at bounding box center [1333, 28] width 12 height 12
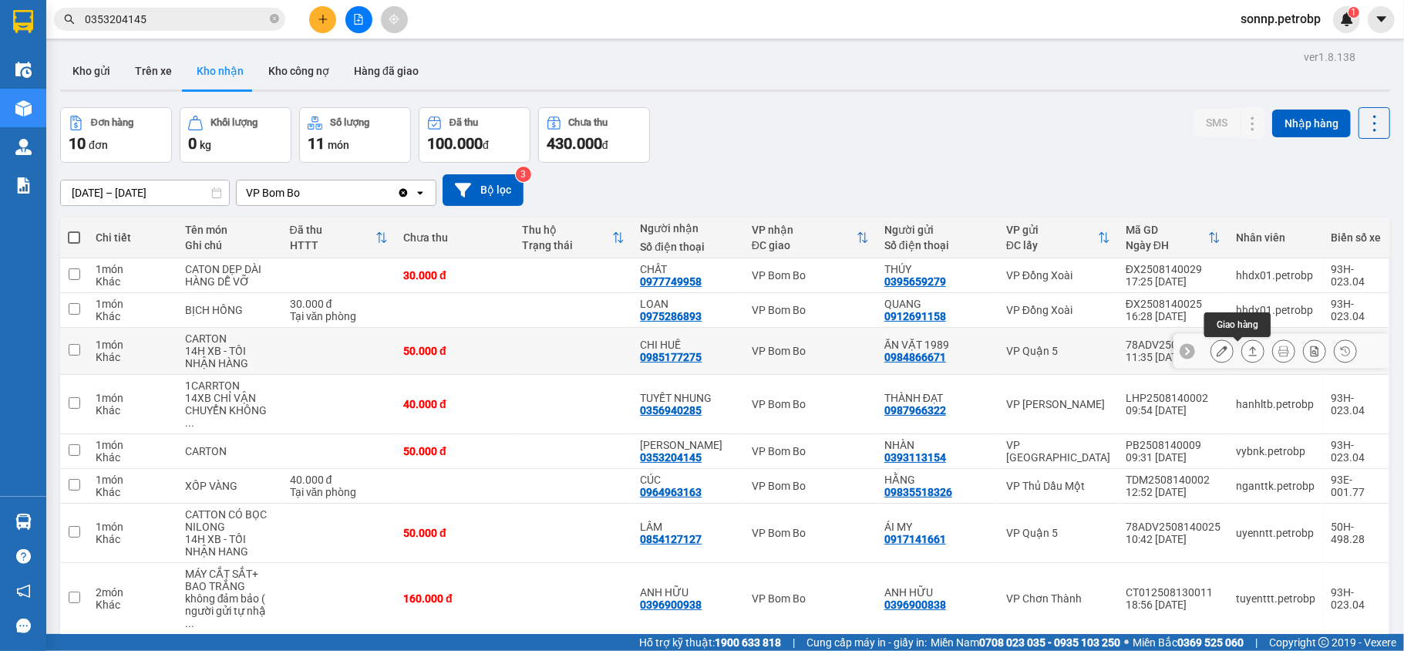
click at [1249, 352] on icon at bounding box center [1253, 350] width 8 height 9
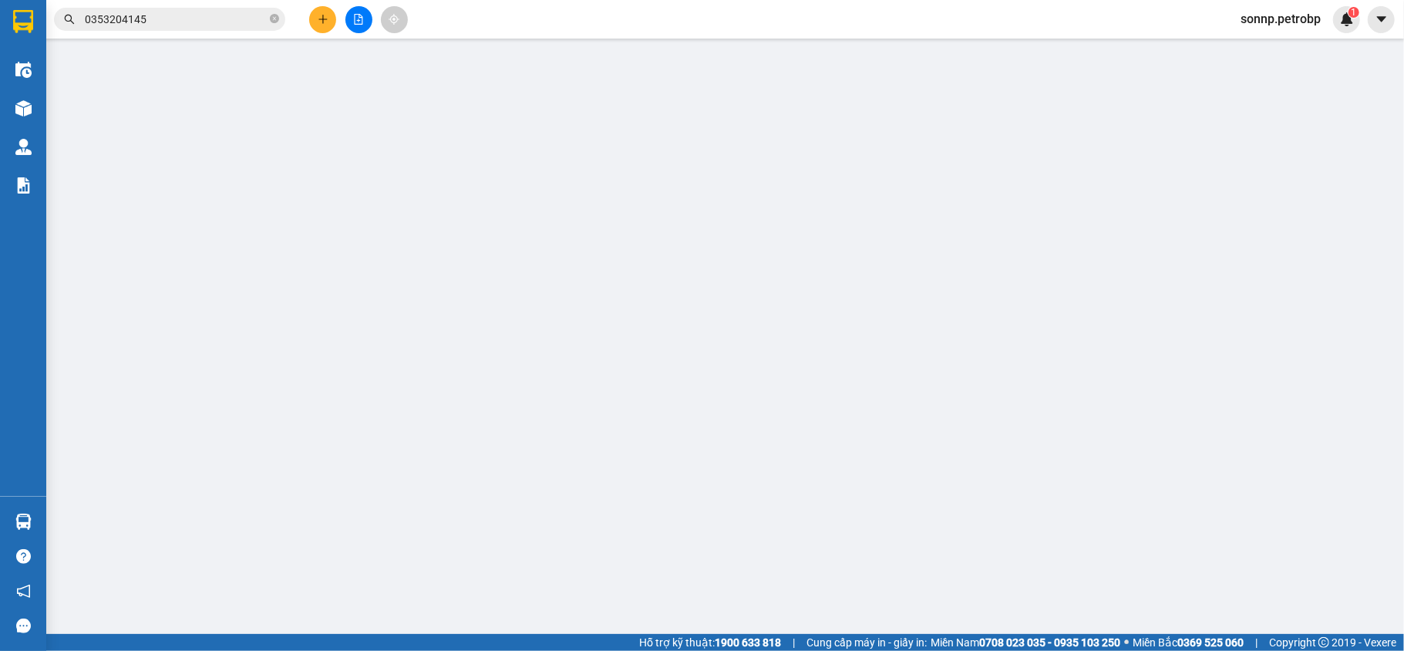
type input "0984866671"
type input "ĂN VẶT 1989"
type input "0985177275"
type input "CHI HUẾ"
type input "50.000"
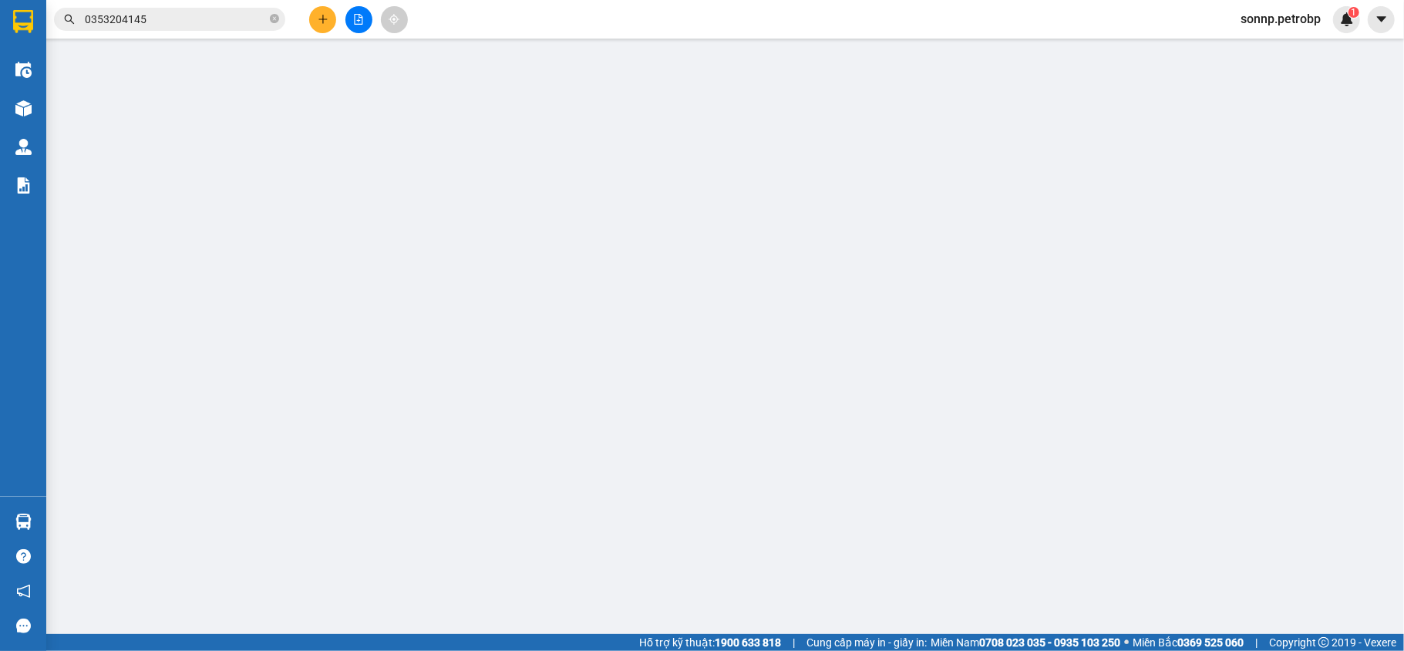
type input "50.000"
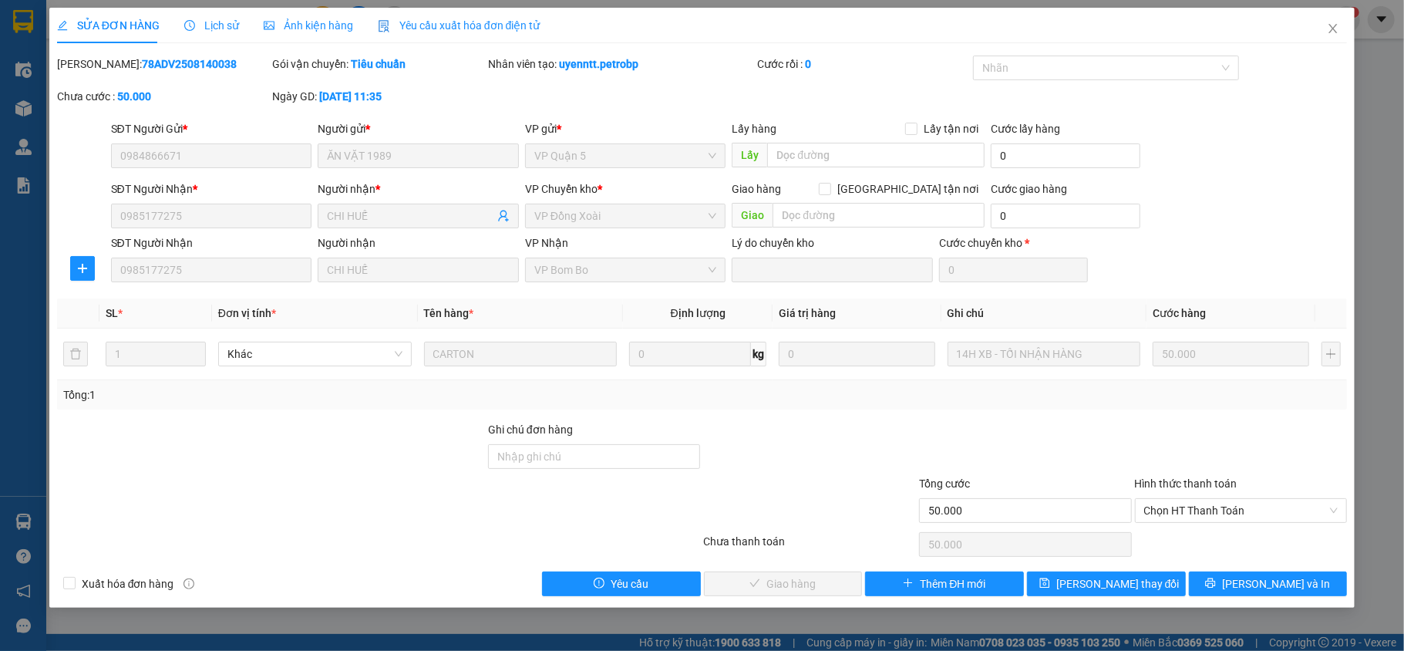
drag, startPoint x: 202, startPoint y: 65, endPoint x: 93, endPoint y: 62, distance: 108.8
click at [93, 62] on div "Mã ĐH: 78ADV2508140038" at bounding box center [163, 64] width 213 height 17
copy b "78ADV2508140038"
click at [1331, 26] on icon "close" at bounding box center [1334, 28] width 8 height 9
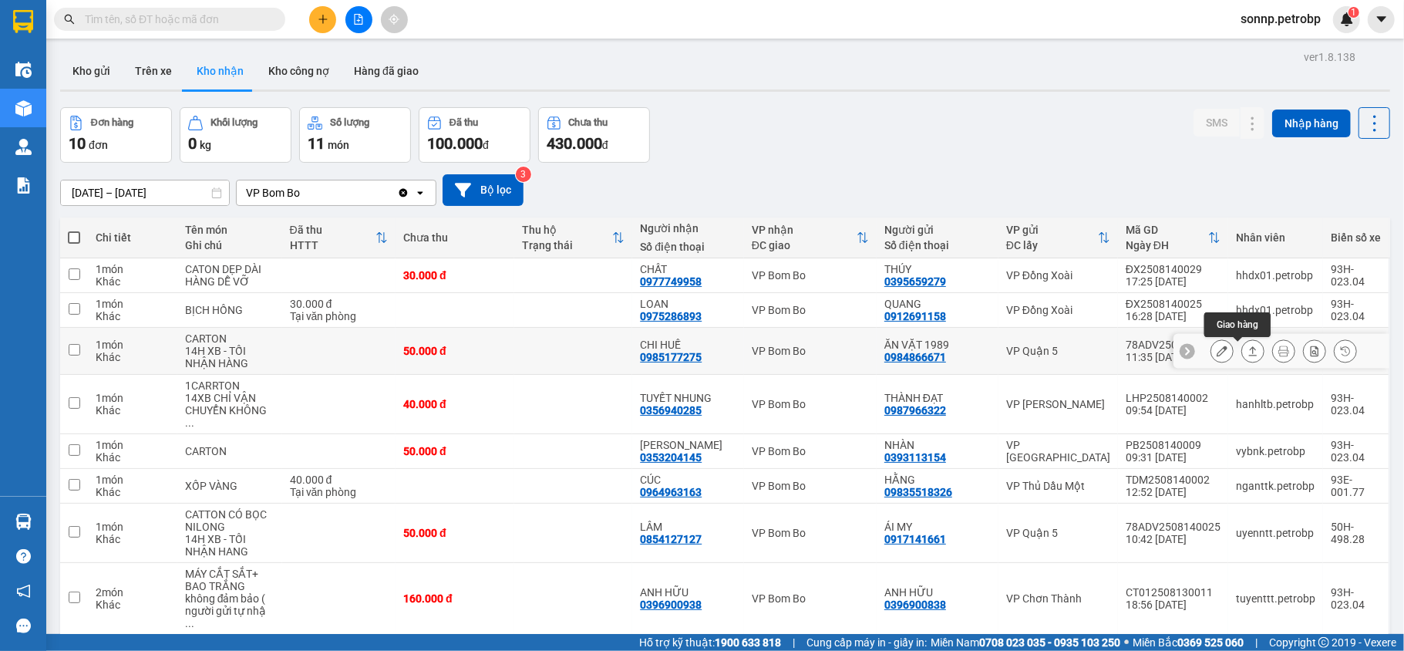
click at [1248, 355] on icon at bounding box center [1253, 351] width 11 height 11
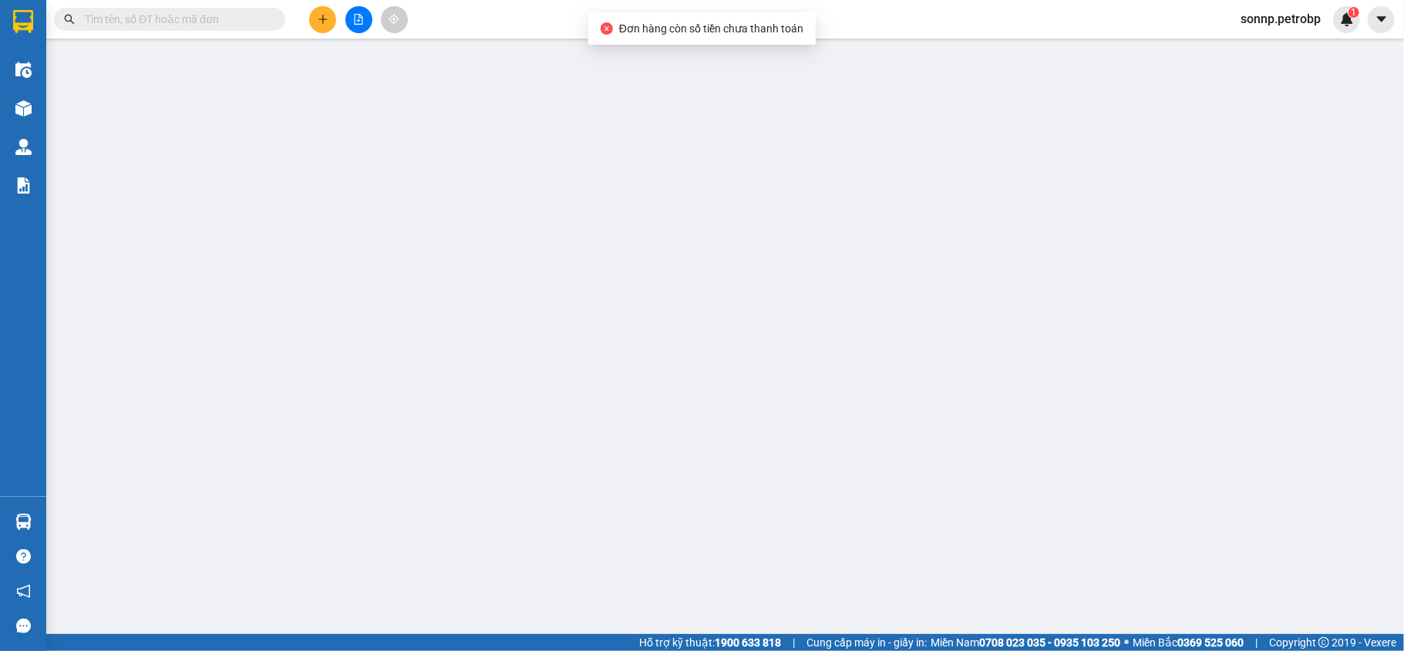
type input "0984866671"
type input "ĂN VẶT 1989"
type input "0985177275"
type input "CHI HUẾ"
type input "50.000"
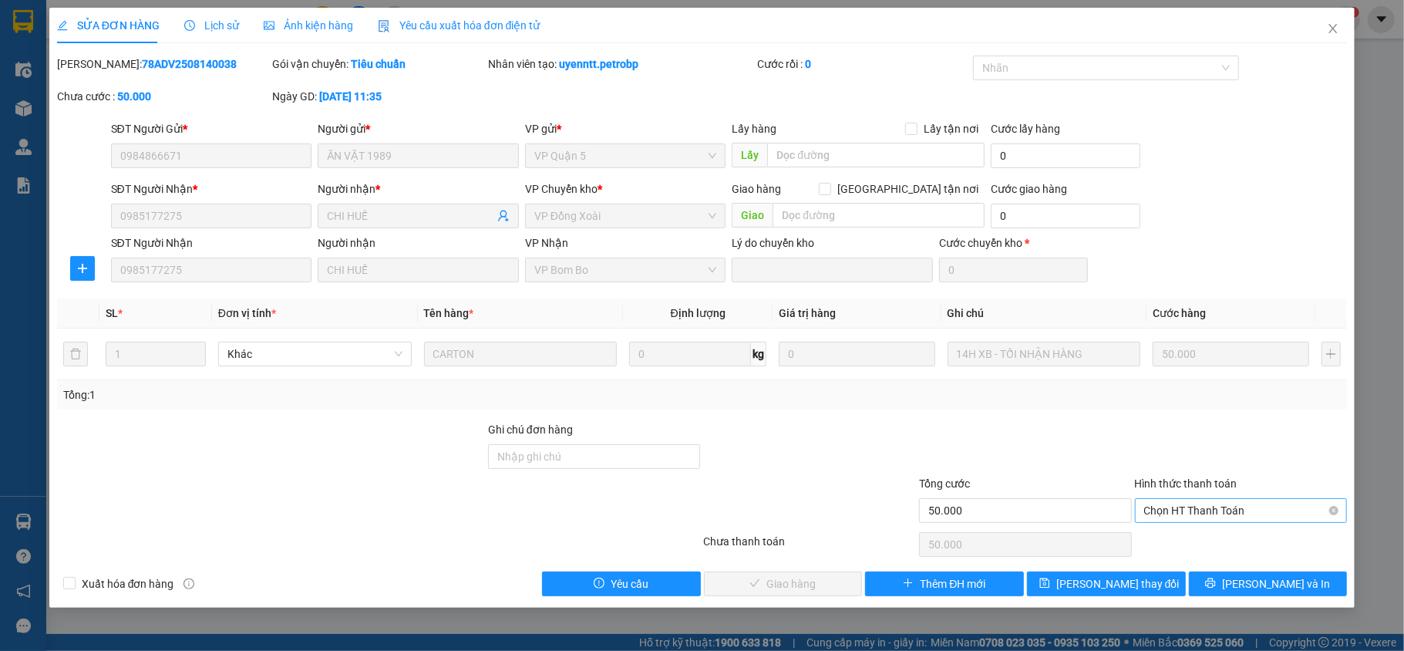
click at [1231, 504] on span "Chọn HT Thanh Toán" at bounding box center [1241, 510] width 194 height 23
click at [1213, 538] on div "Tại văn phòng" at bounding box center [1241, 542] width 194 height 17
type input "0"
click at [812, 588] on span "[PERSON_NAME] và Giao hàng" at bounding box center [807, 583] width 148 height 17
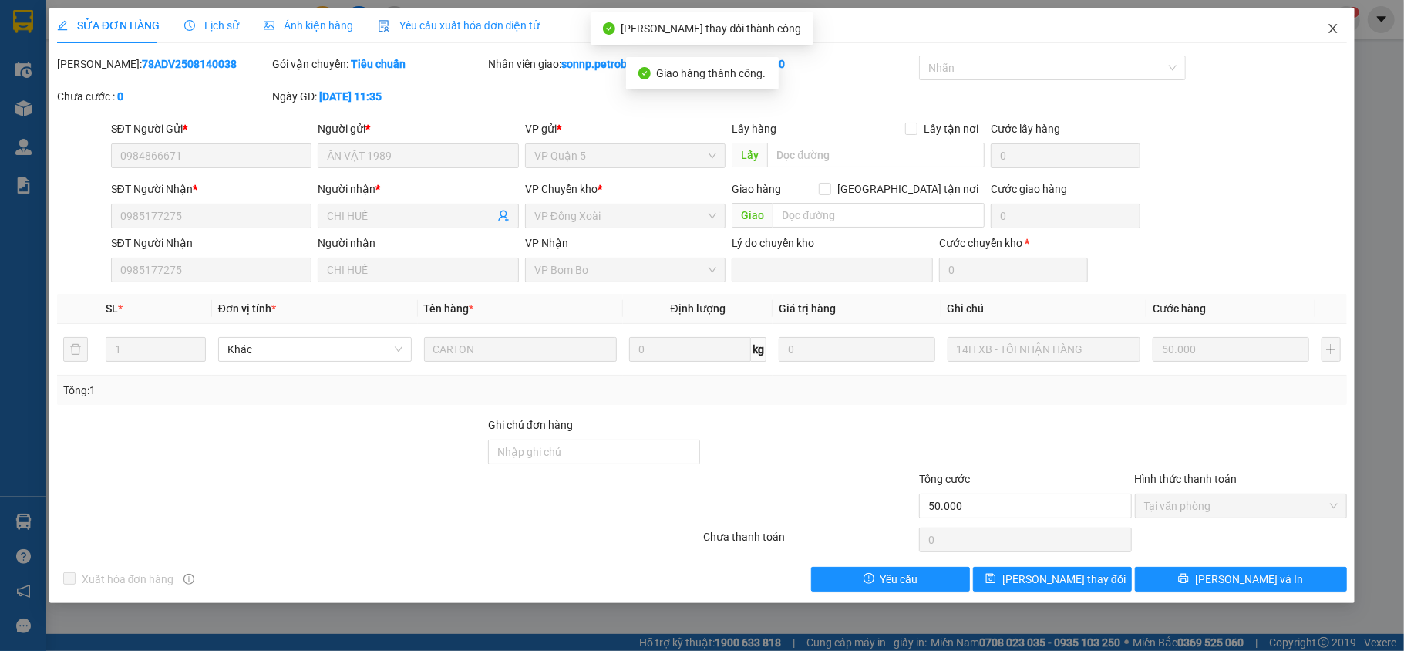
click at [1334, 26] on icon "close" at bounding box center [1333, 28] width 12 height 12
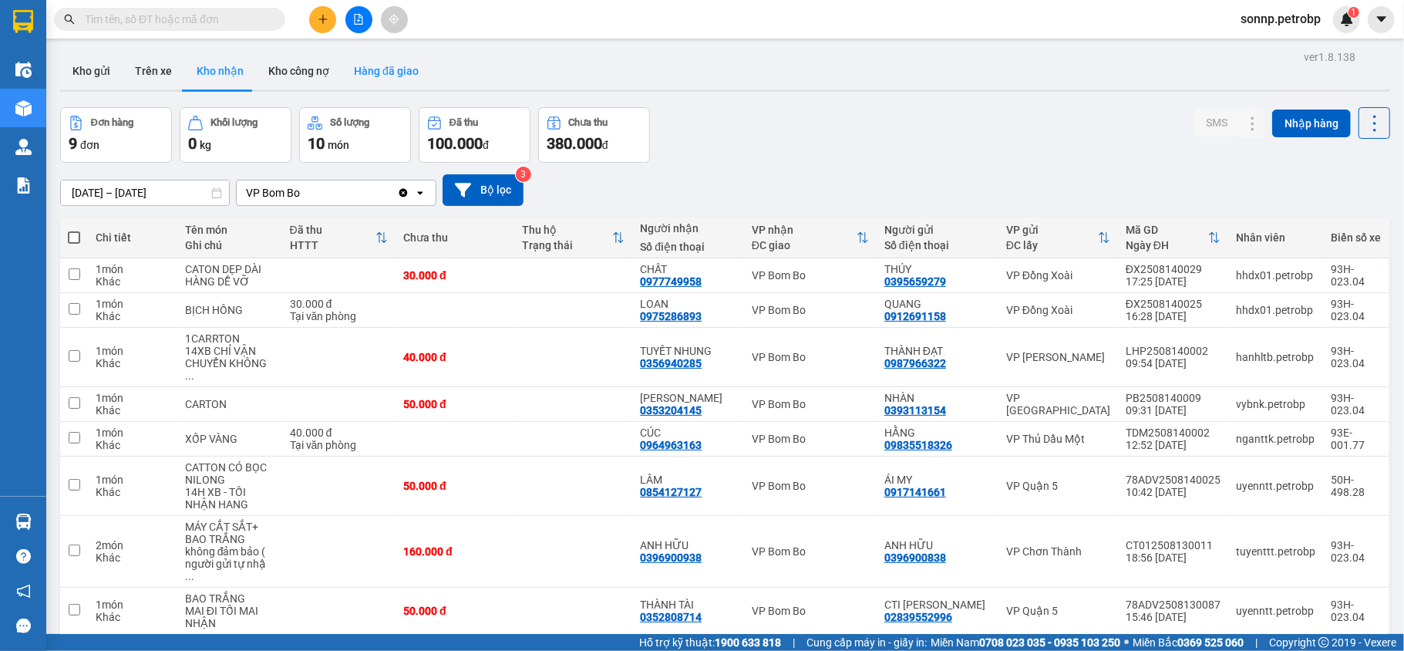
click at [379, 71] on button "Hàng đã giao" at bounding box center [386, 70] width 89 height 37
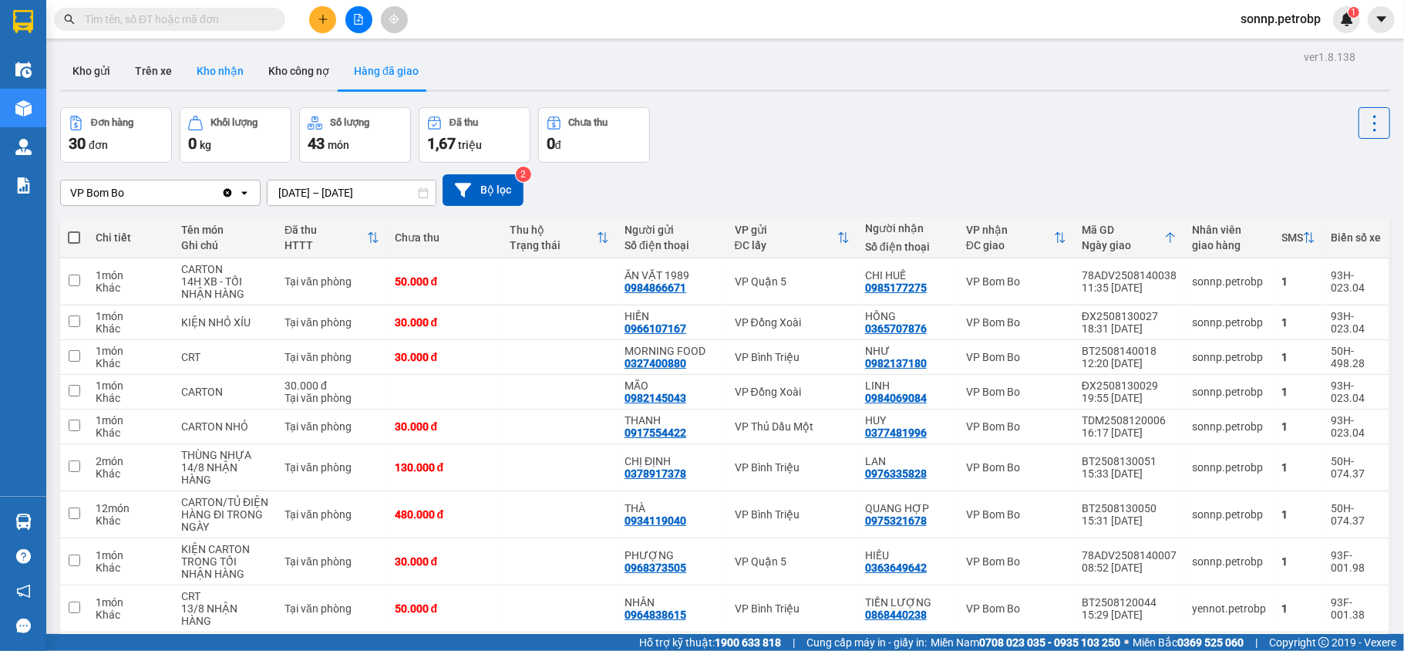
click at [226, 62] on button "Kho nhận" at bounding box center [220, 70] width 72 height 37
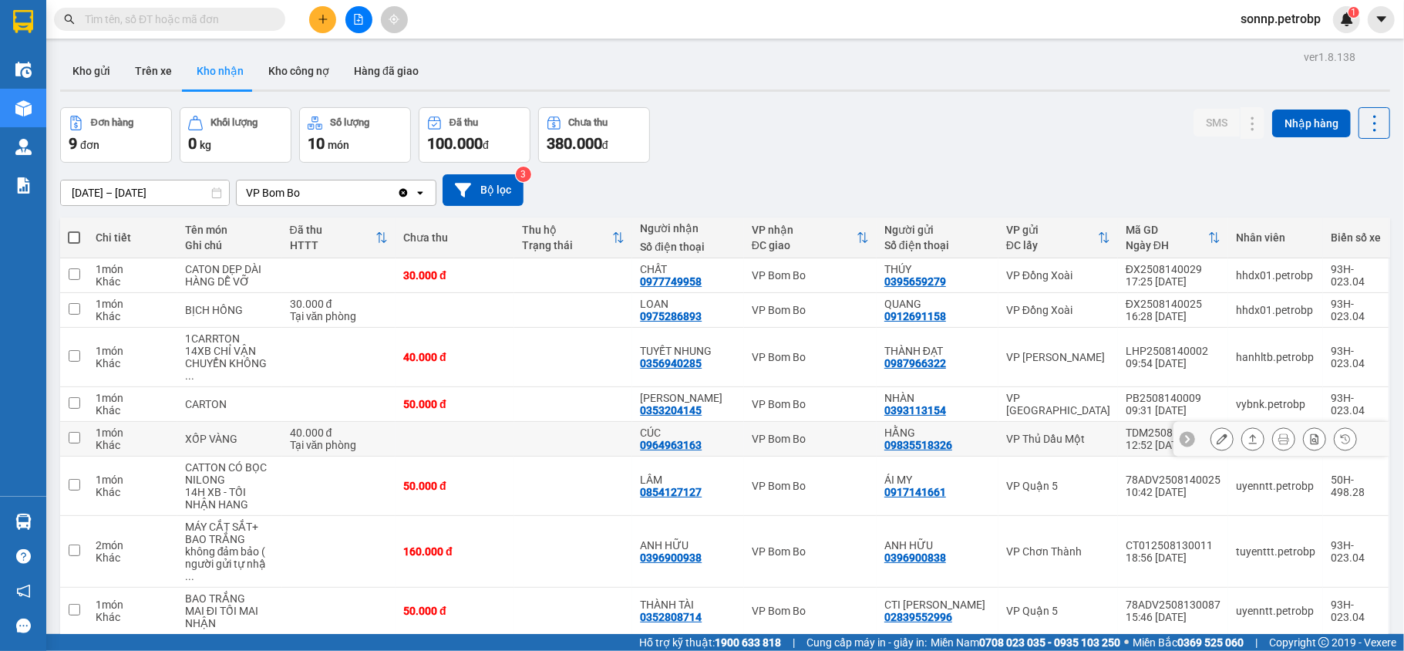
click at [558, 422] on td at bounding box center [573, 439] width 119 height 35
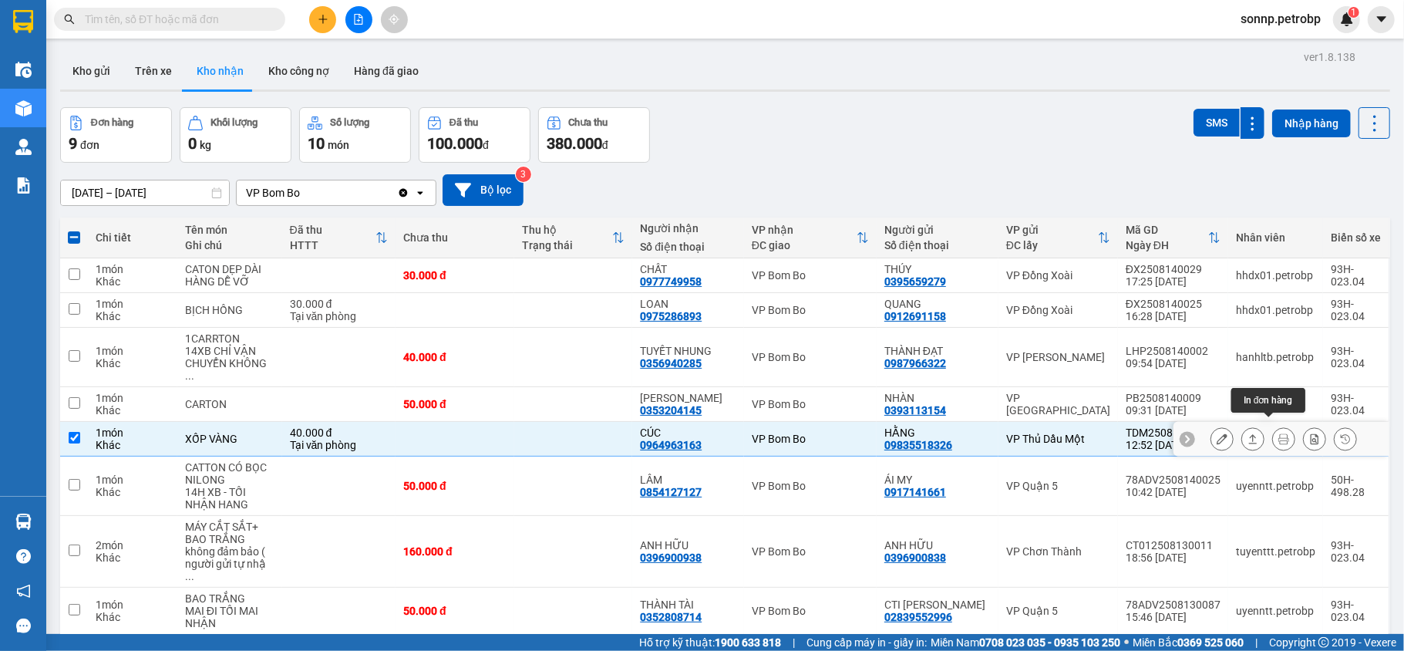
click at [1244, 429] on button at bounding box center [1253, 439] width 22 height 27
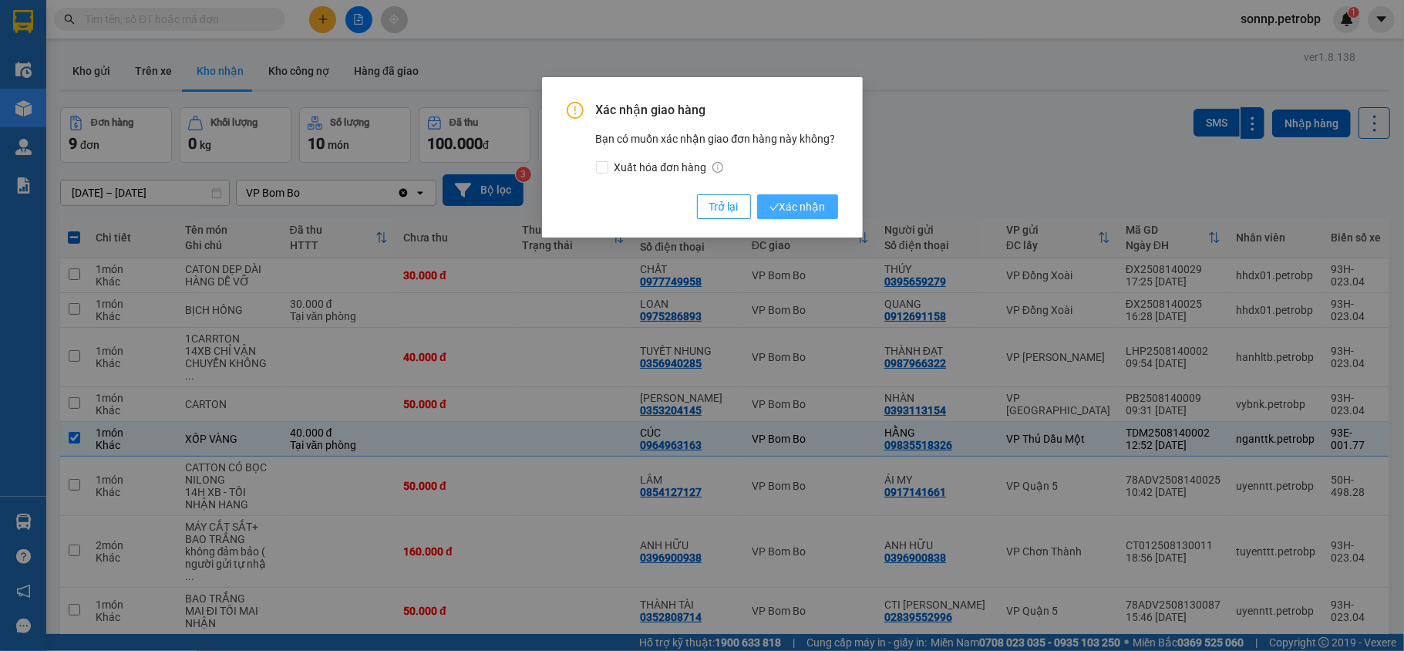
click at [788, 202] on span "Xác nhận" at bounding box center [798, 206] width 56 height 17
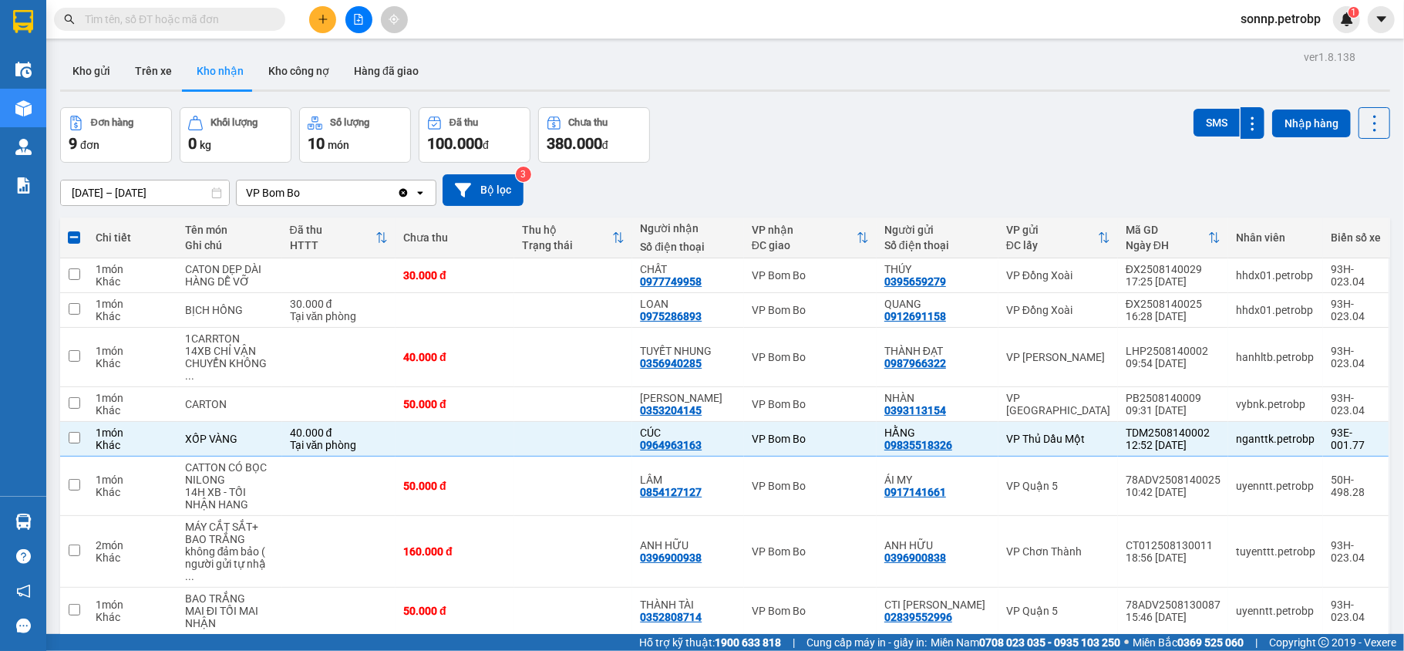
checkbox input "false"
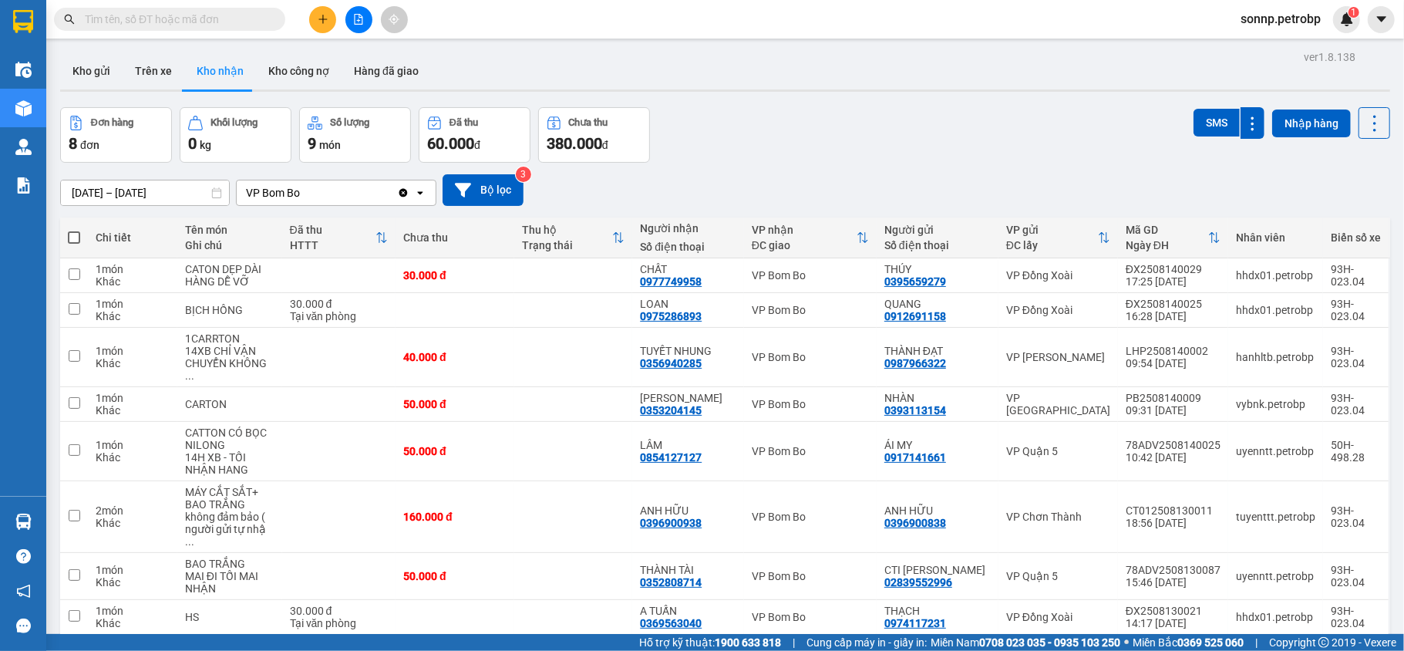
click at [244, 17] on input "text" at bounding box center [176, 19] width 182 height 17
paste input "78AADV2508140091"
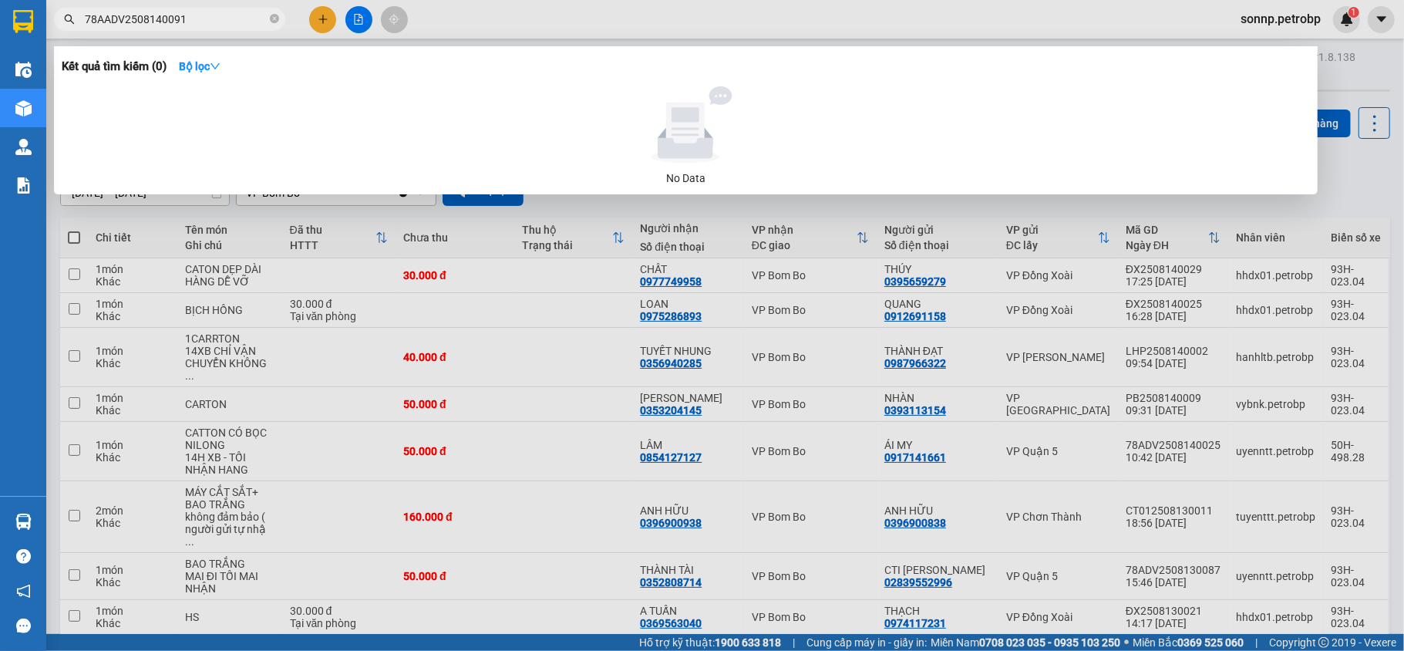
click at [217, 25] on input "78AADV2508140091" at bounding box center [176, 19] width 182 height 17
paste input "text"
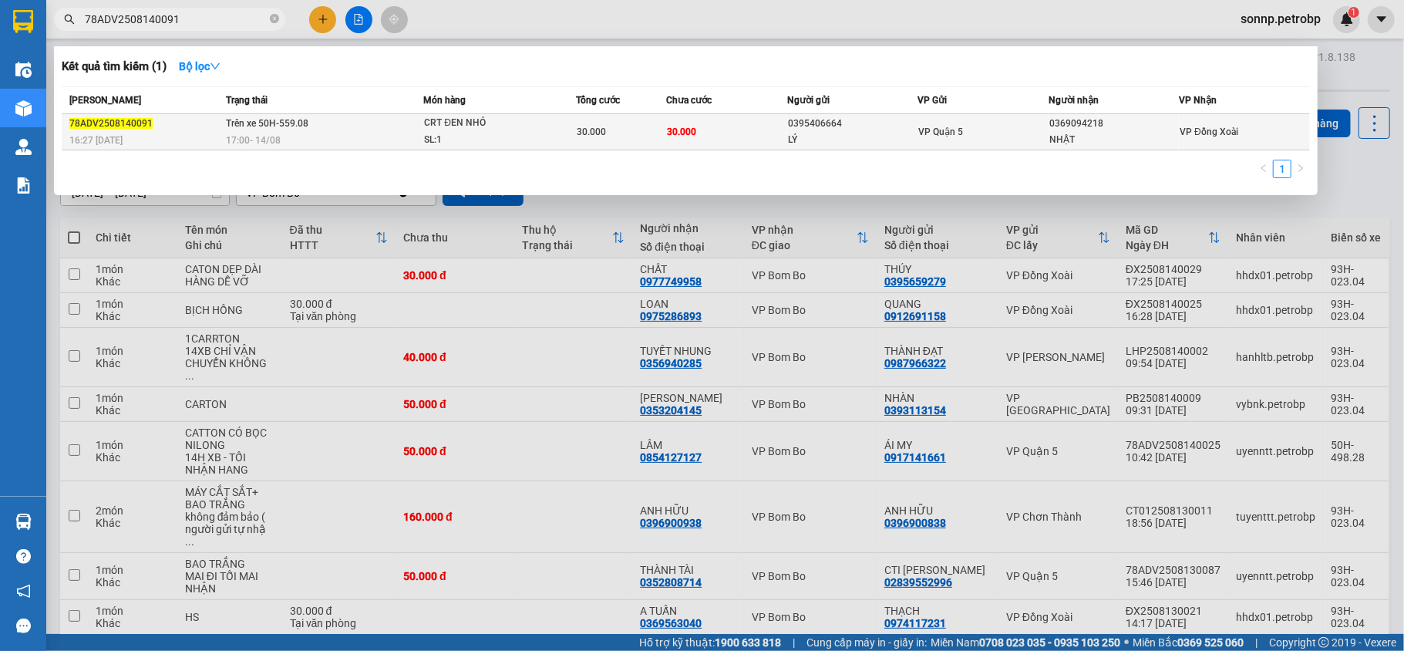
type input "78ADV2508140091"
click at [1120, 133] on div "NHẬT" at bounding box center [1114, 140] width 129 height 16
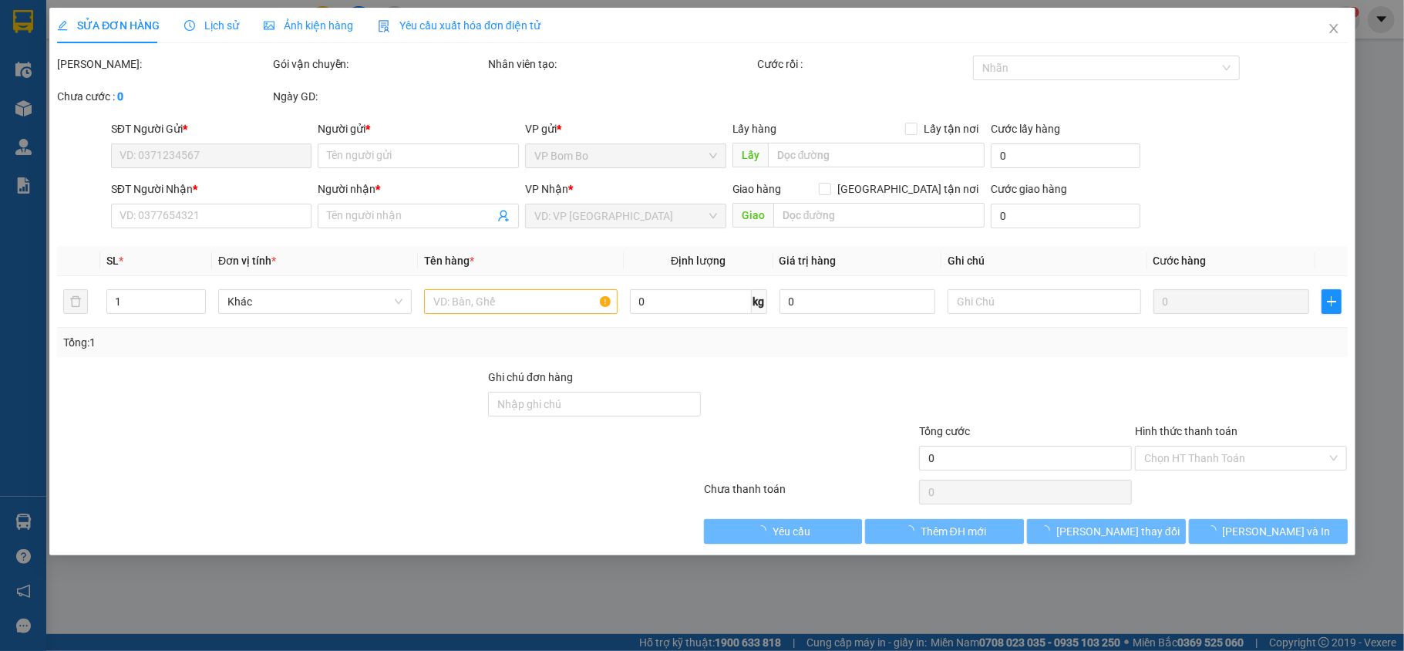
type input "0395406664"
type input "LÝ"
type input "0369094218"
type input "NHẬT"
type input "30.000"
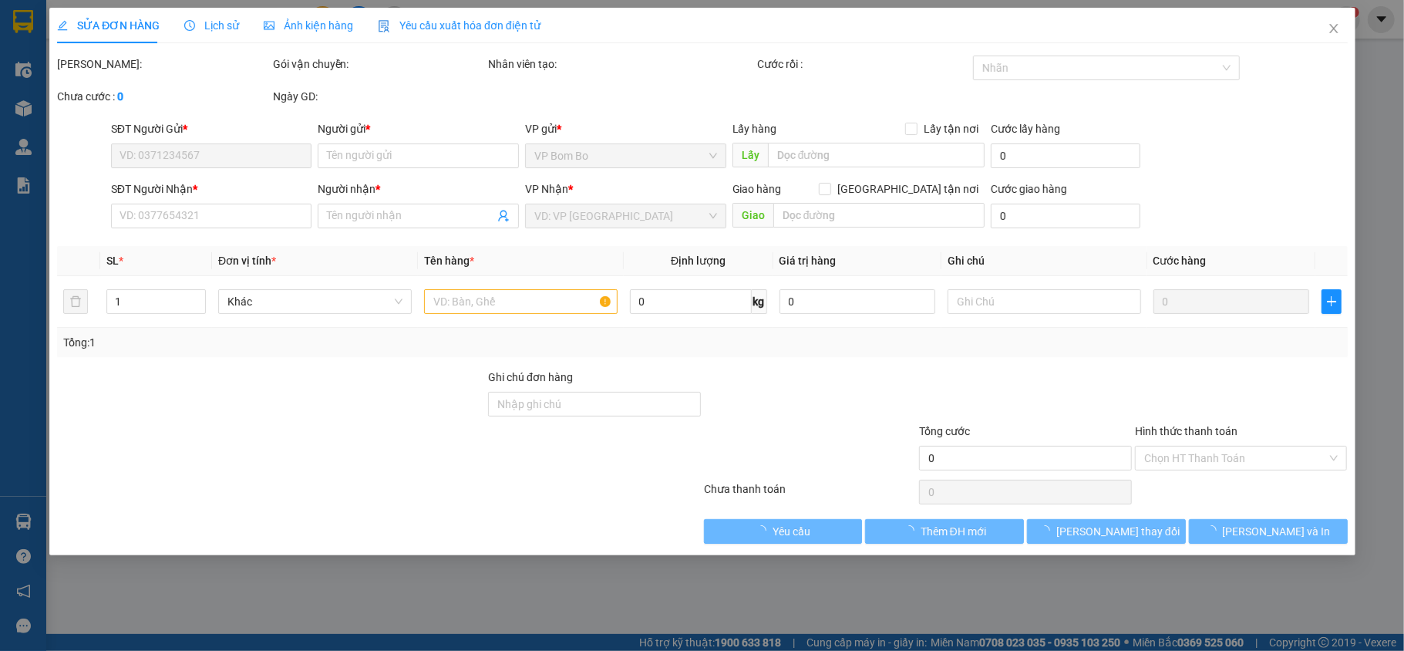
type input "30.000"
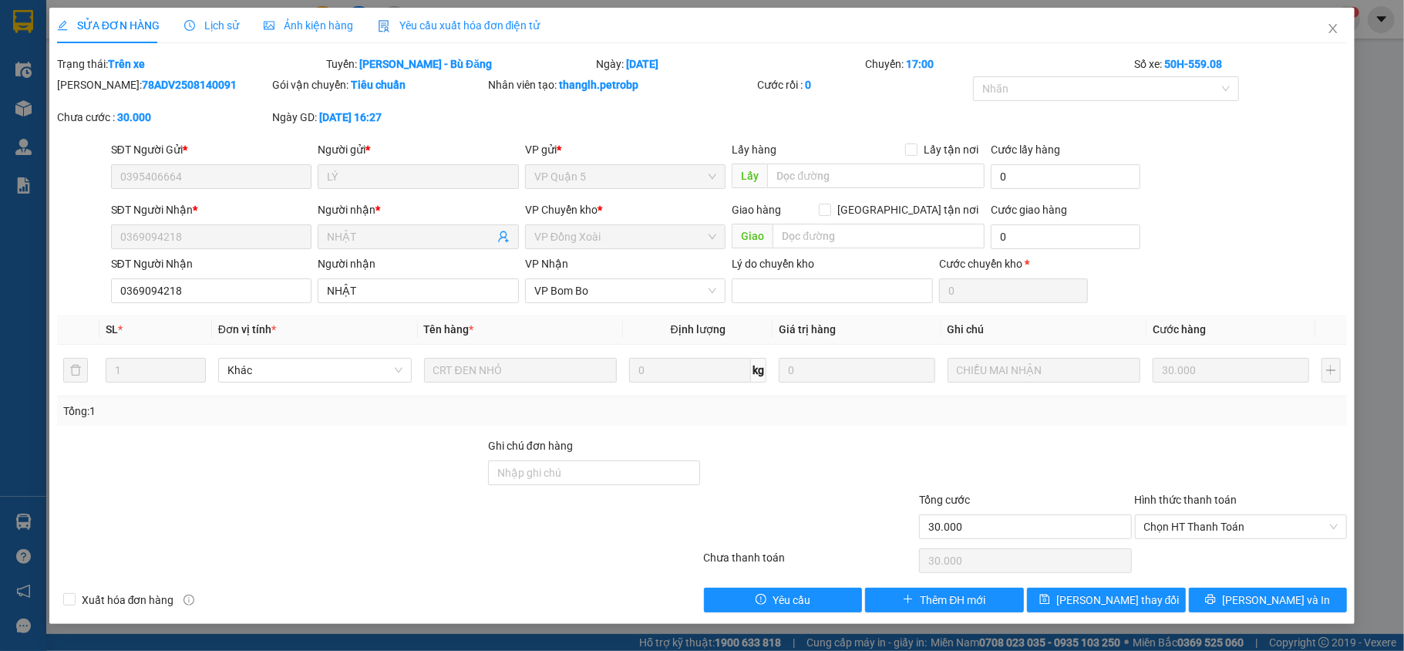
click at [208, 29] on span "Lịch sử" at bounding box center [211, 25] width 55 height 12
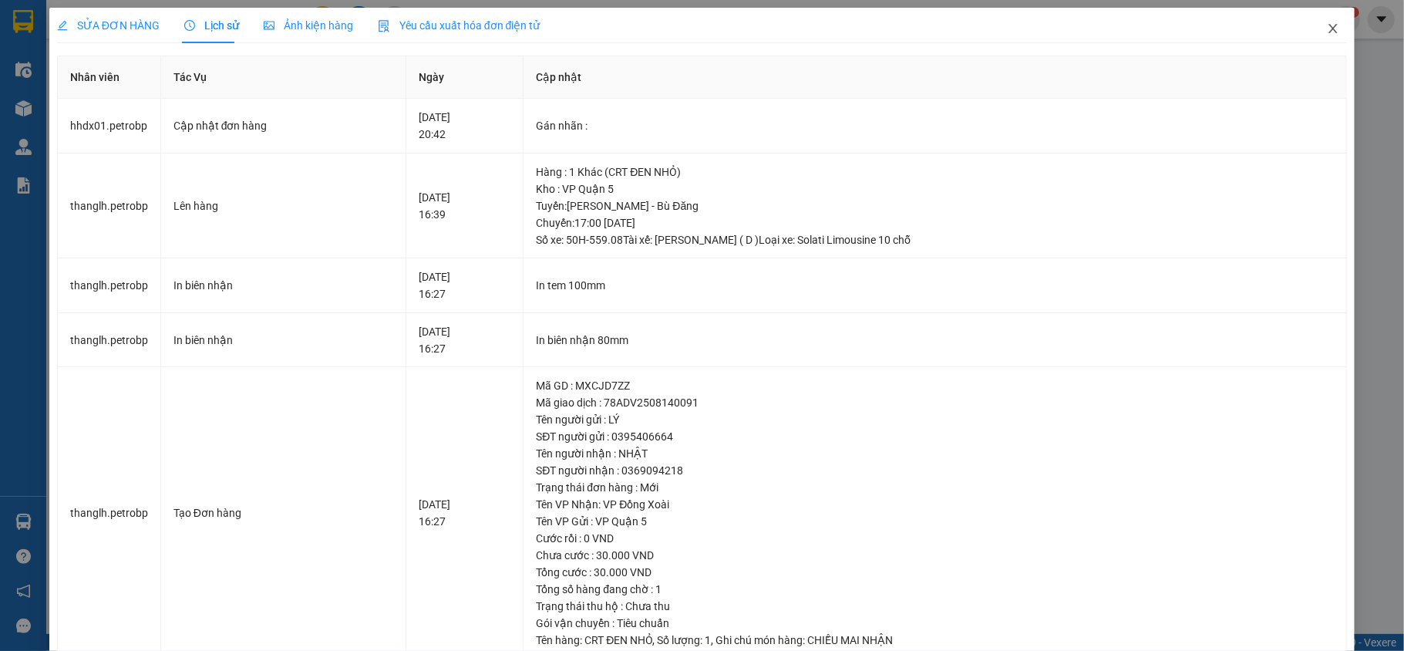
click at [1330, 33] on icon "close" at bounding box center [1334, 28] width 8 height 9
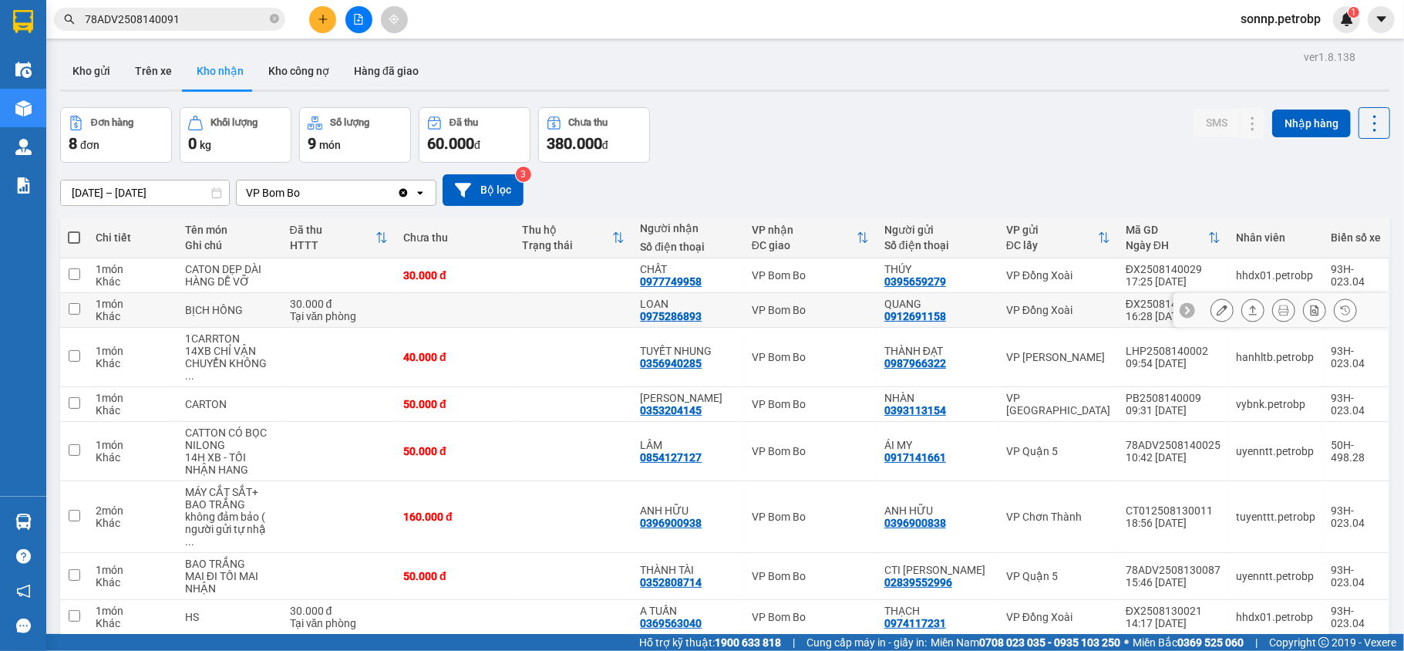
scroll to position [71, 0]
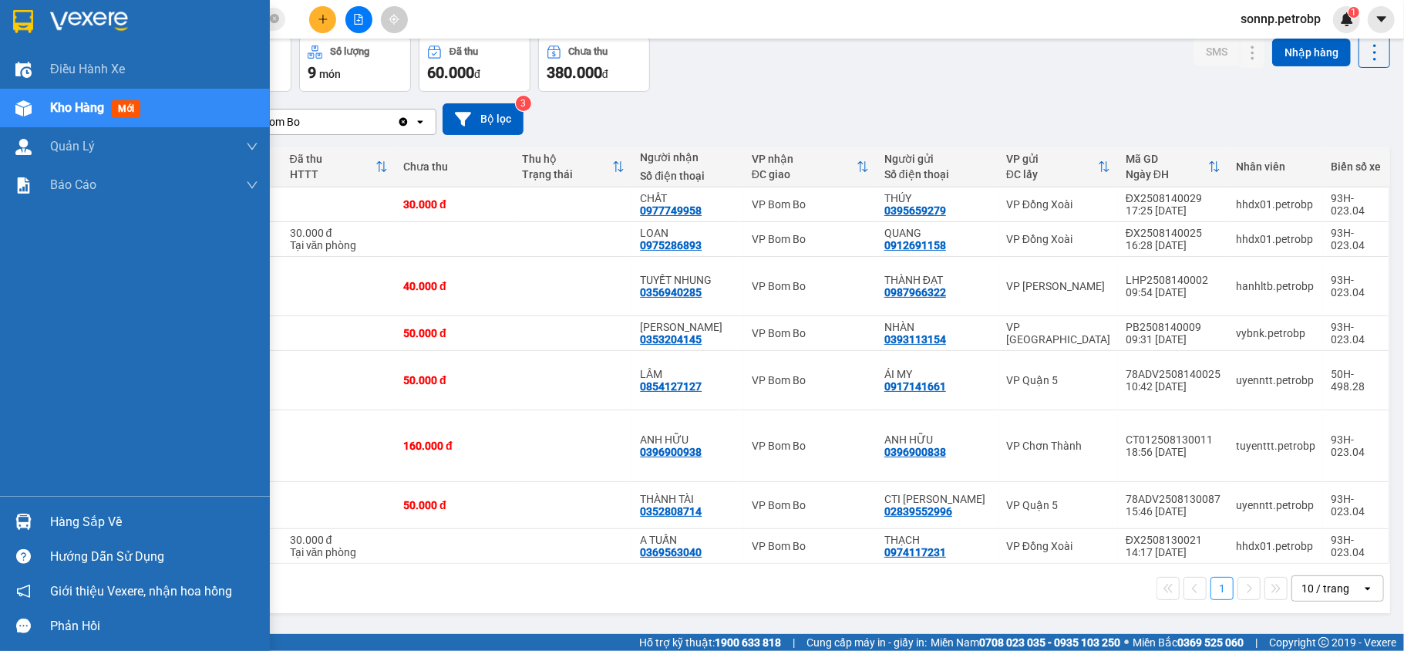
click at [39, 526] on div "Hàng sắp về" at bounding box center [135, 521] width 270 height 35
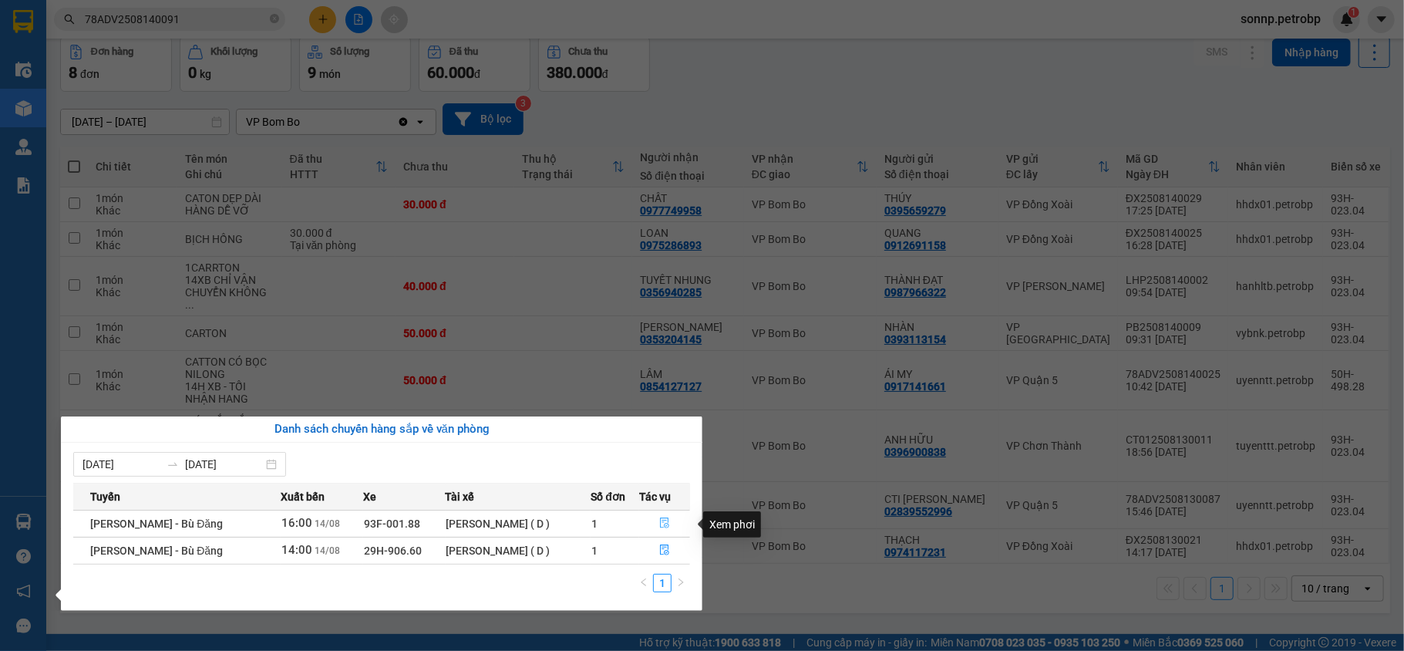
click at [661, 524] on icon "file-done" at bounding box center [664, 523] width 9 height 11
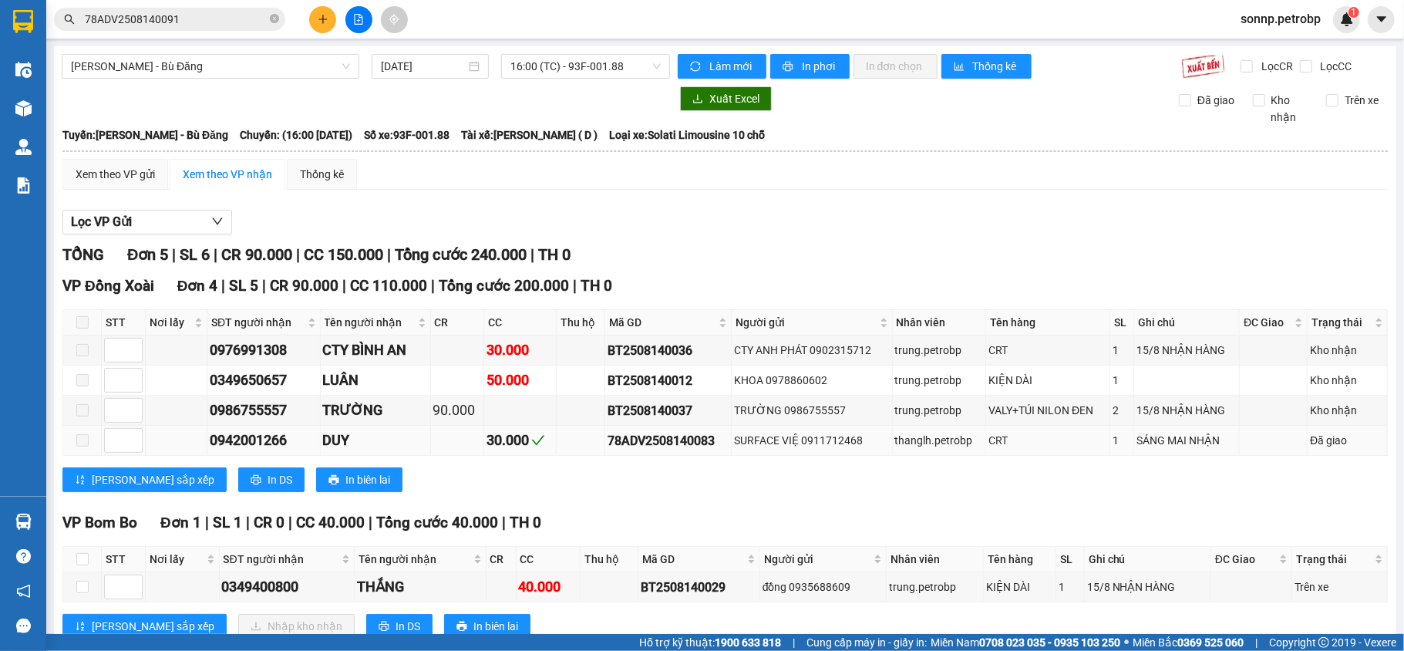
scroll to position [53, 0]
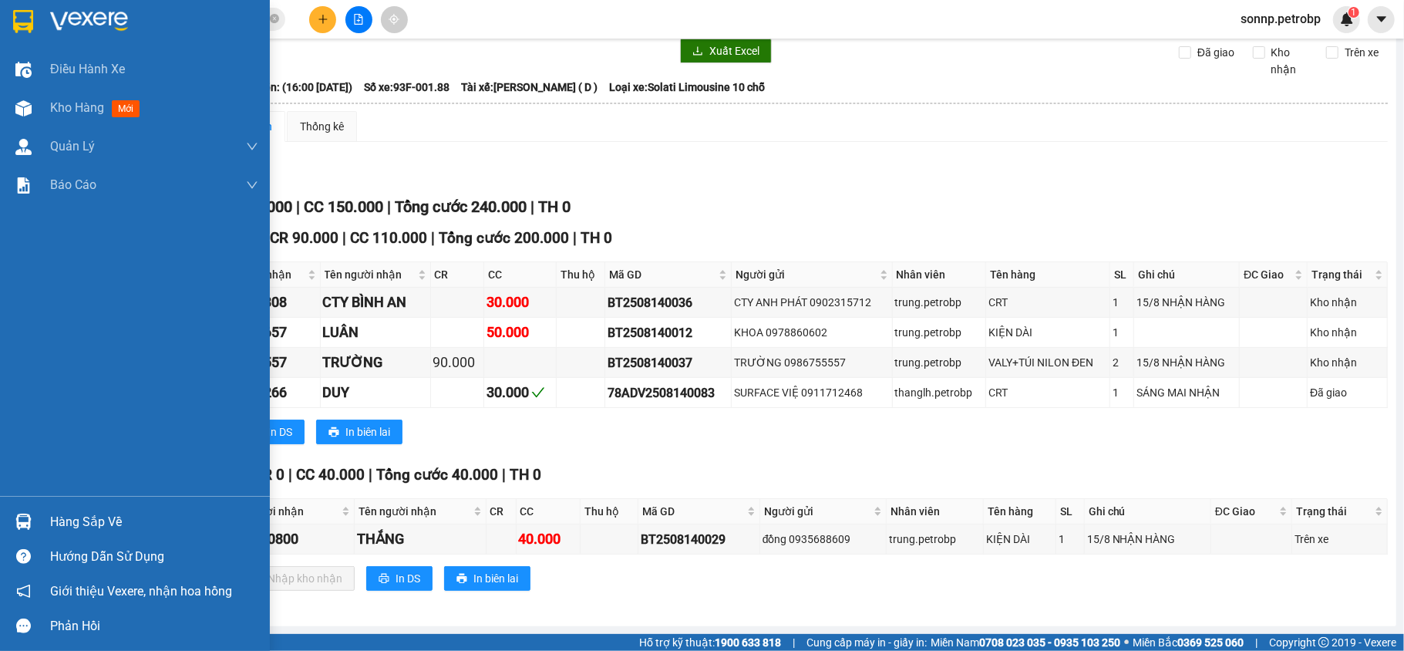
click at [69, 509] on div "Hàng sắp về" at bounding box center [135, 521] width 270 height 35
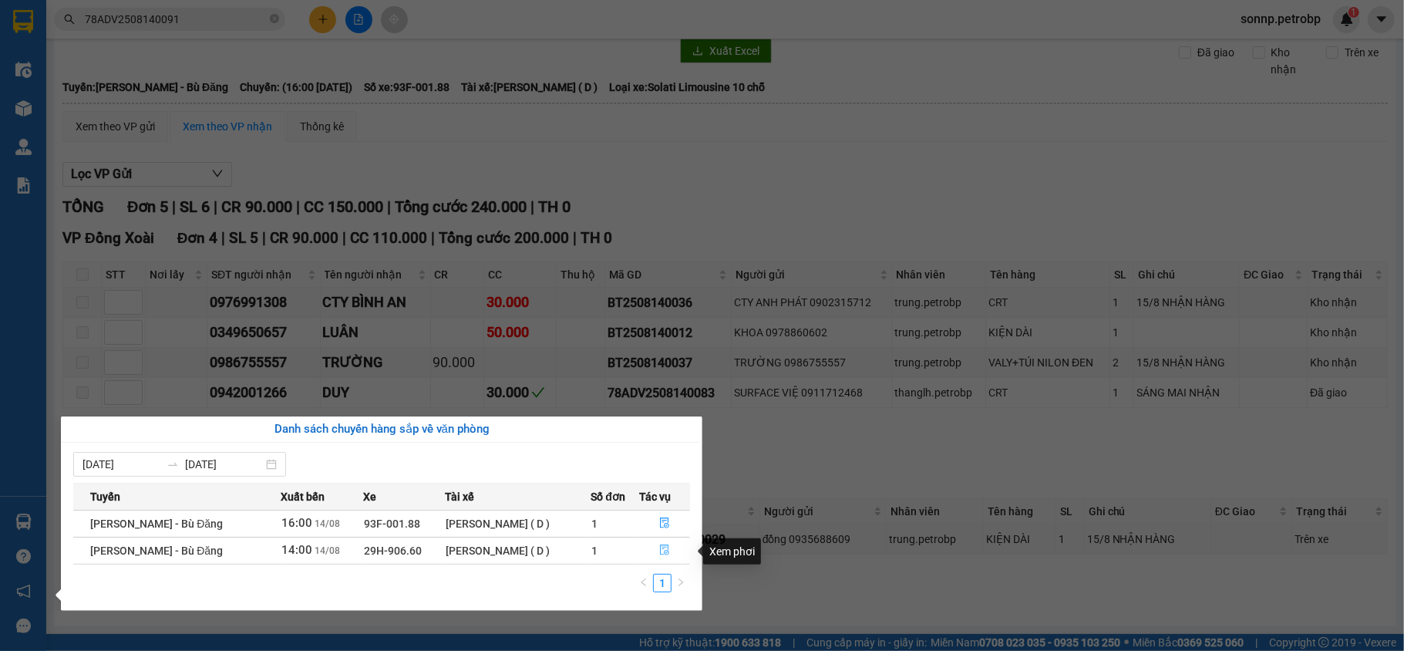
click at [659, 551] on icon "file-done" at bounding box center [664, 549] width 11 height 11
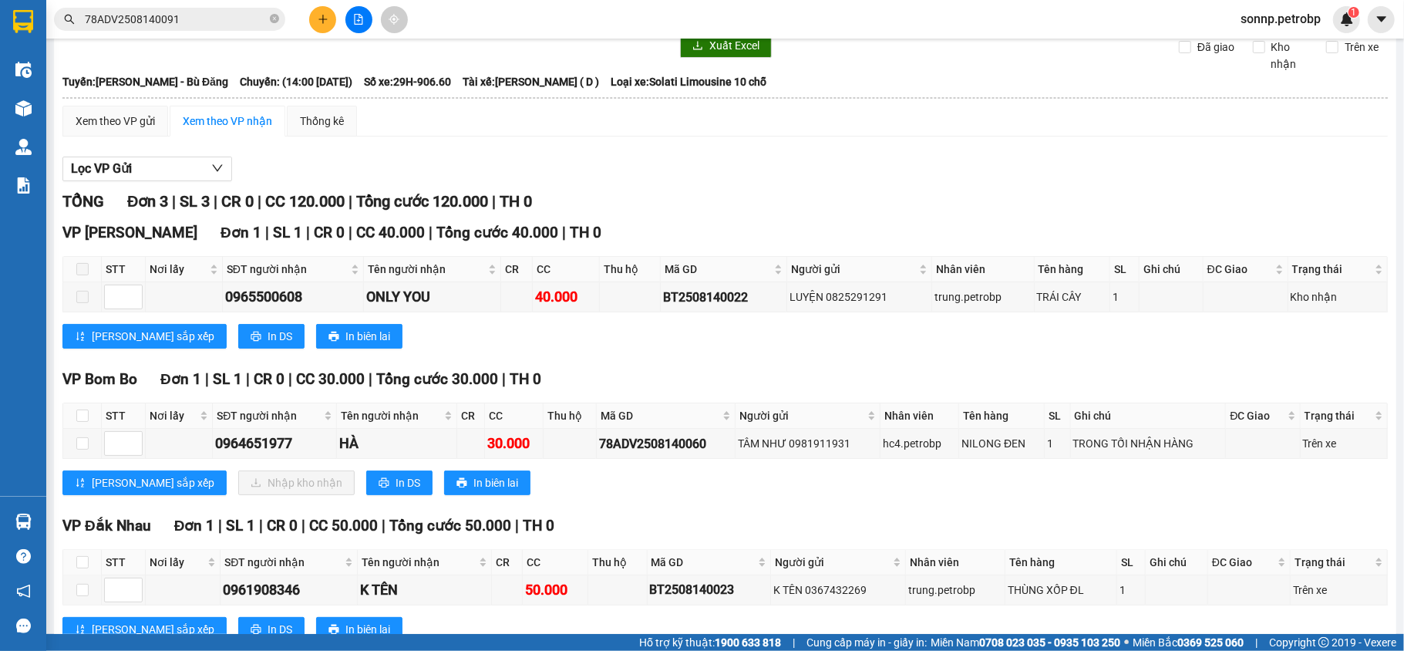
scroll to position [109, 0]
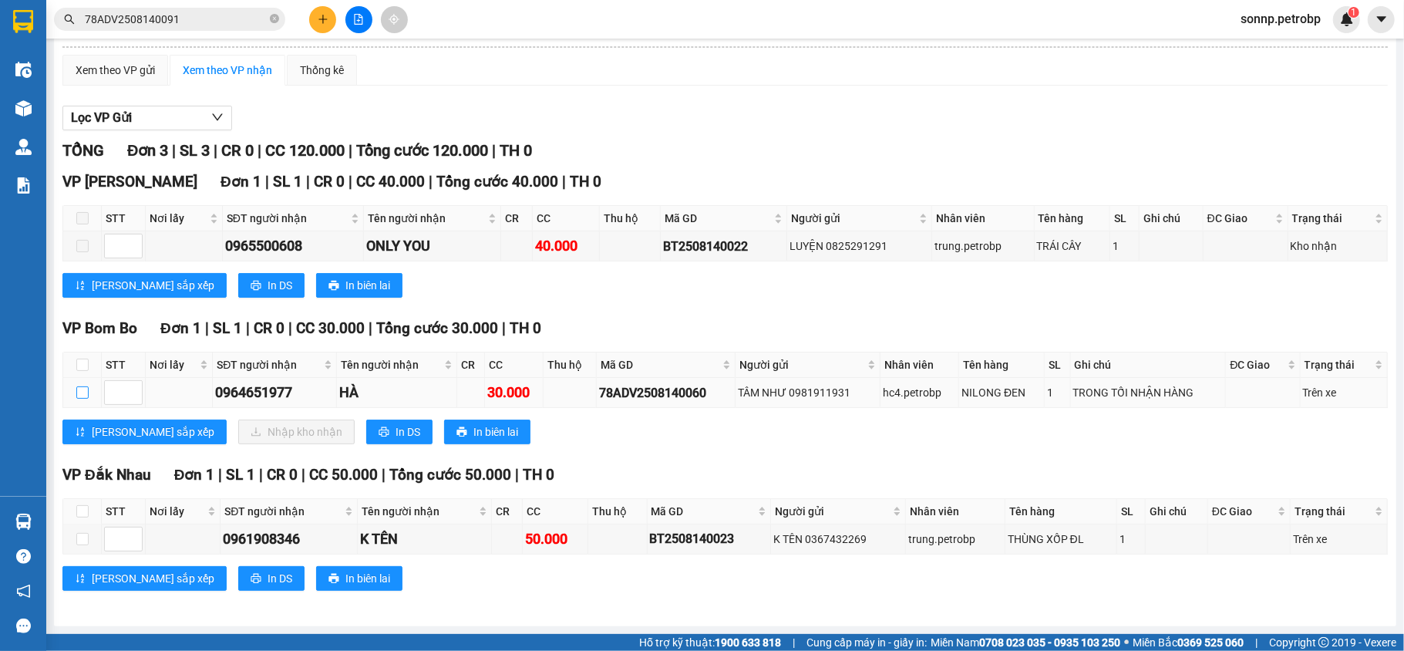
click at [83, 393] on input "checkbox" at bounding box center [82, 392] width 12 height 12
checkbox input "true"
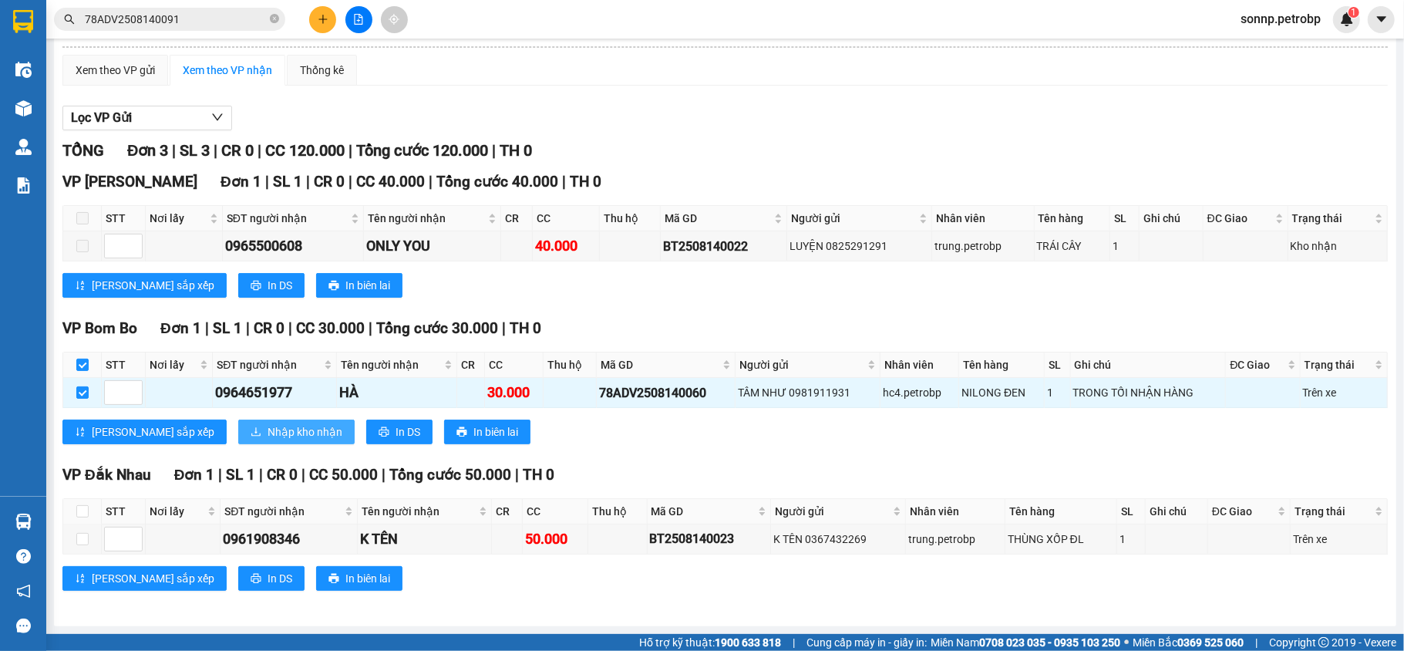
click at [268, 429] on span "Nhập kho nhận" at bounding box center [305, 431] width 75 height 17
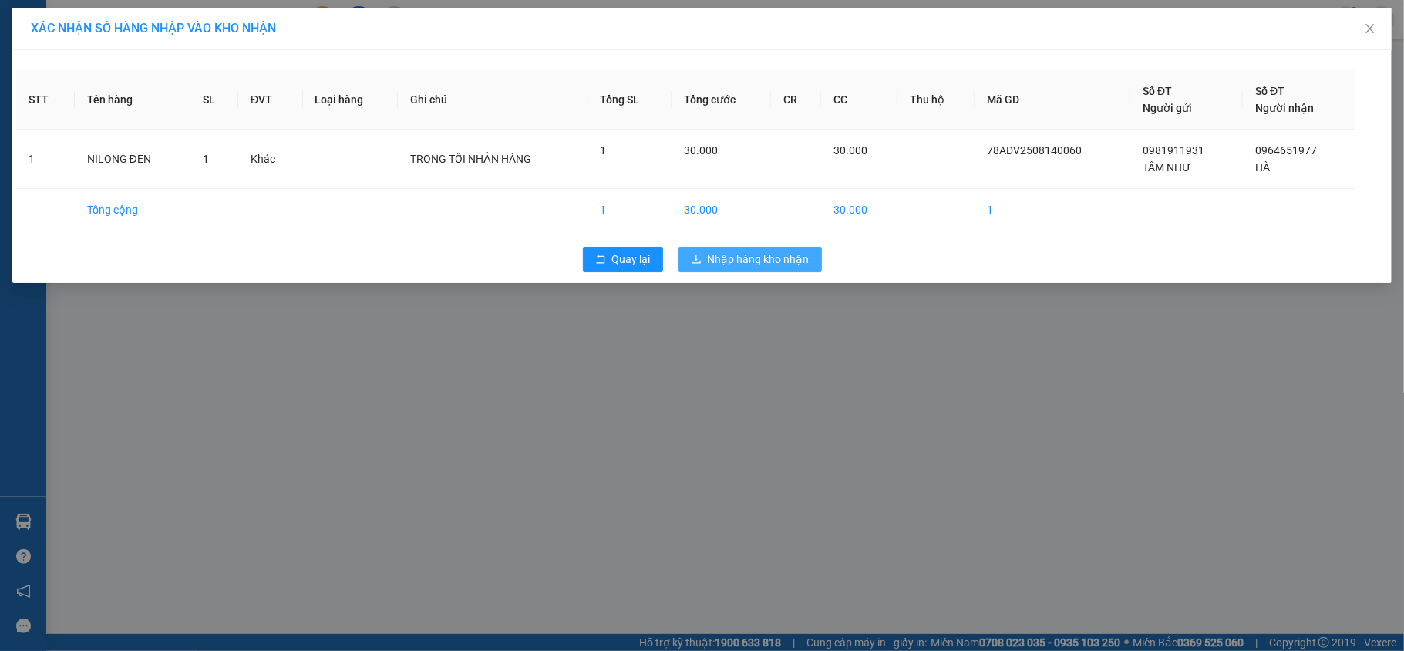
click at [739, 268] on span "Nhập hàng kho nhận" at bounding box center [759, 259] width 102 height 17
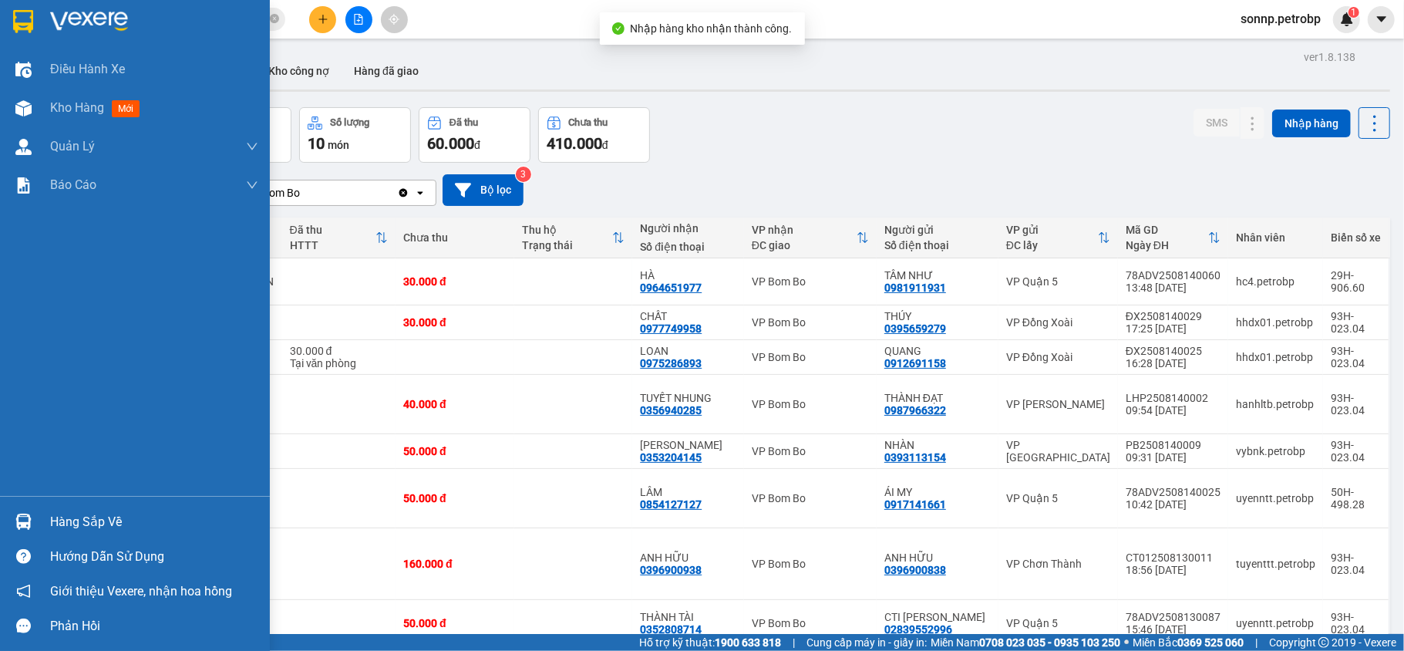
click at [46, 509] on div "Hàng sắp về" at bounding box center [135, 521] width 270 height 35
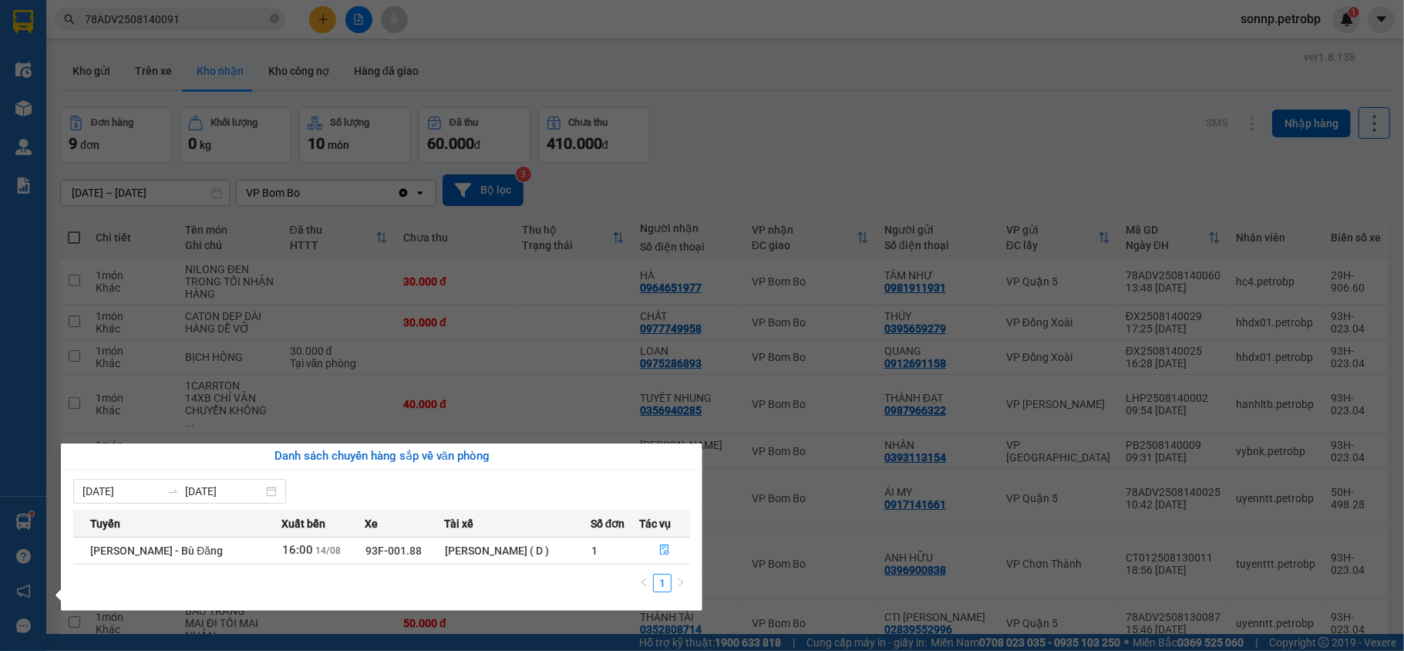
click at [794, 143] on section "Kết quả tìm kiếm ( 1 ) Bộ lọc Mã ĐH Trạng thái Món hàng Tổng cước Chưa cước Ngư…" at bounding box center [702, 325] width 1404 height 651
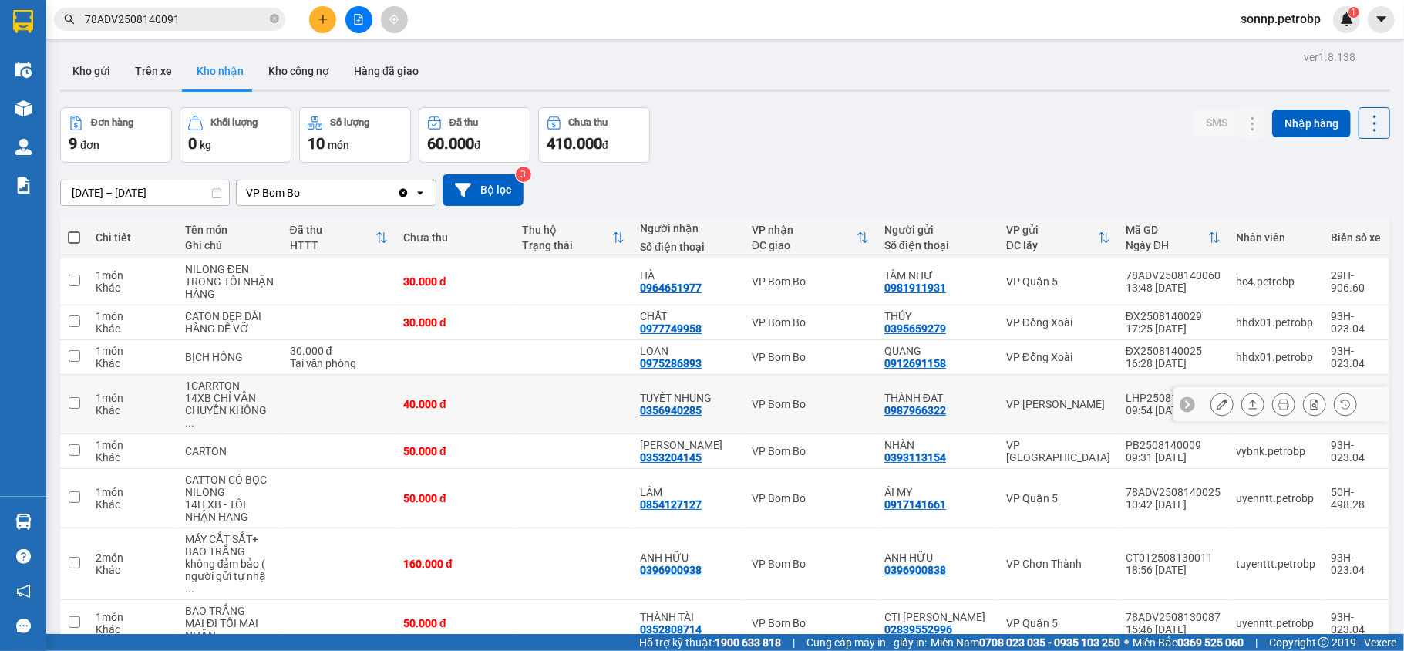
scroll to position [90, 0]
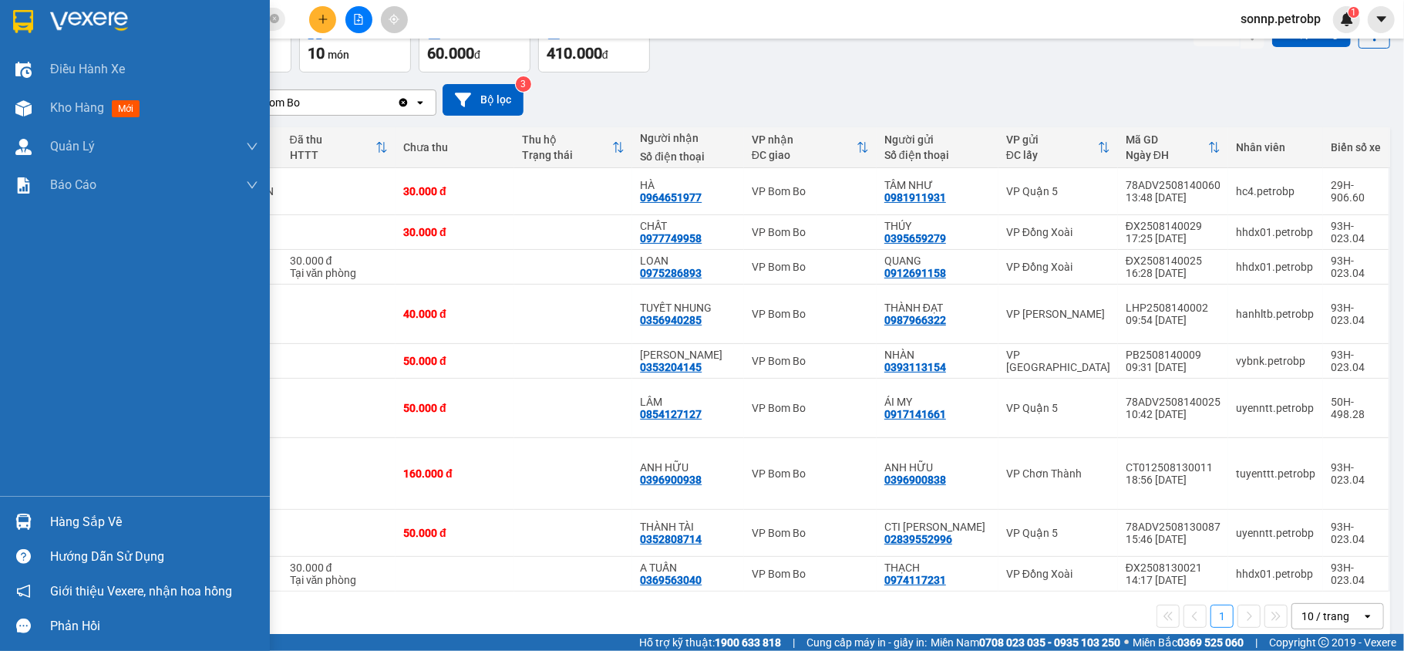
click at [35, 531] on div at bounding box center [23, 521] width 27 height 27
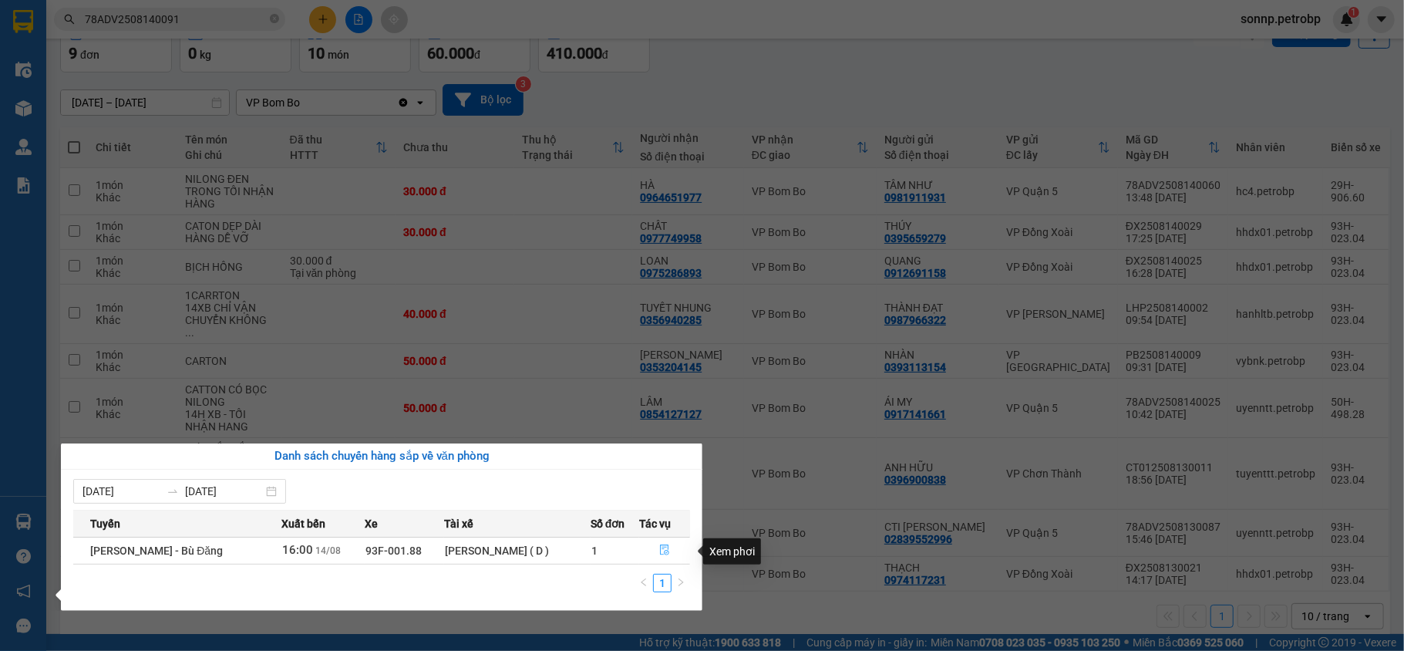
click at [660, 551] on icon "file-done" at bounding box center [664, 549] width 11 height 11
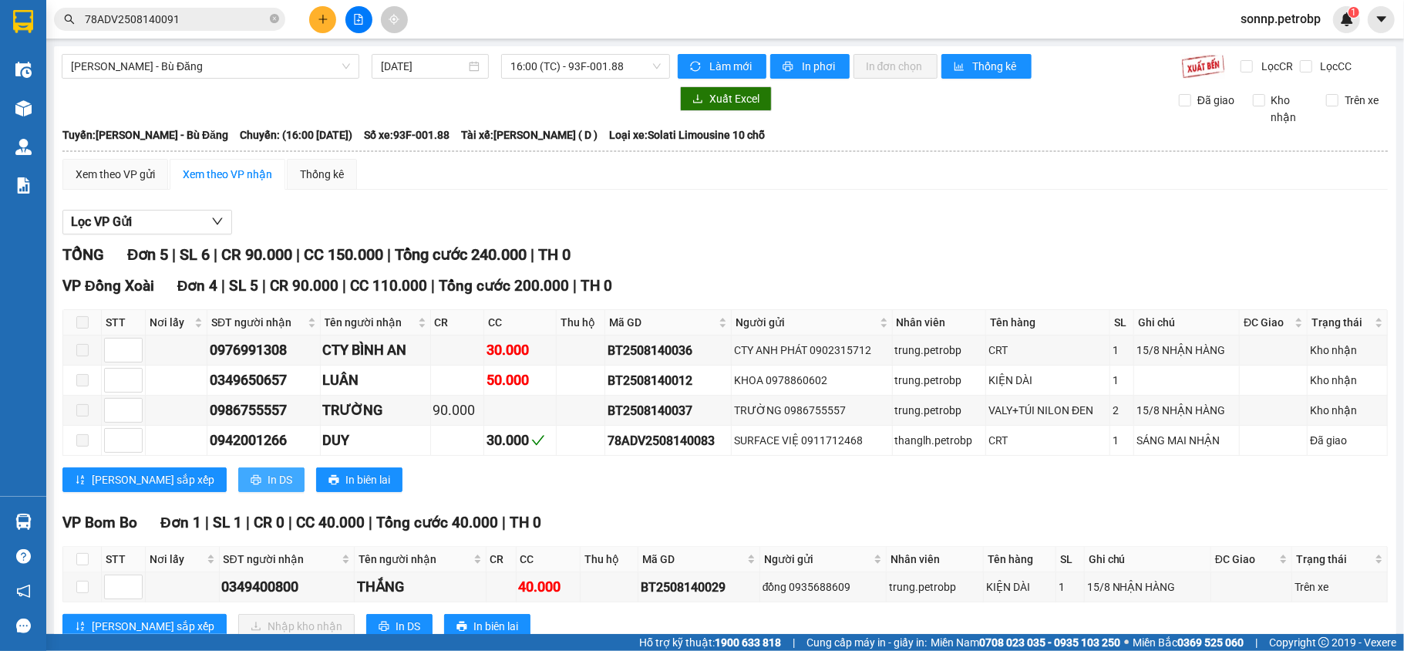
scroll to position [53, 0]
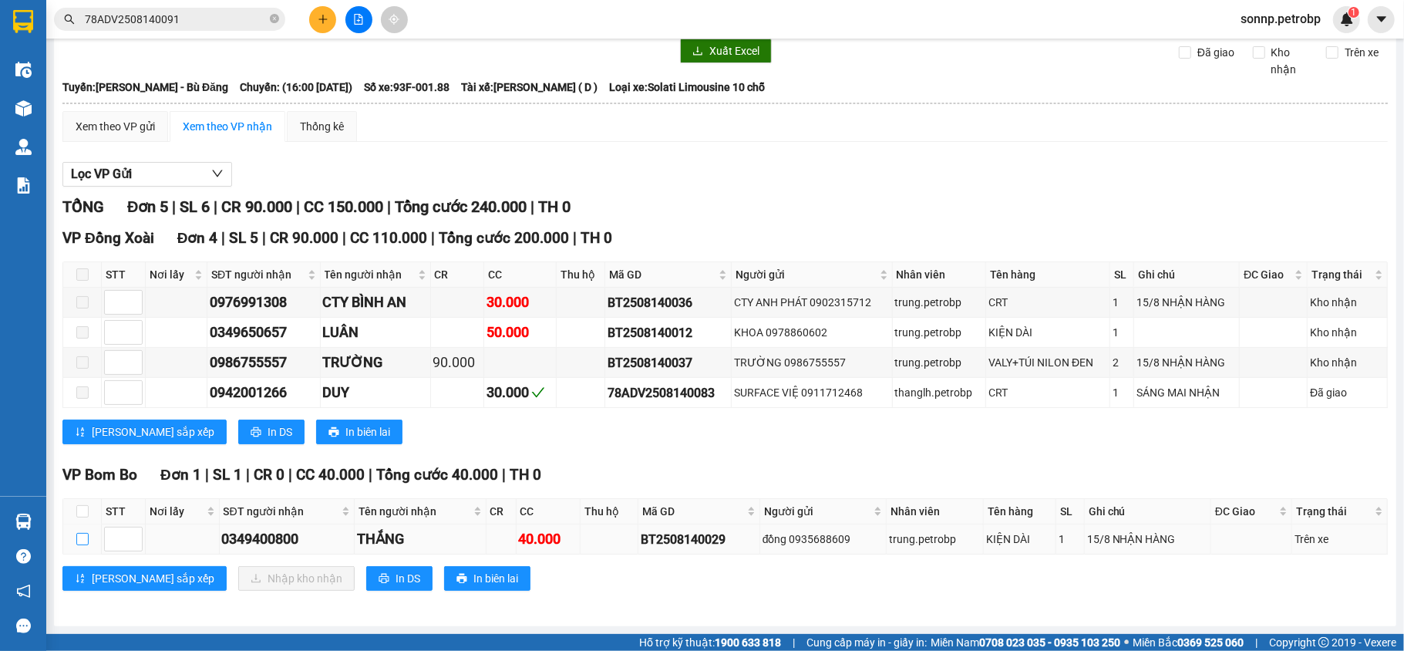
click at [85, 535] on input "checkbox" at bounding box center [82, 539] width 12 height 12
checkbox input "true"
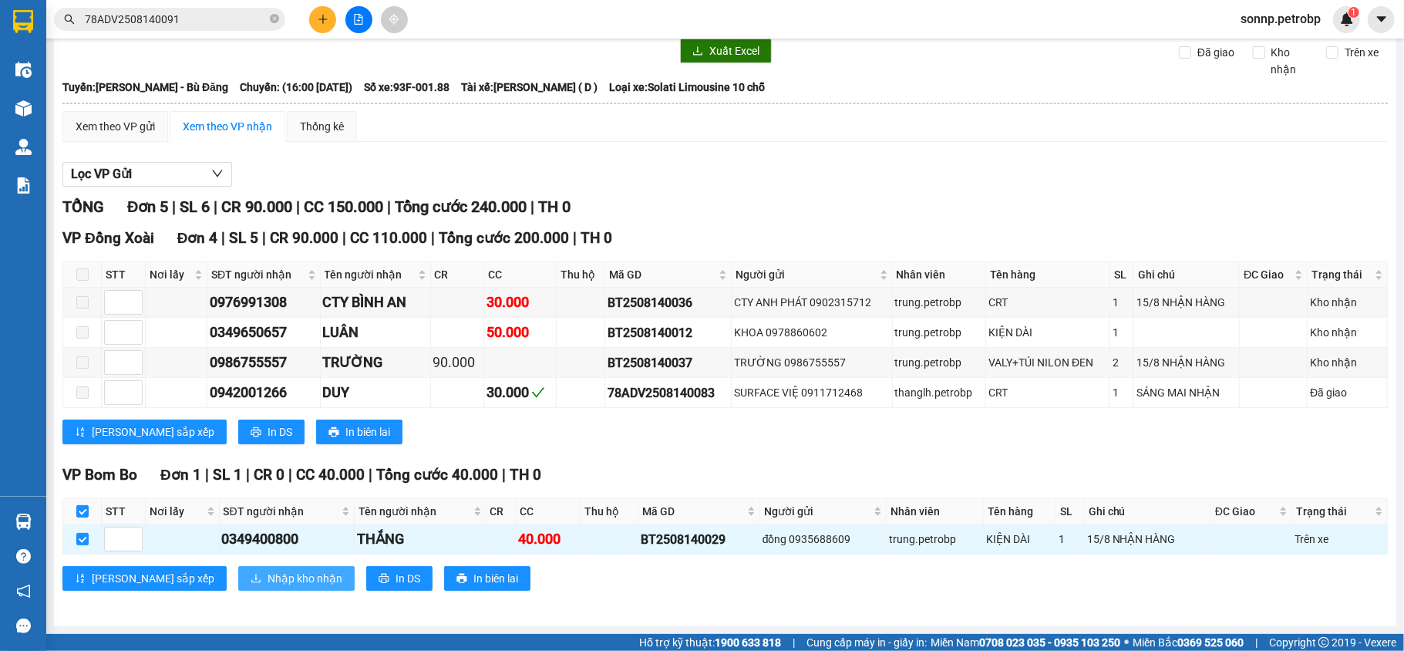
click at [238, 568] on button "Nhập kho nhận" at bounding box center [296, 578] width 116 height 25
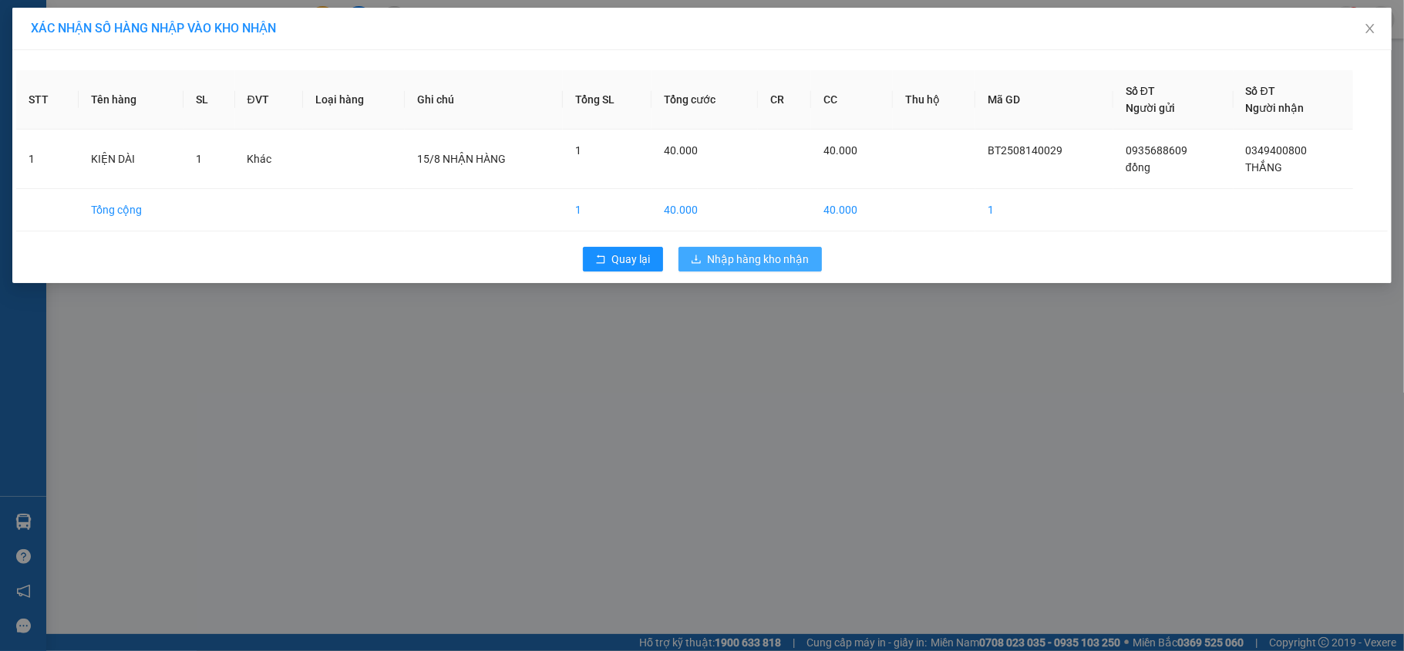
click at [762, 265] on span "Nhập hàng kho nhận" at bounding box center [759, 259] width 102 height 17
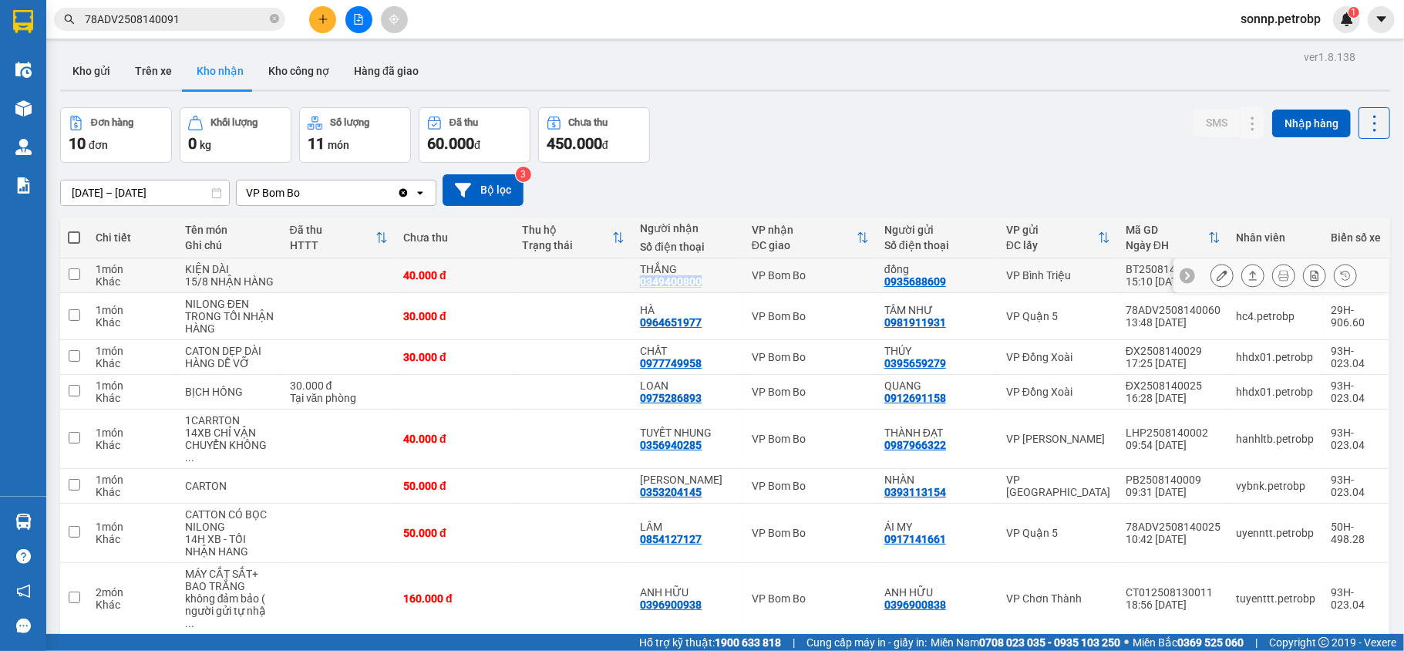
drag, startPoint x: 707, startPoint y: 281, endPoint x: 646, endPoint y: 282, distance: 60.9
click at [646, 282] on div "0349400800" at bounding box center [671, 281] width 62 height 12
copy div "0349400800"
